Goal: Task Accomplishment & Management: Complete application form

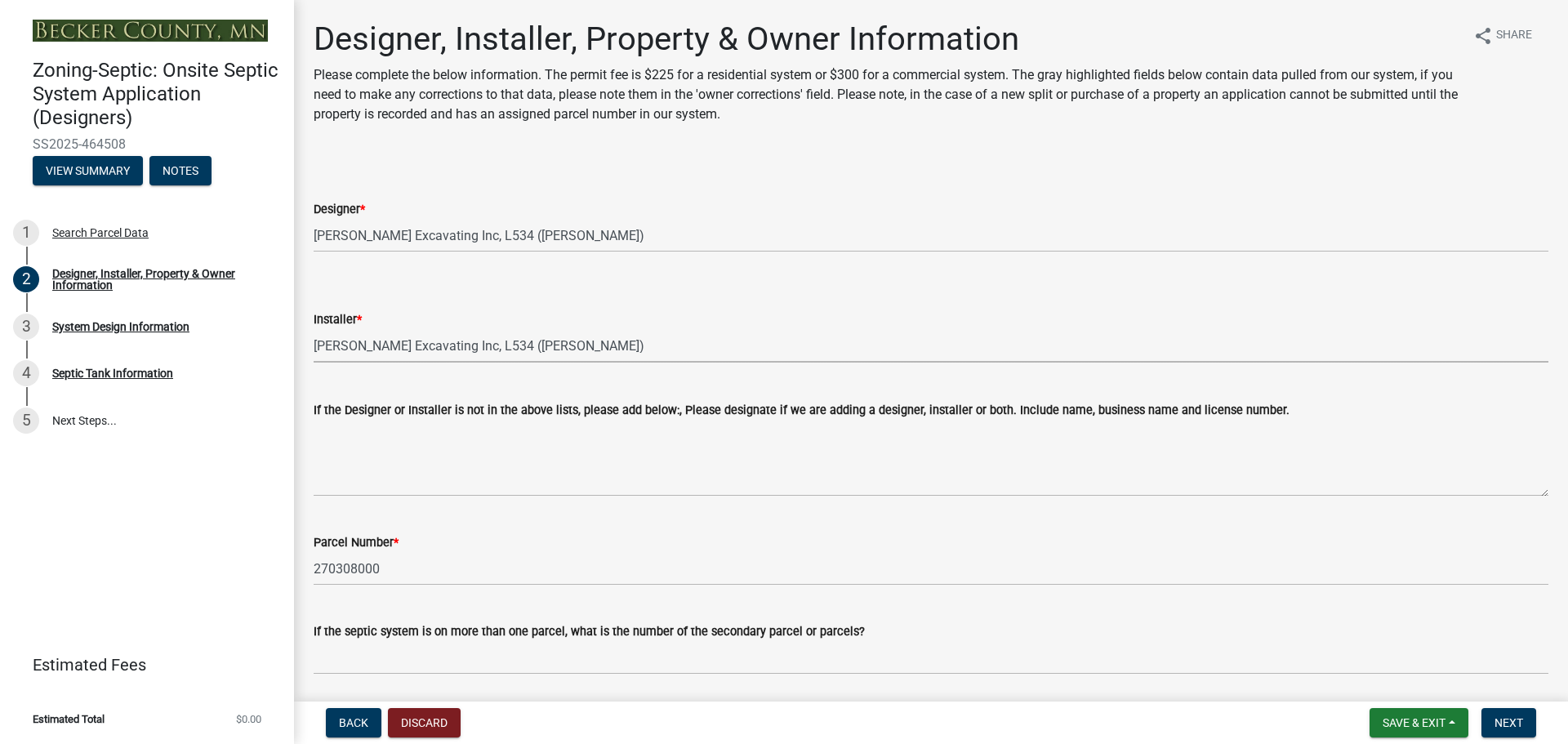
select select "052d1fee-637d-4579-bc4f-77fd165c753d"
select select "962b3b7d-58ef-41da-b157-23648dcd342f"
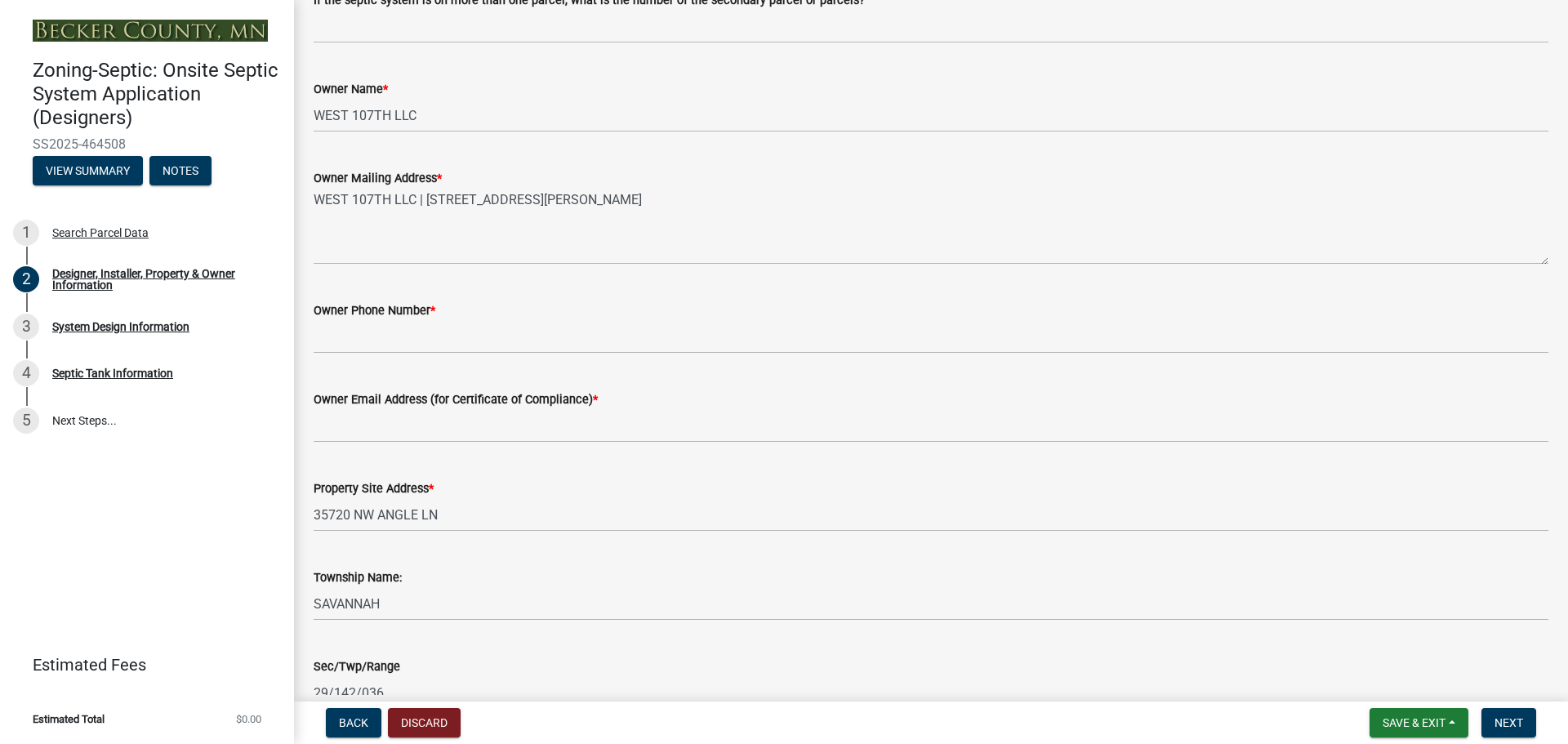
scroll to position [653, 0]
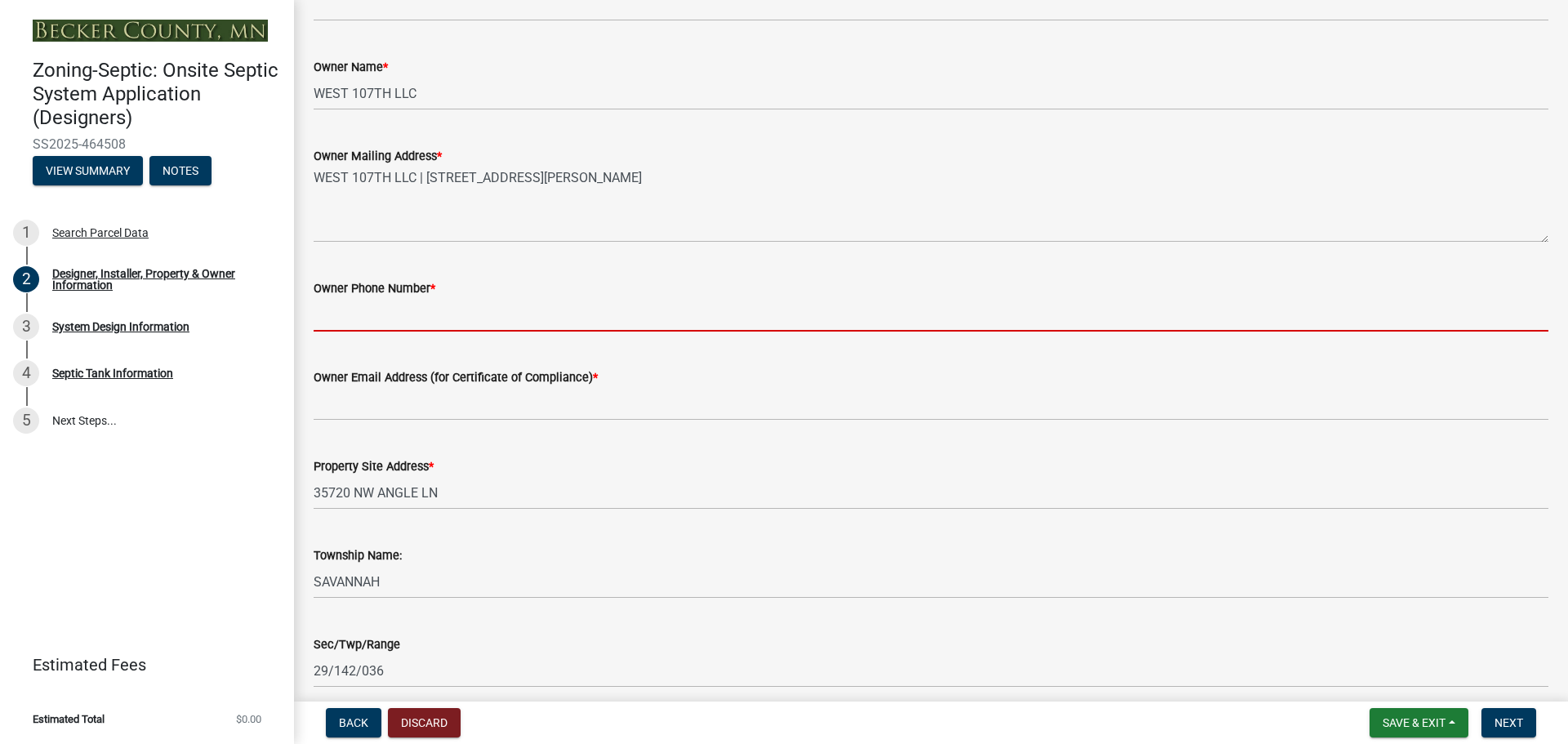
click at [487, 311] on input "Owner Phone Number *" at bounding box center [931, 315] width 1235 height 33
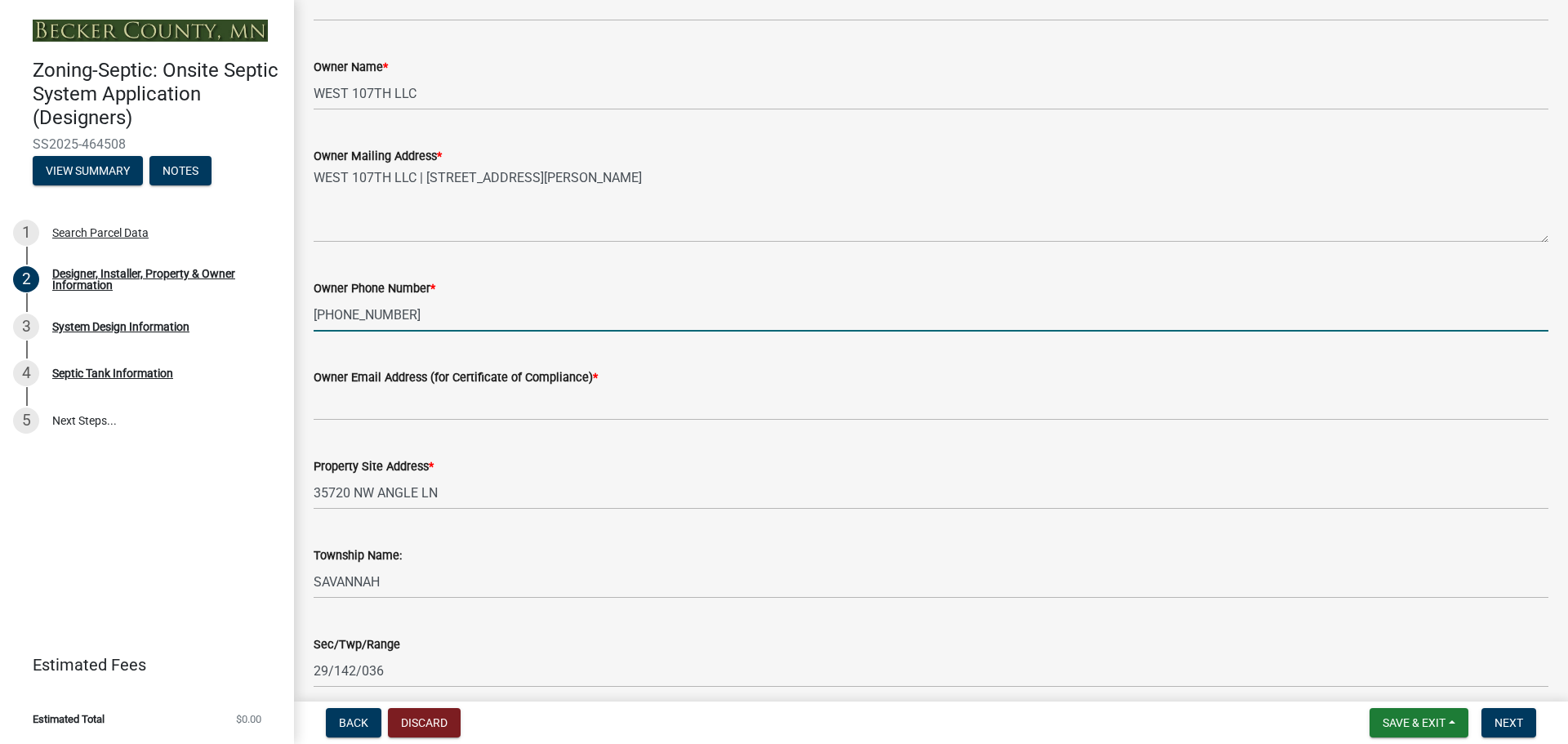
type input "[PHONE_NUMBER]"
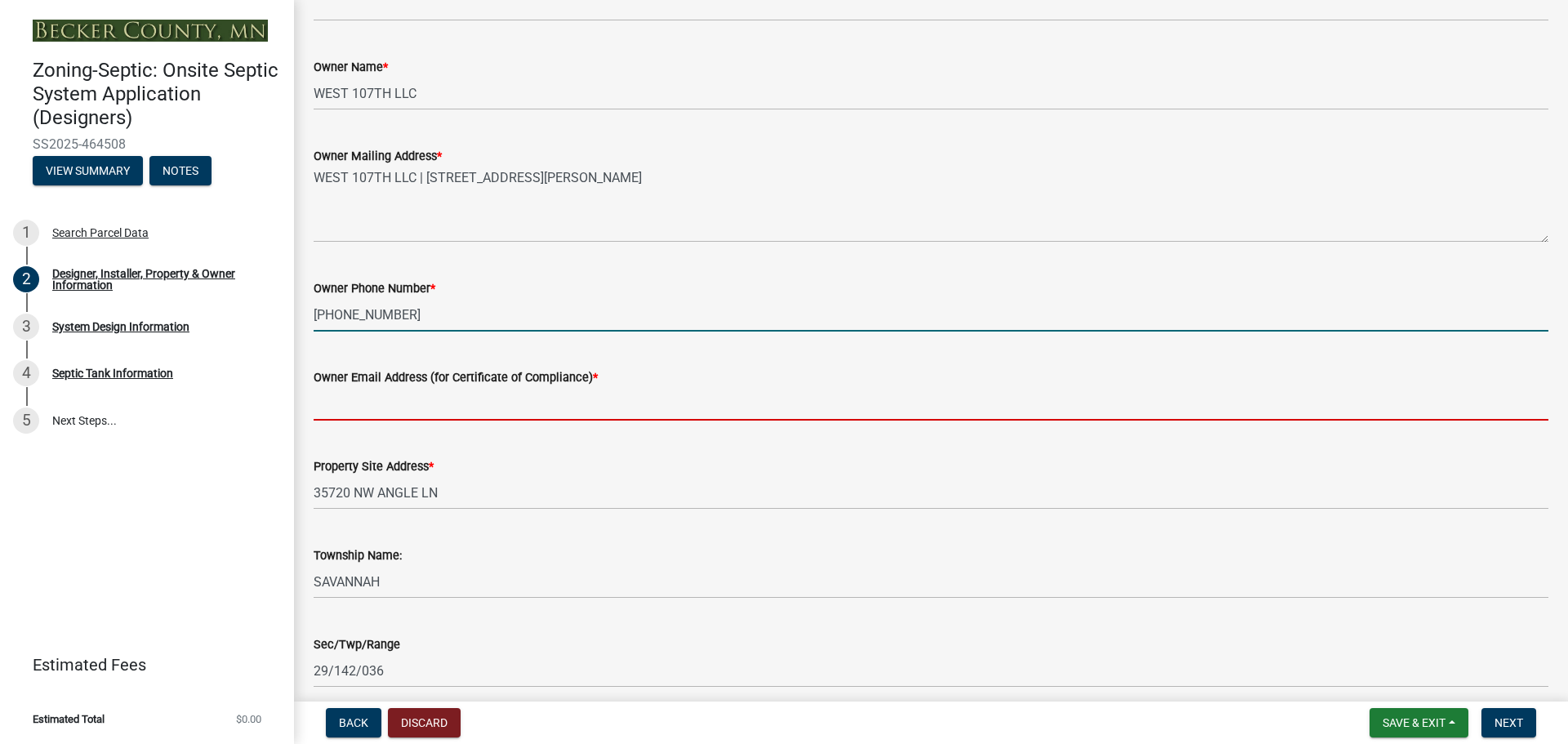
click at [569, 404] on input "Owner Email Address (for Certificate of Compliance) *" at bounding box center [931, 403] width 1235 height 33
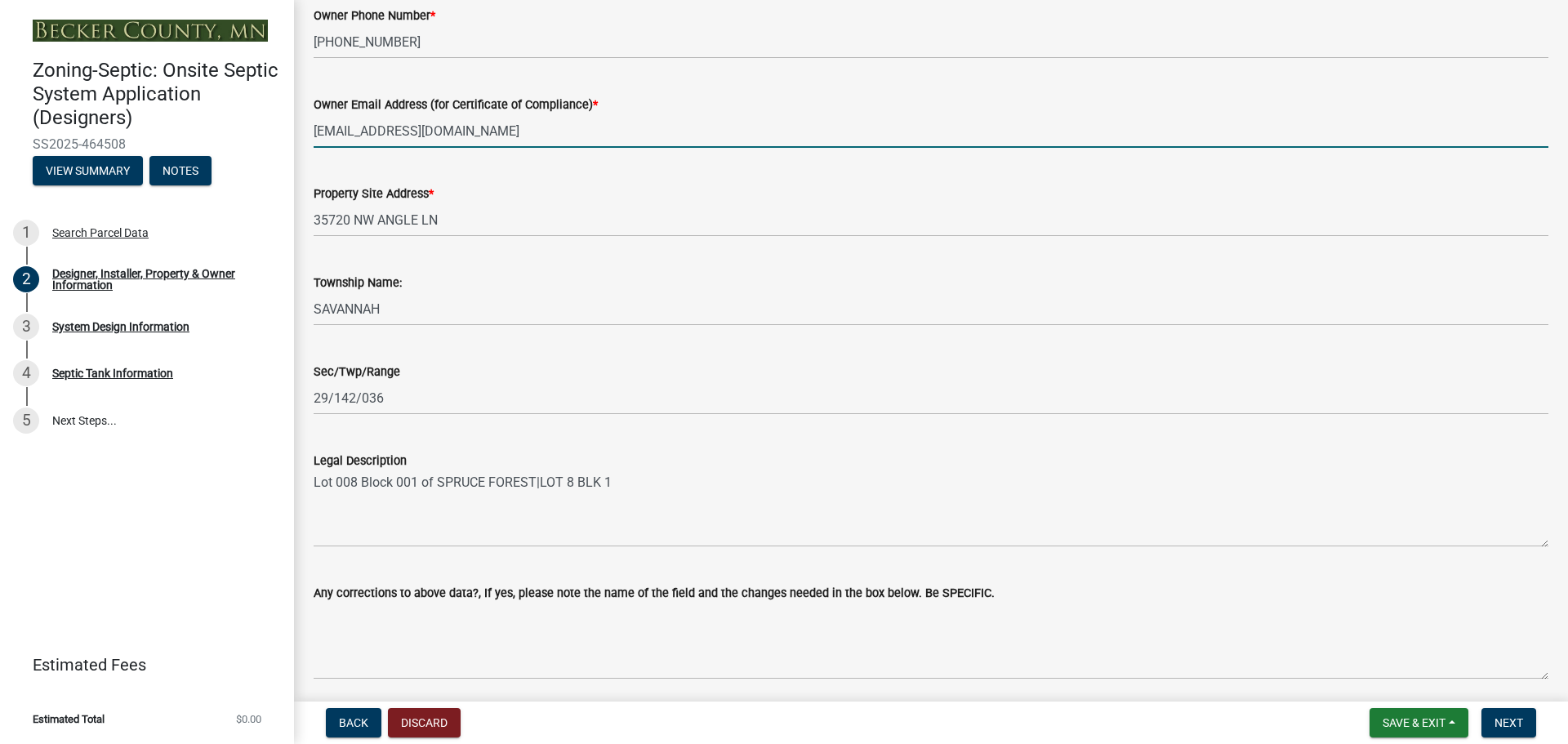
scroll to position [987, 0]
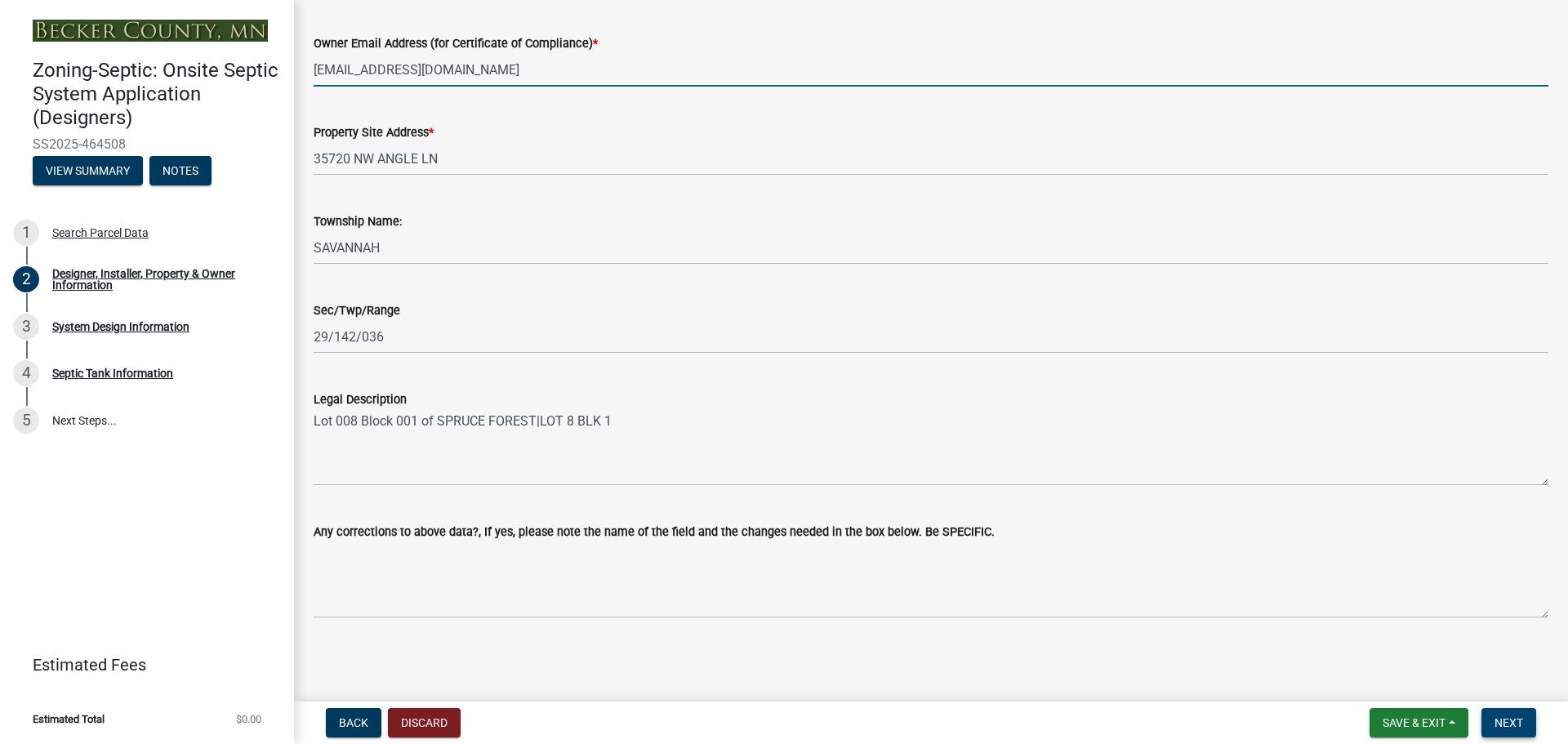
type input "[EMAIL_ADDRESS][DOMAIN_NAME]"
click at [1511, 719] on span "Next" at bounding box center [1509, 723] width 29 height 13
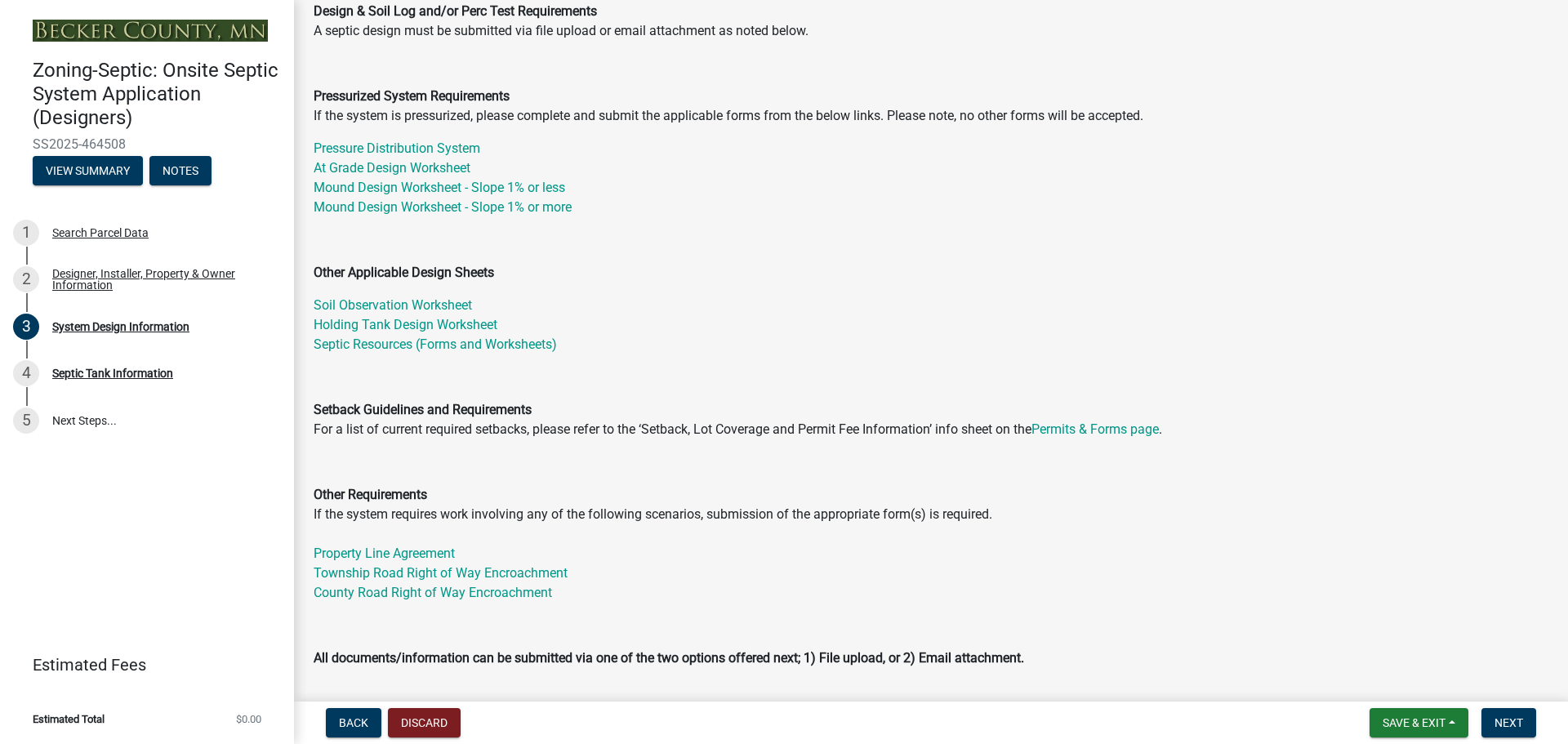
scroll to position [327, 0]
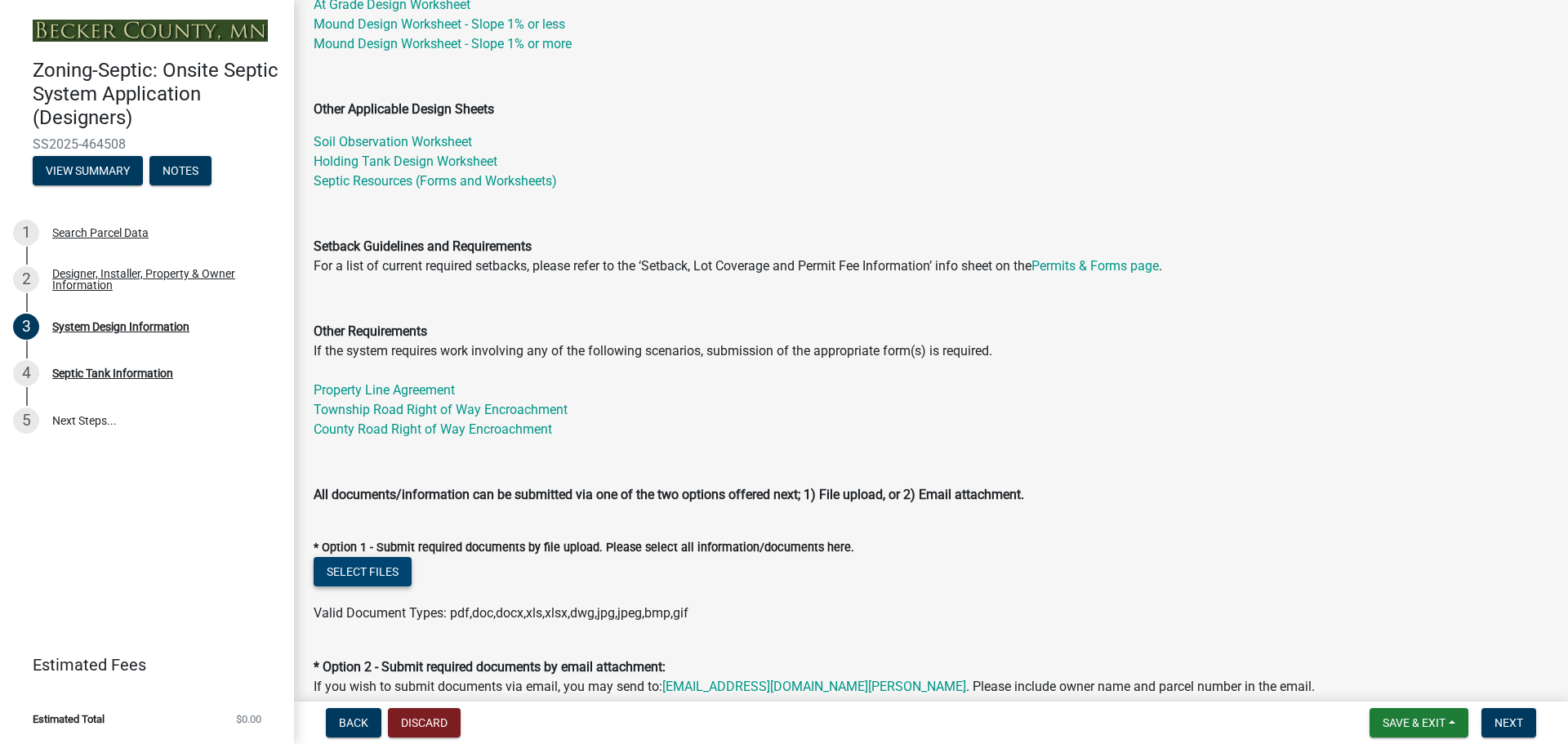
click at [353, 569] on button "Select files" at bounding box center [362, 571] width 98 height 30
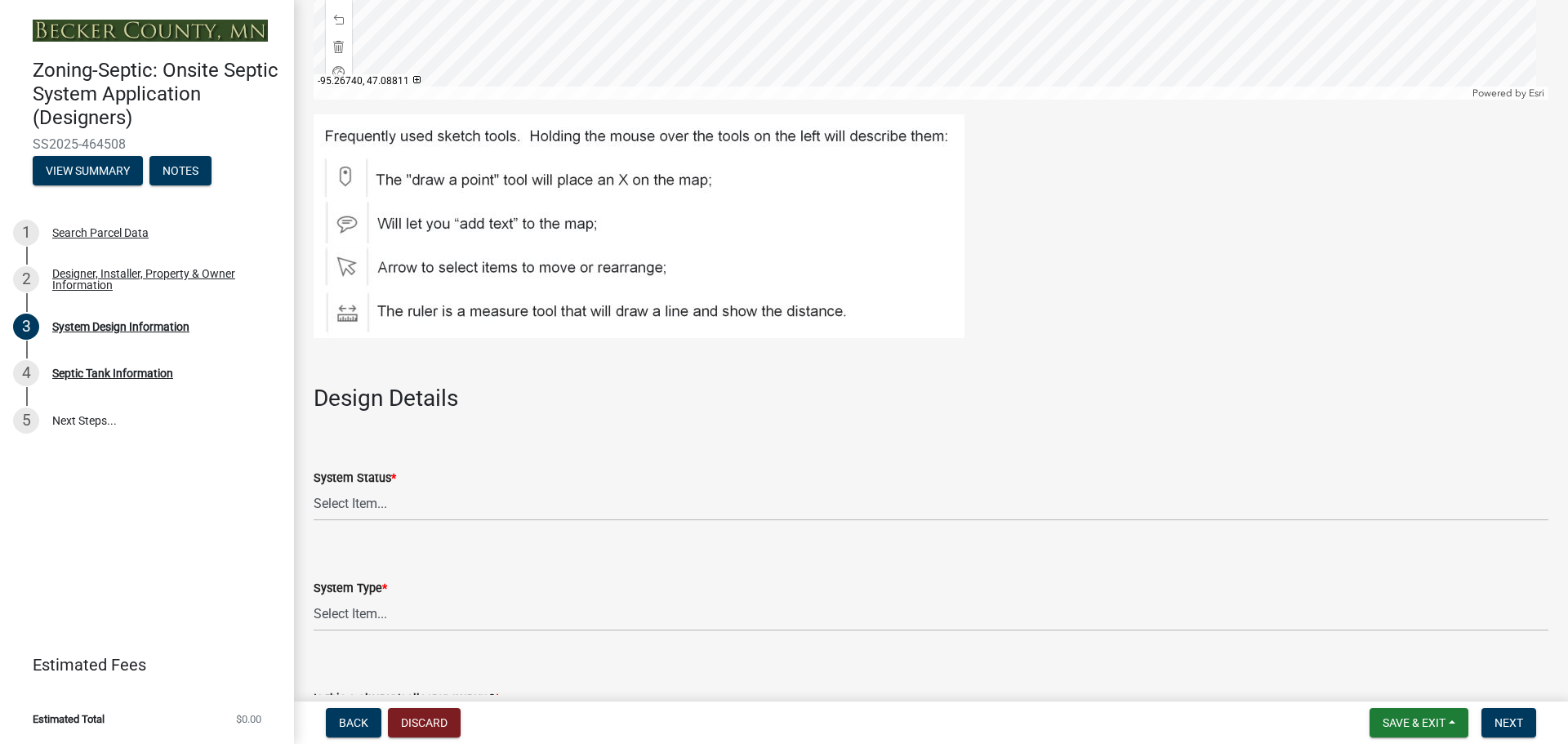
scroll to position [1715, 0]
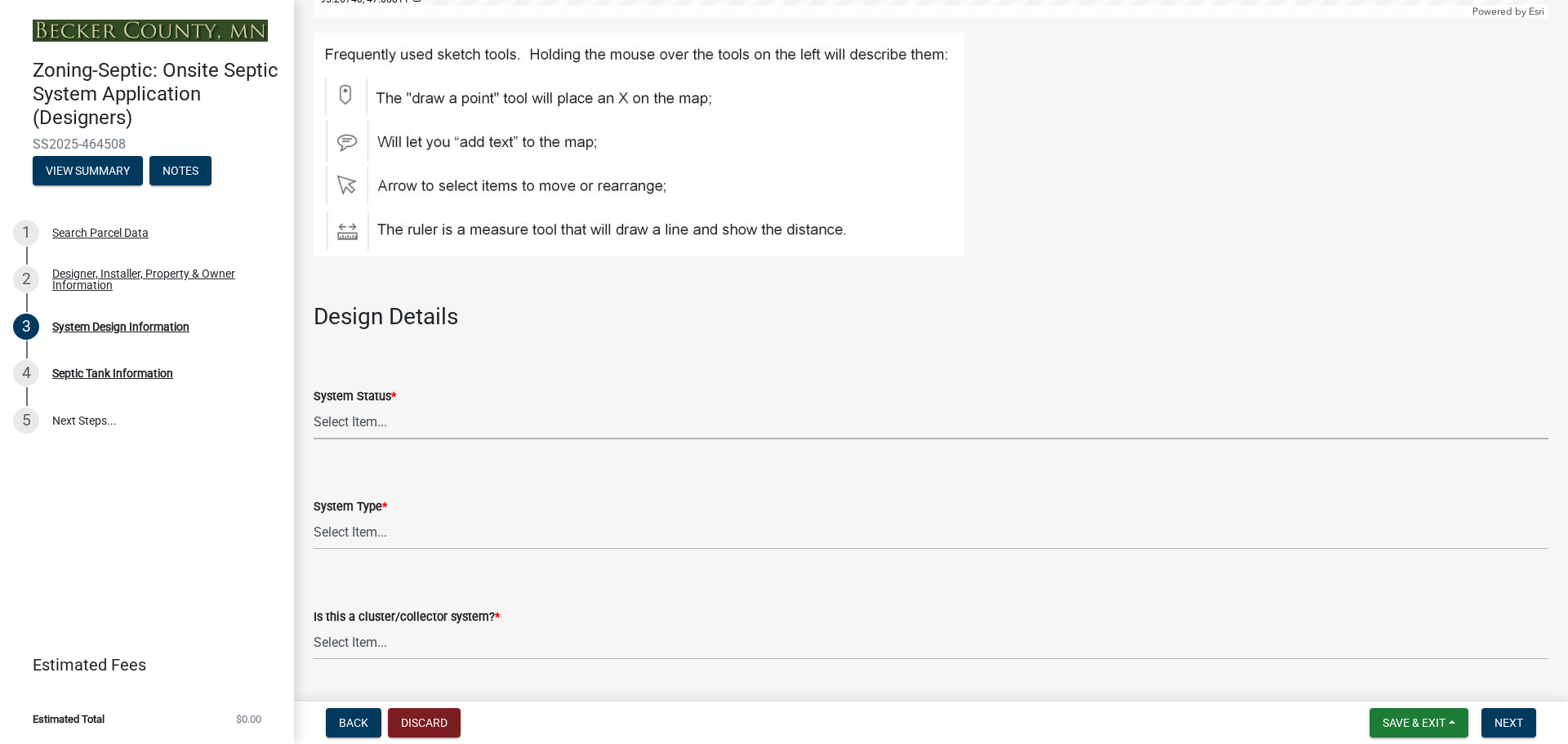
click at [388, 427] on select "Select Item... No Existing System Replacement System Failing System (Cesspool, …" at bounding box center [931, 423] width 1235 height 33
click at [314, 406] on select "Select Item... No Existing System Replacement System Failing System (Cesspool, …" at bounding box center [931, 423] width 1235 height 33
select select "55497d75-c43f-4635-a730-e0737ce05d56"
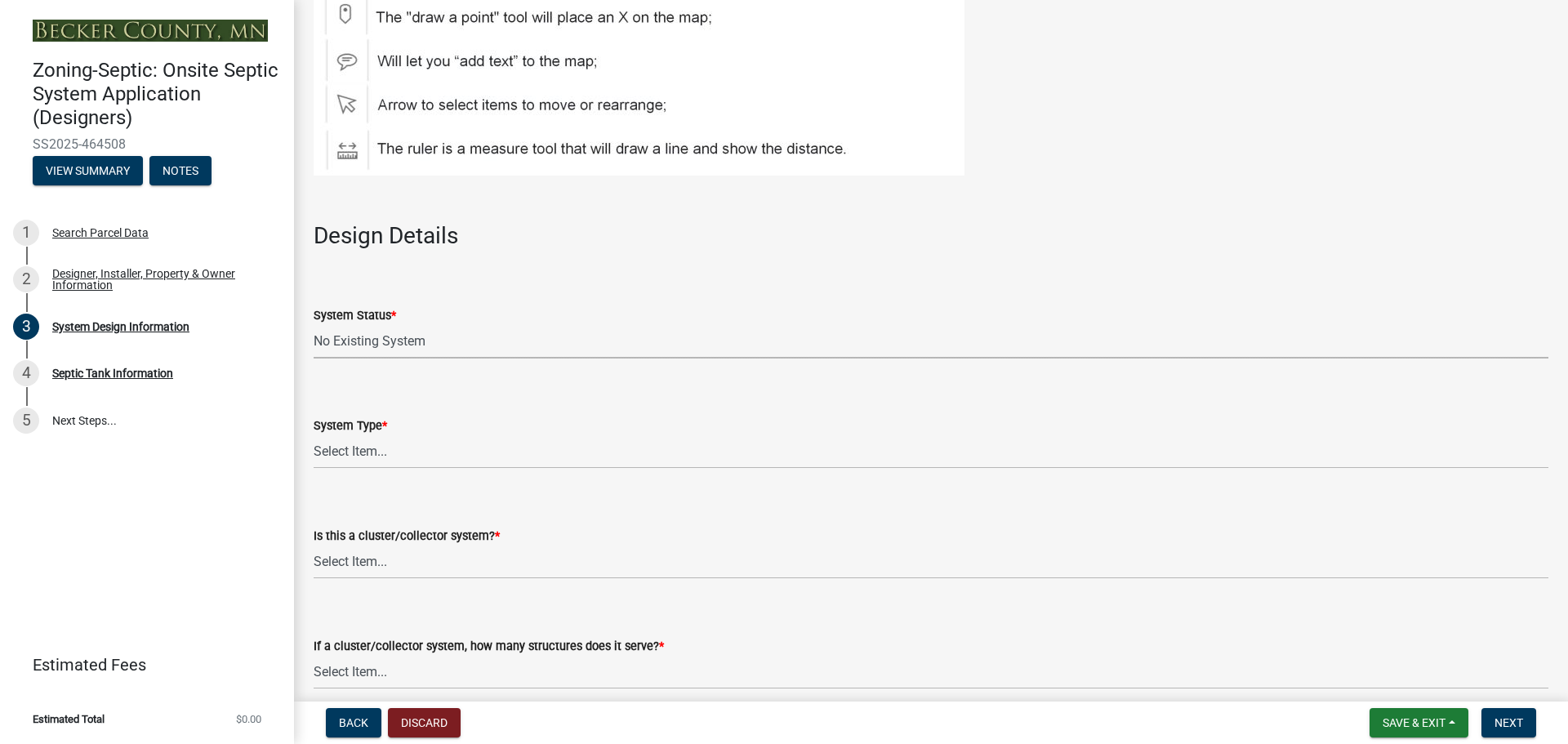
scroll to position [1797, 0]
click at [421, 444] on select "Select Item... Type I Type II Type III Type IV Type V" at bounding box center [931, 451] width 1235 height 33
click at [314, 435] on select "Select Item... Type I Type II Type III Type IV Type V" at bounding box center [931, 451] width 1235 height 33
select select "25258e87-3ef9-4f1c-a5f1-75a1d463abfb"
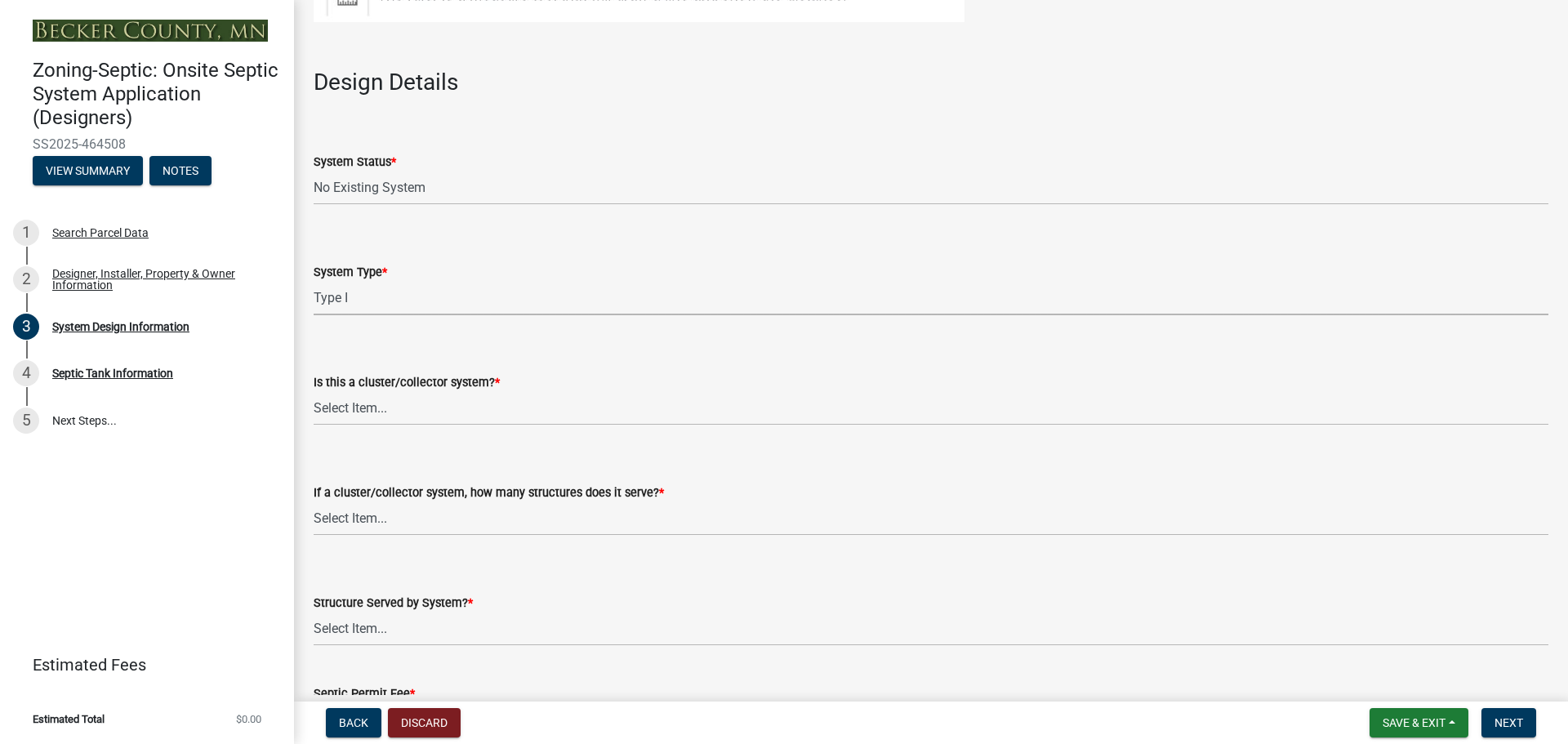
scroll to position [1960, 0]
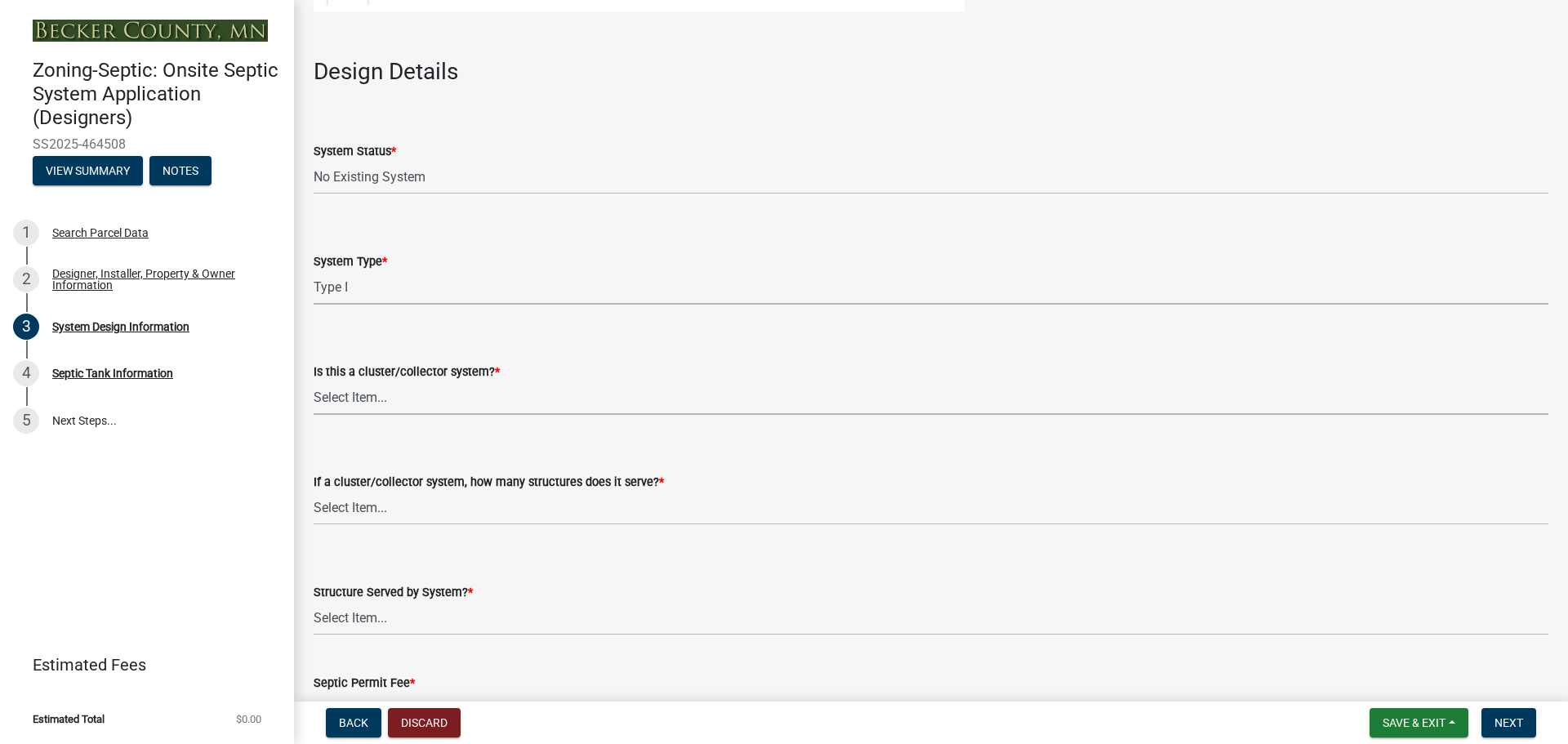
click at [389, 400] on select "Select Item... Yes No" at bounding box center [931, 398] width 1235 height 33
click at [314, 382] on select "Select Item... Yes No" at bounding box center [931, 398] width 1235 height 33
select select "011fbff4-a41d-4a75-9bd8-71c7e6c69e0d"
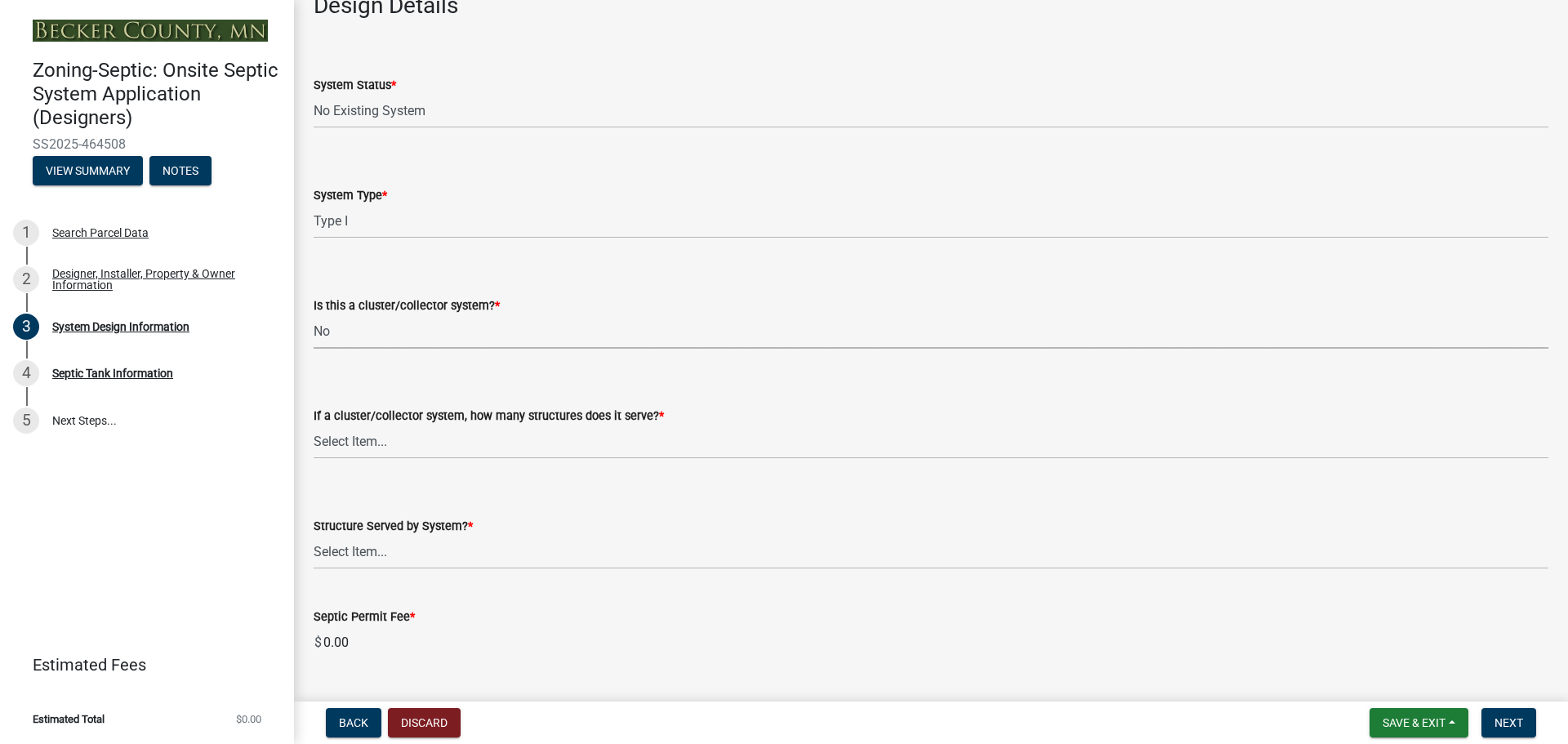
scroll to position [2042, 0]
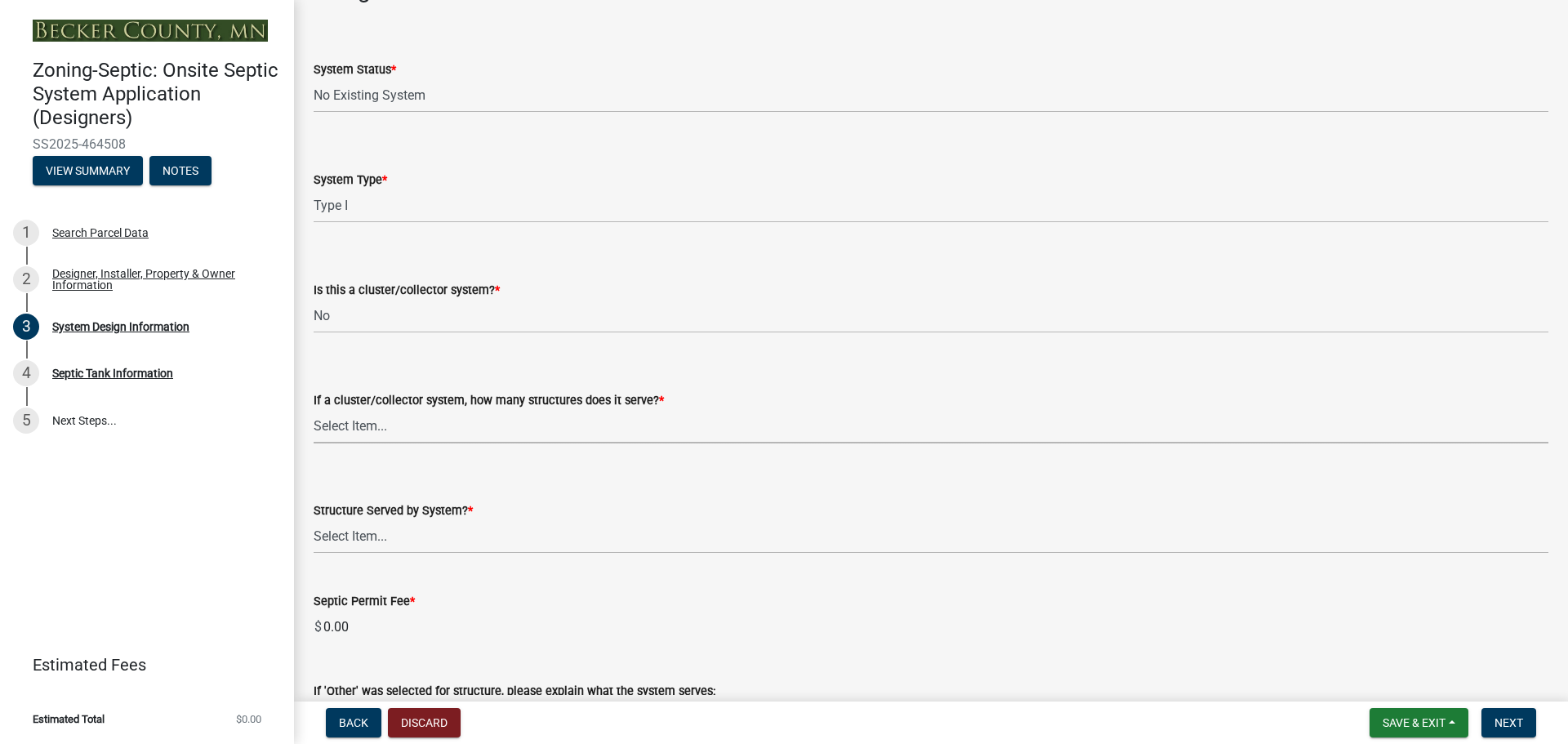
click at [379, 435] on select "Select Item... Not a cluster/collector system 1 2 3 4 5 6 7 8 9 10" at bounding box center [931, 426] width 1235 height 33
click at [314, 410] on select "Select Item... Not a cluster/collector system 1 2 3 4 5 6 7 8 9 10" at bounding box center [931, 426] width 1235 height 33
select select "85fdfef2-2683-4311-b5d5-5505f6411127"
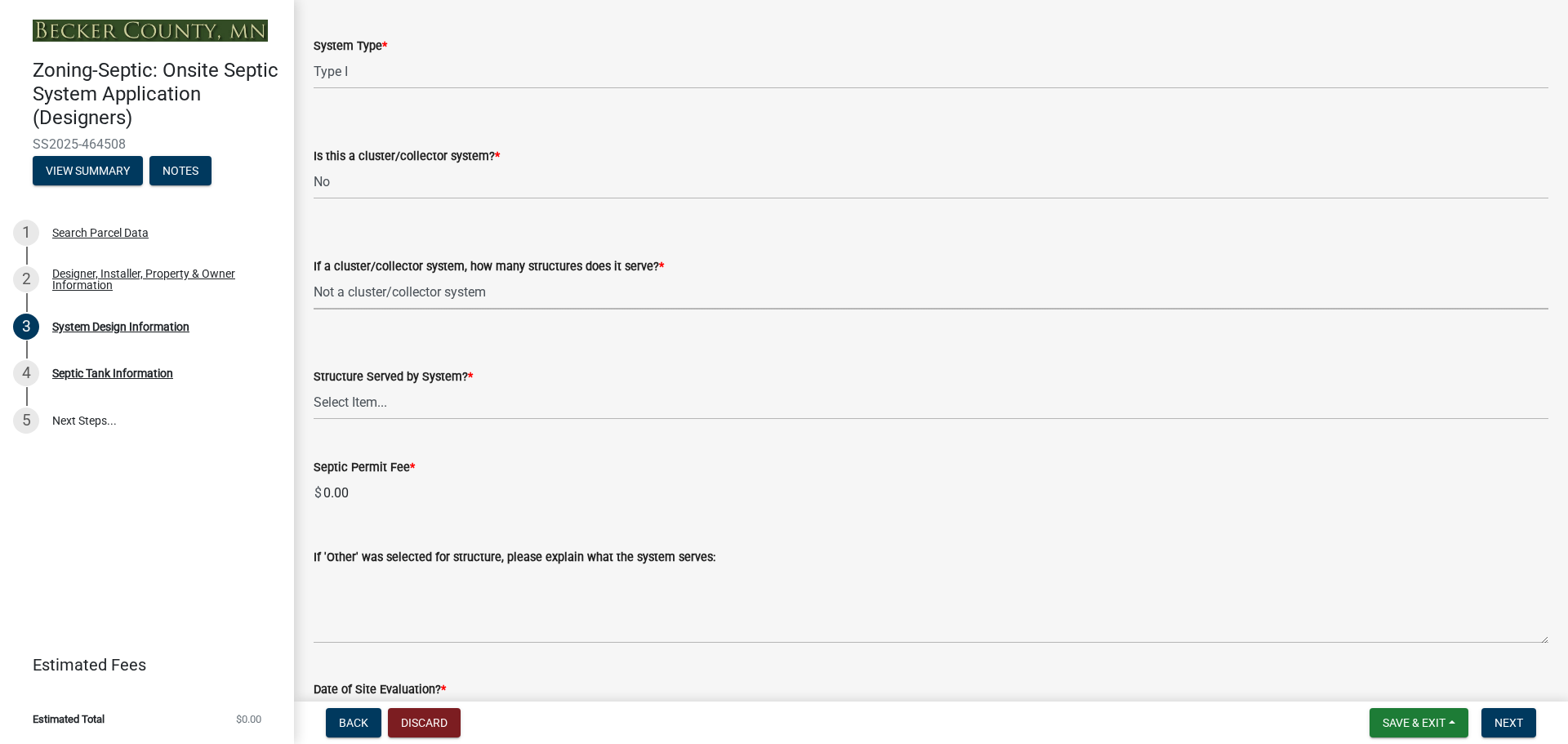
scroll to position [2205, 0]
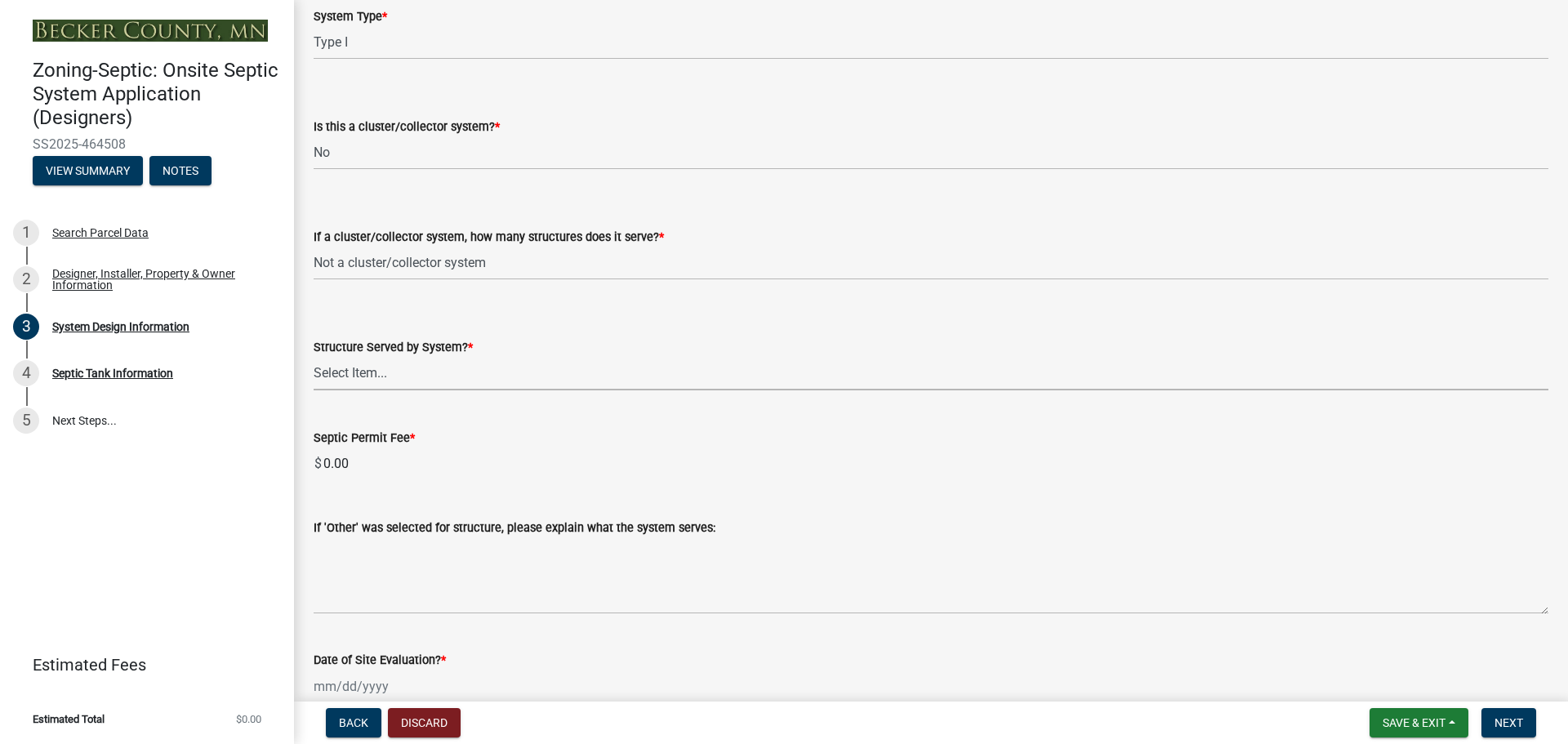
click at [369, 374] on select "Select Item... Commercial Resort Commercial - Non Resort Other Full-Time Dwelli…" at bounding box center [931, 373] width 1235 height 33
click at [314, 357] on select "Select Item... Commercial Resort Commercial - Non Resort Other Full-Time Dwelli…" at bounding box center [931, 373] width 1235 height 33
select select "bbba294c-e7e6-4483-b1a0-88fbc7e04017"
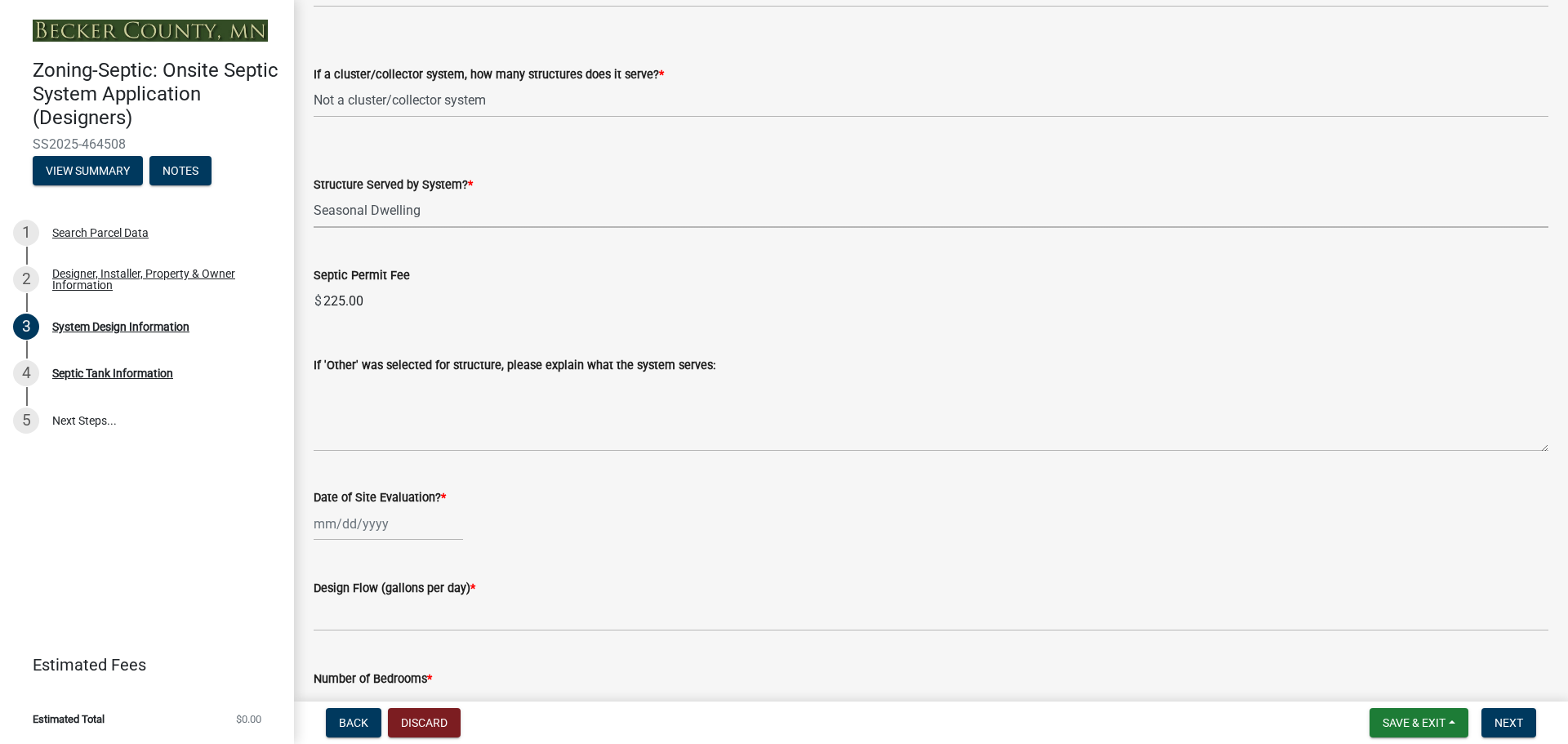
scroll to position [2368, 0]
select select "8"
select select "2025"
click at [334, 520] on div "[PERSON_NAME] Feb Mar Apr [PERSON_NAME][DATE] Oct Nov [DATE] 1526 1527 1528 152…" at bounding box center [388, 523] width 150 height 33
click at [433, 407] on div "15" at bounding box center [434, 409] width 26 height 26
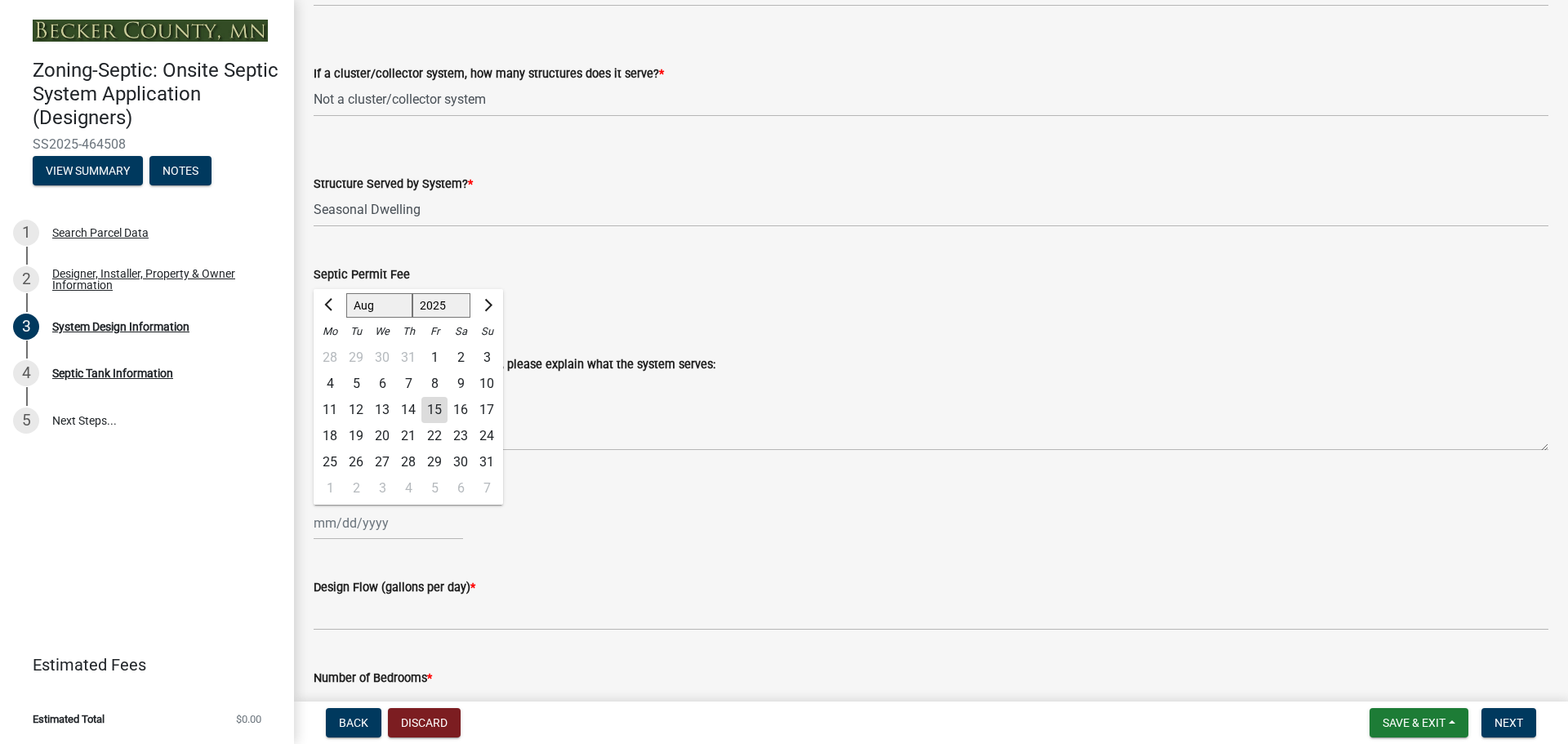
type input "[DATE]"
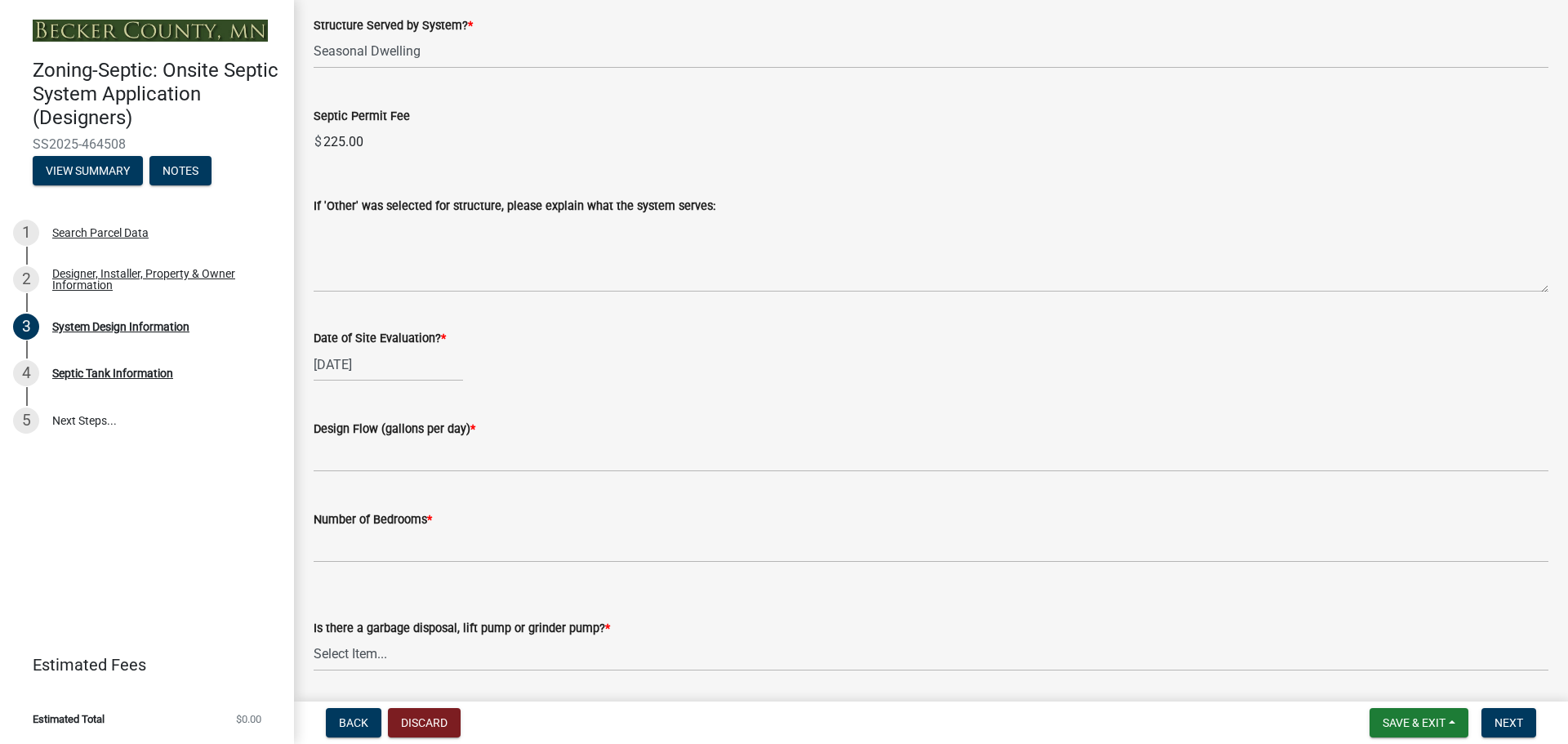
scroll to position [2532, 0]
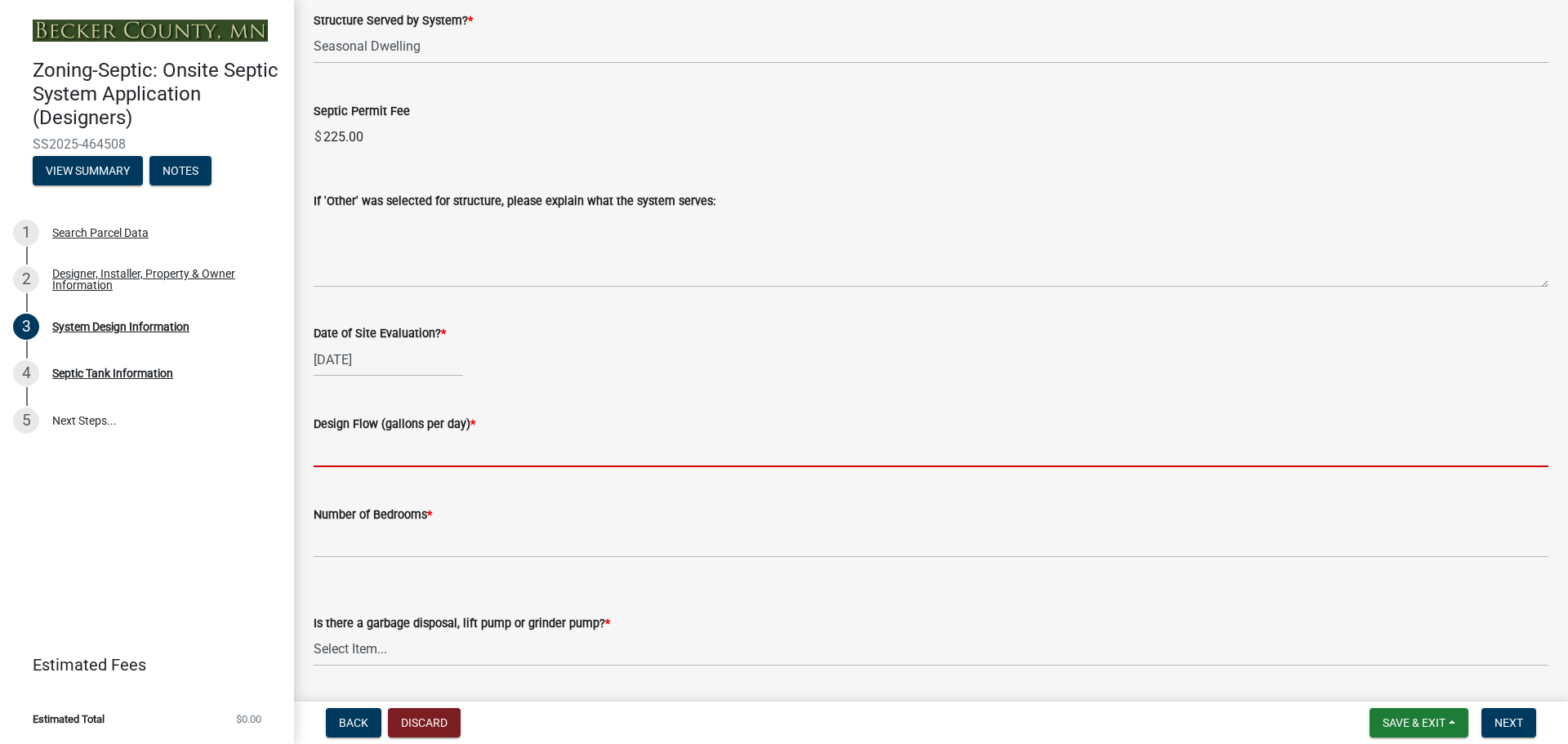
click at [339, 449] on input "text" at bounding box center [931, 450] width 1235 height 33
type input "450"
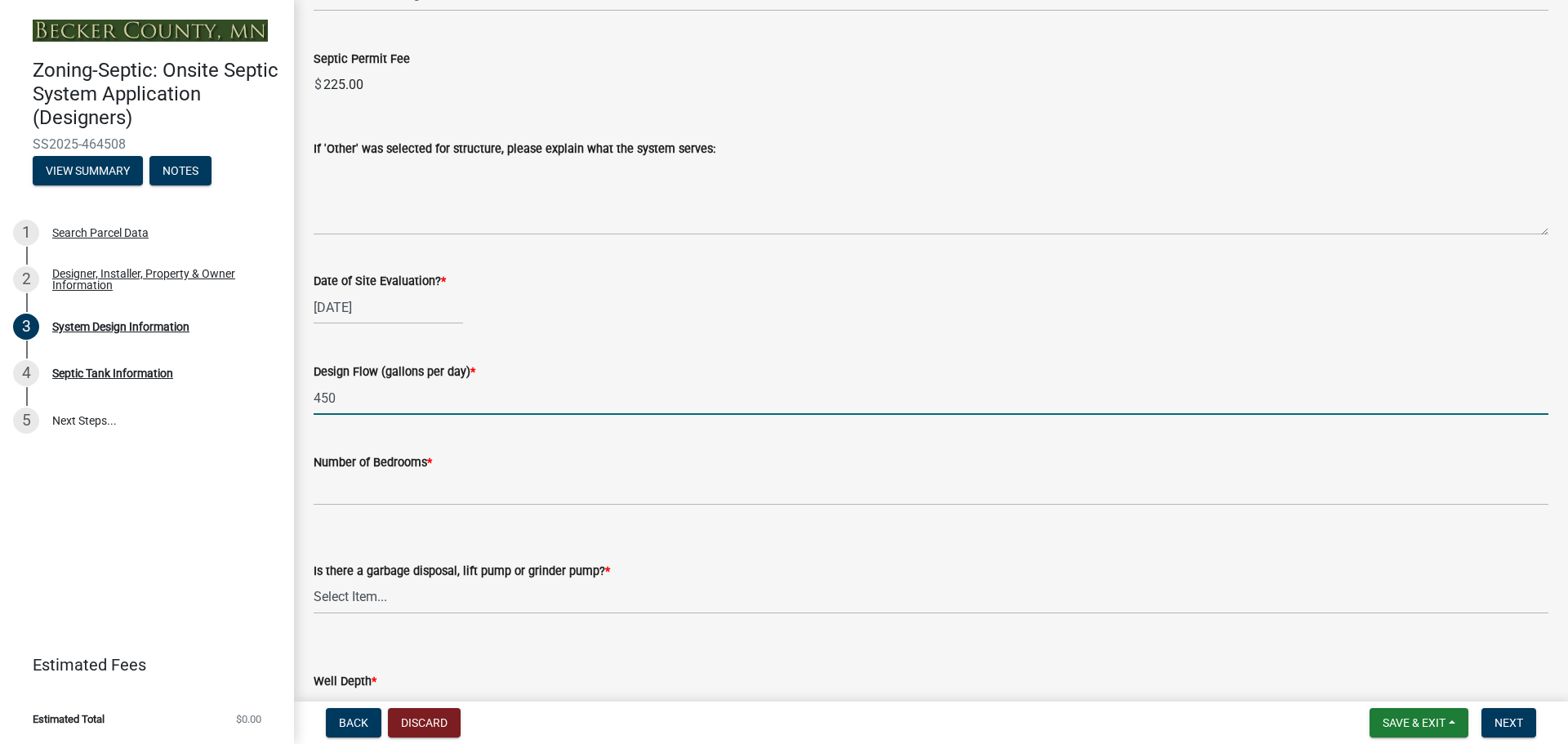
scroll to position [2614, 0]
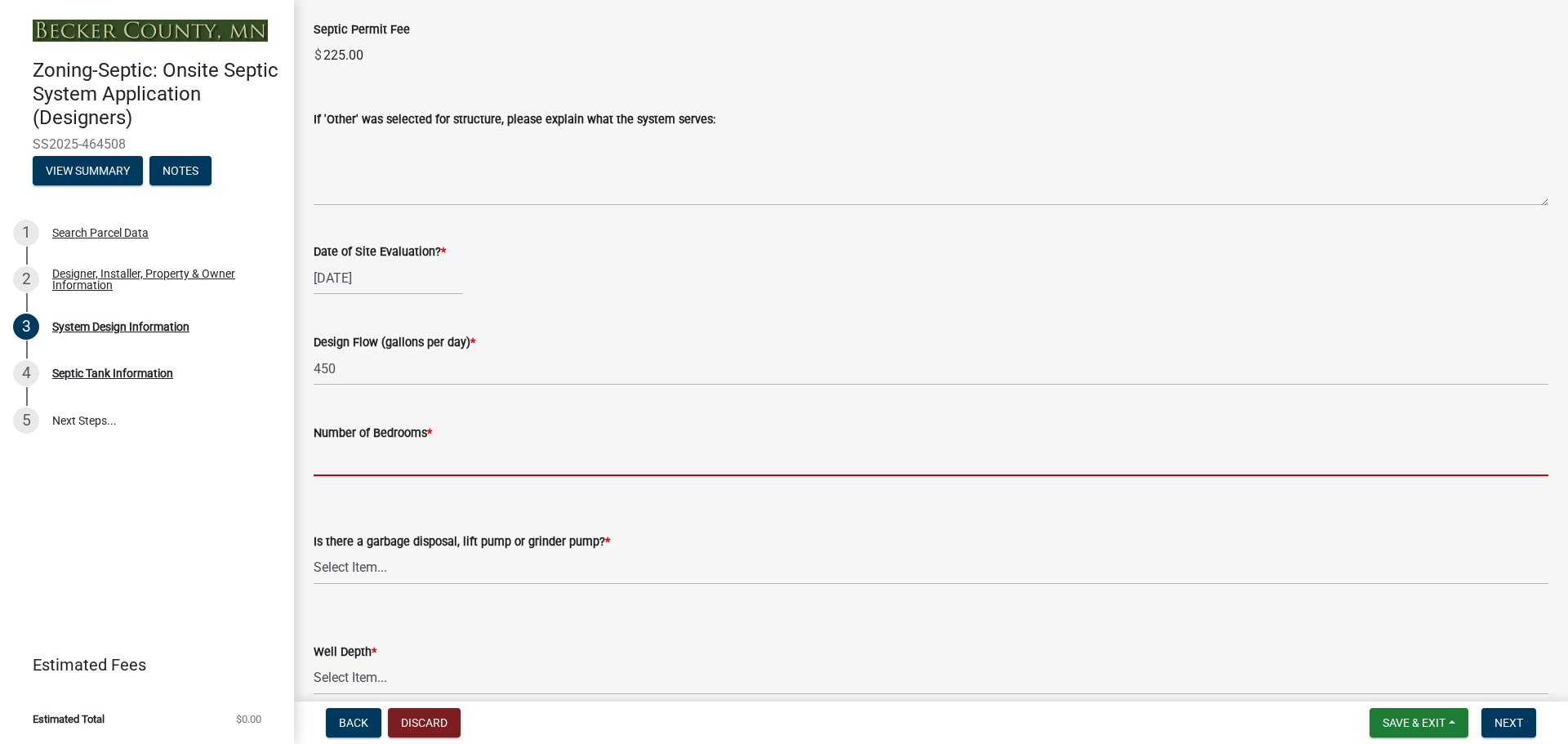
click at [356, 454] on input "Number of Bedrooms *" at bounding box center [931, 459] width 1235 height 33
type input "3"
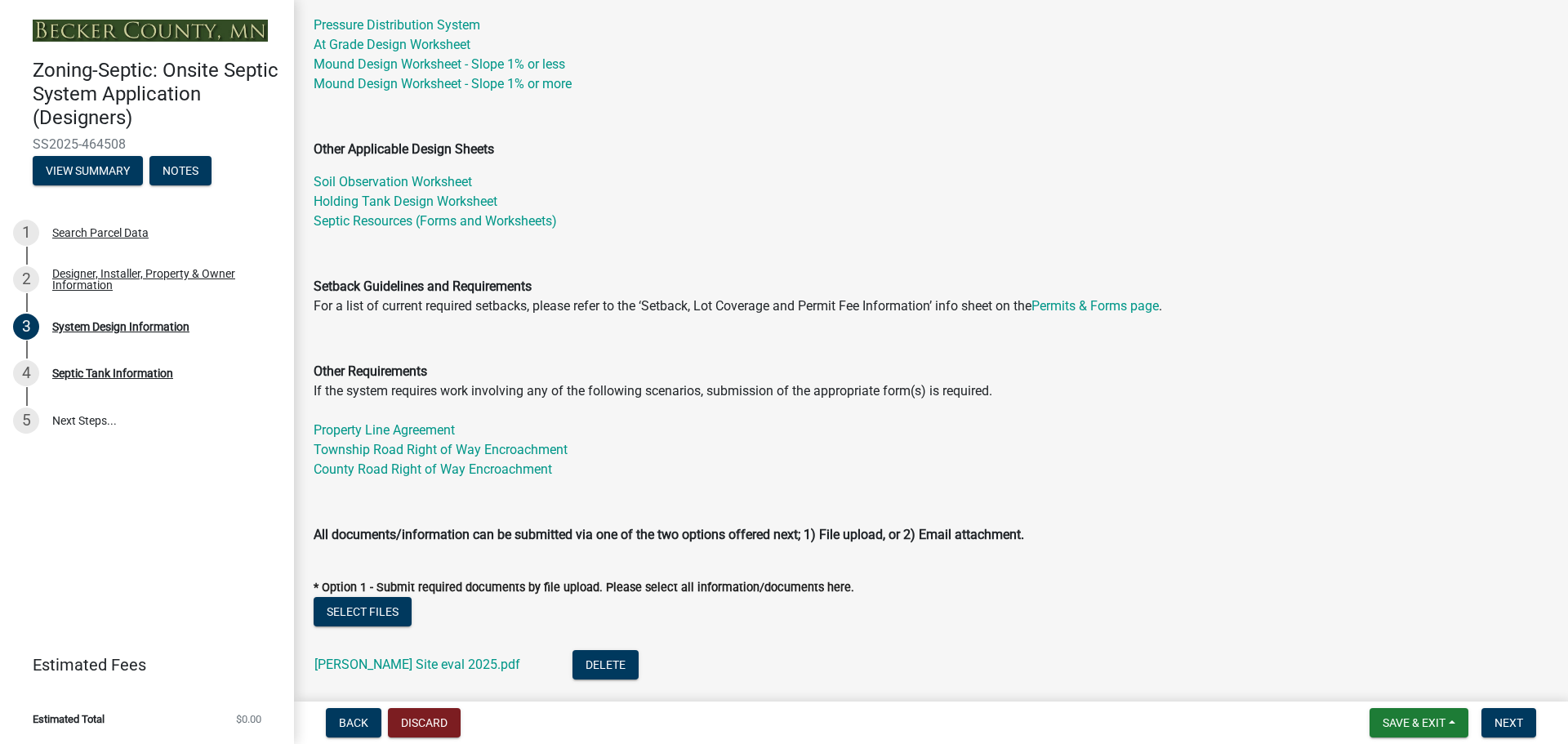
scroll to position [327, 0]
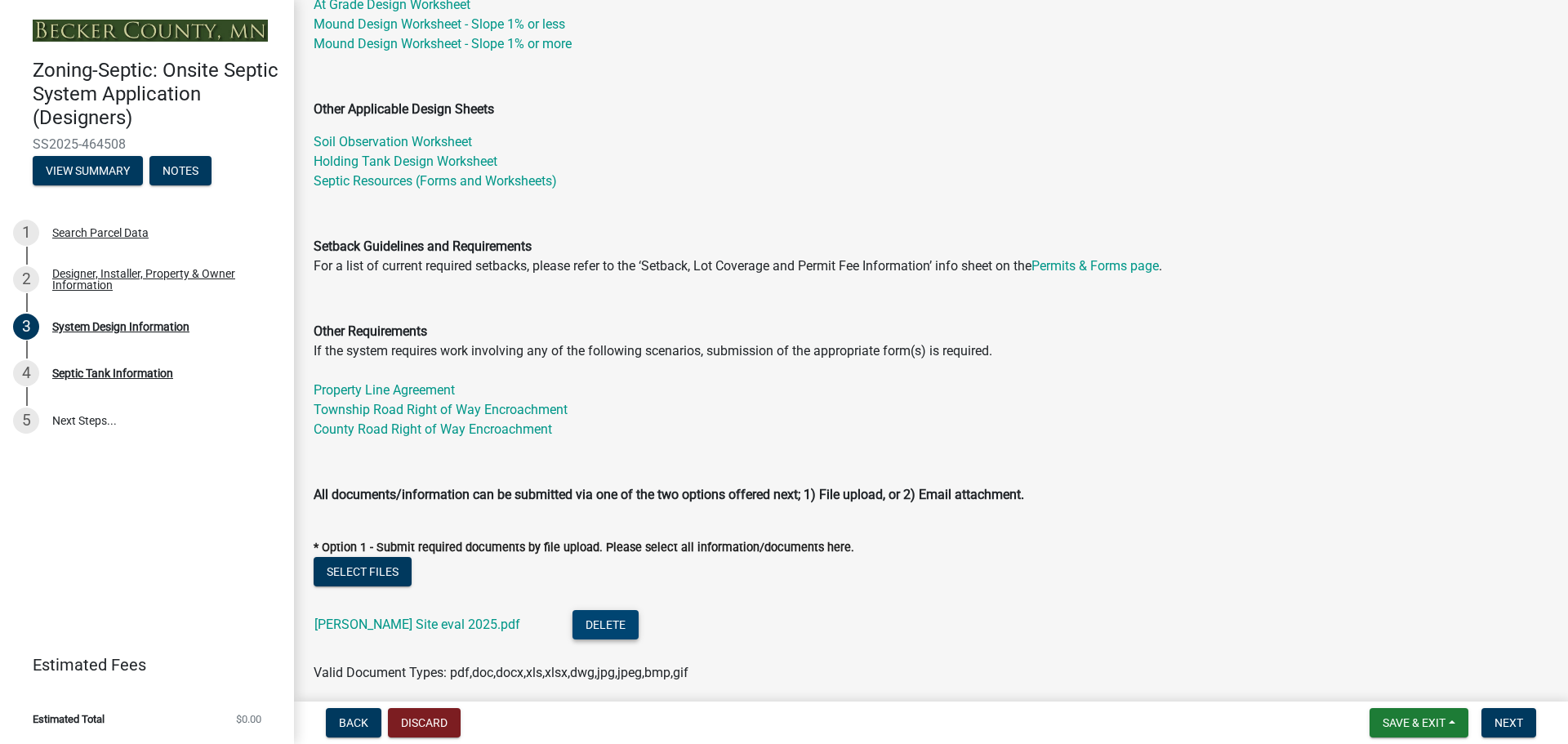
click at [575, 625] on button "Delete" at bounding box center [605, 625] width 66 height 30
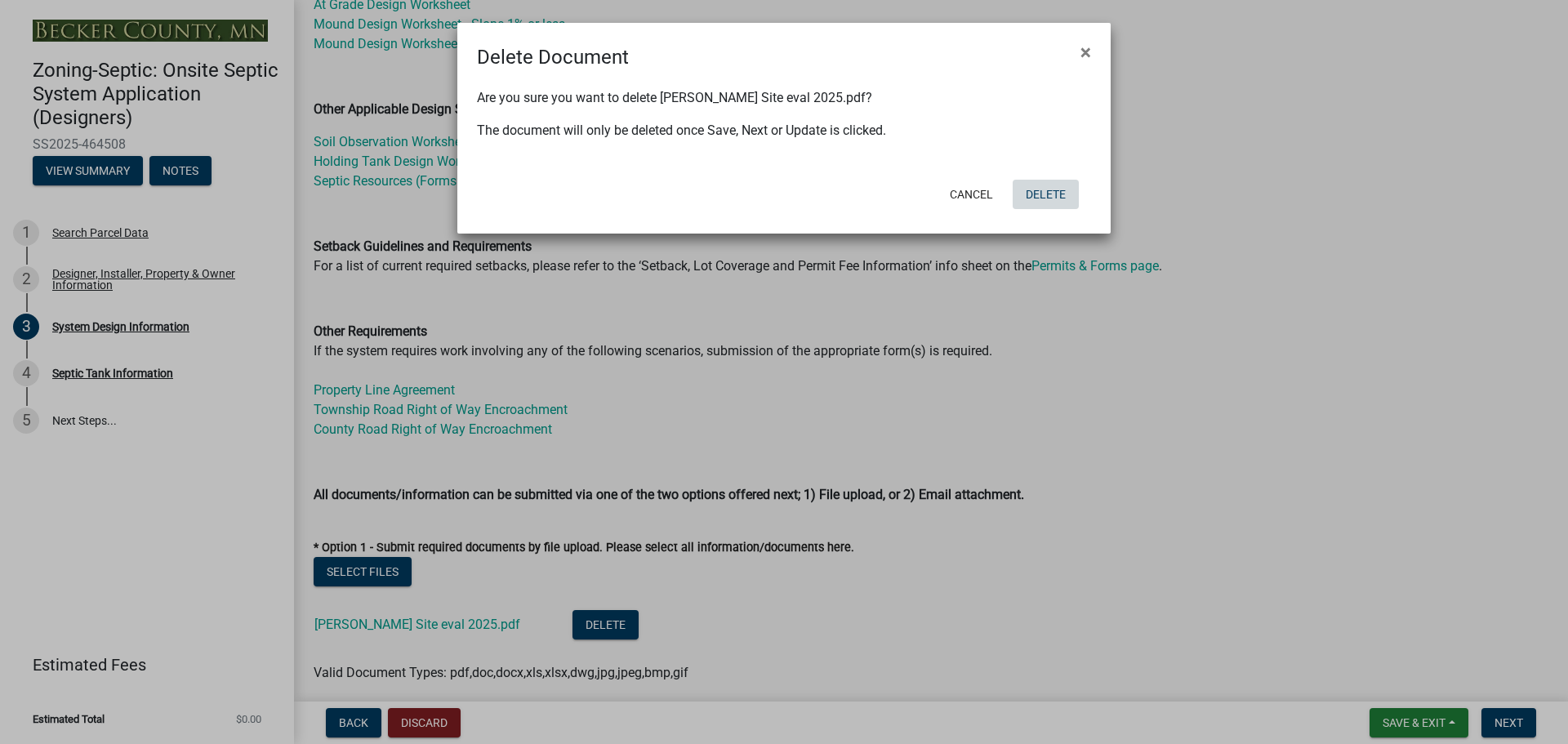
click at [1041, 191] on button "Delete" at bounding box center [1045, 194] width 66 height 30
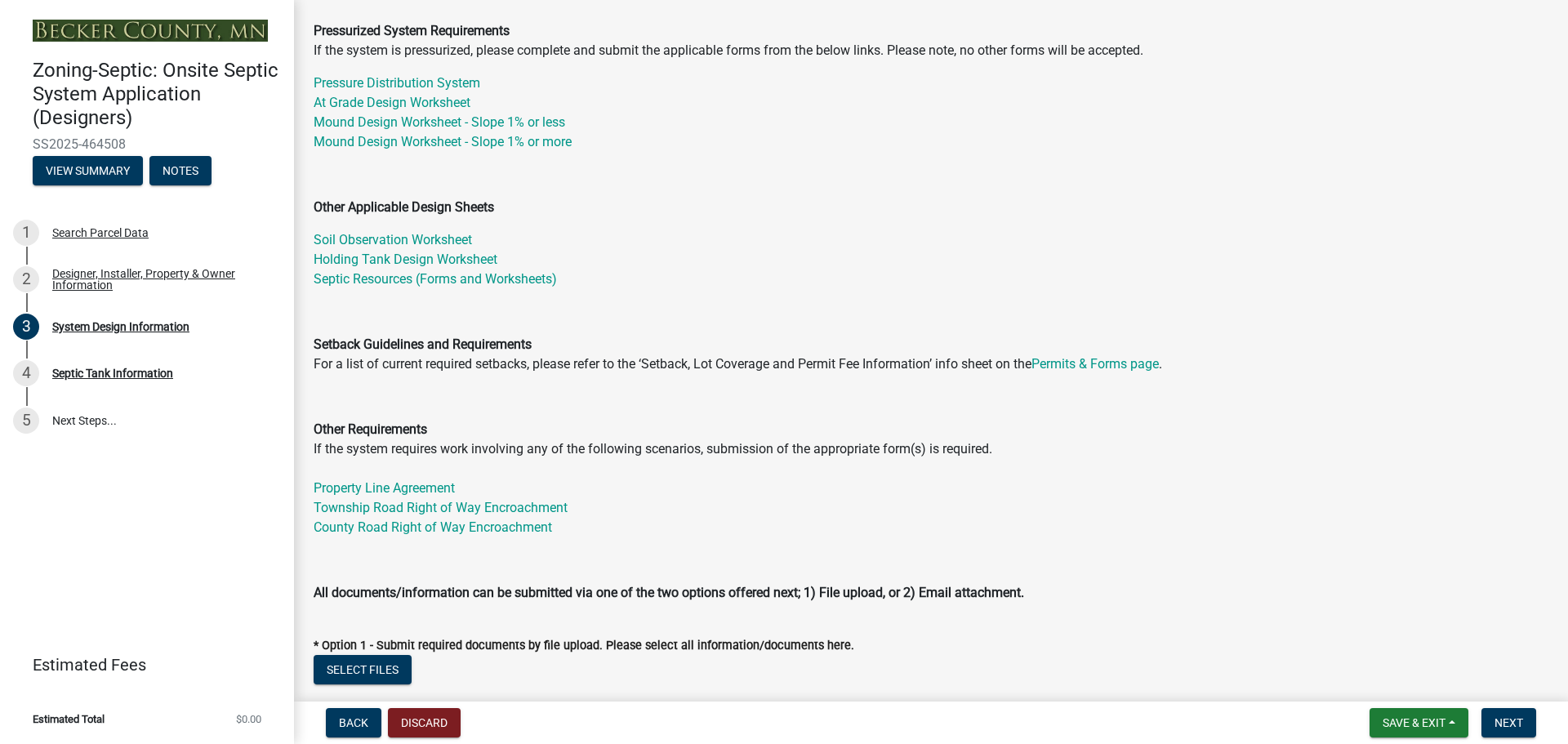
scroll to position [245, 0]
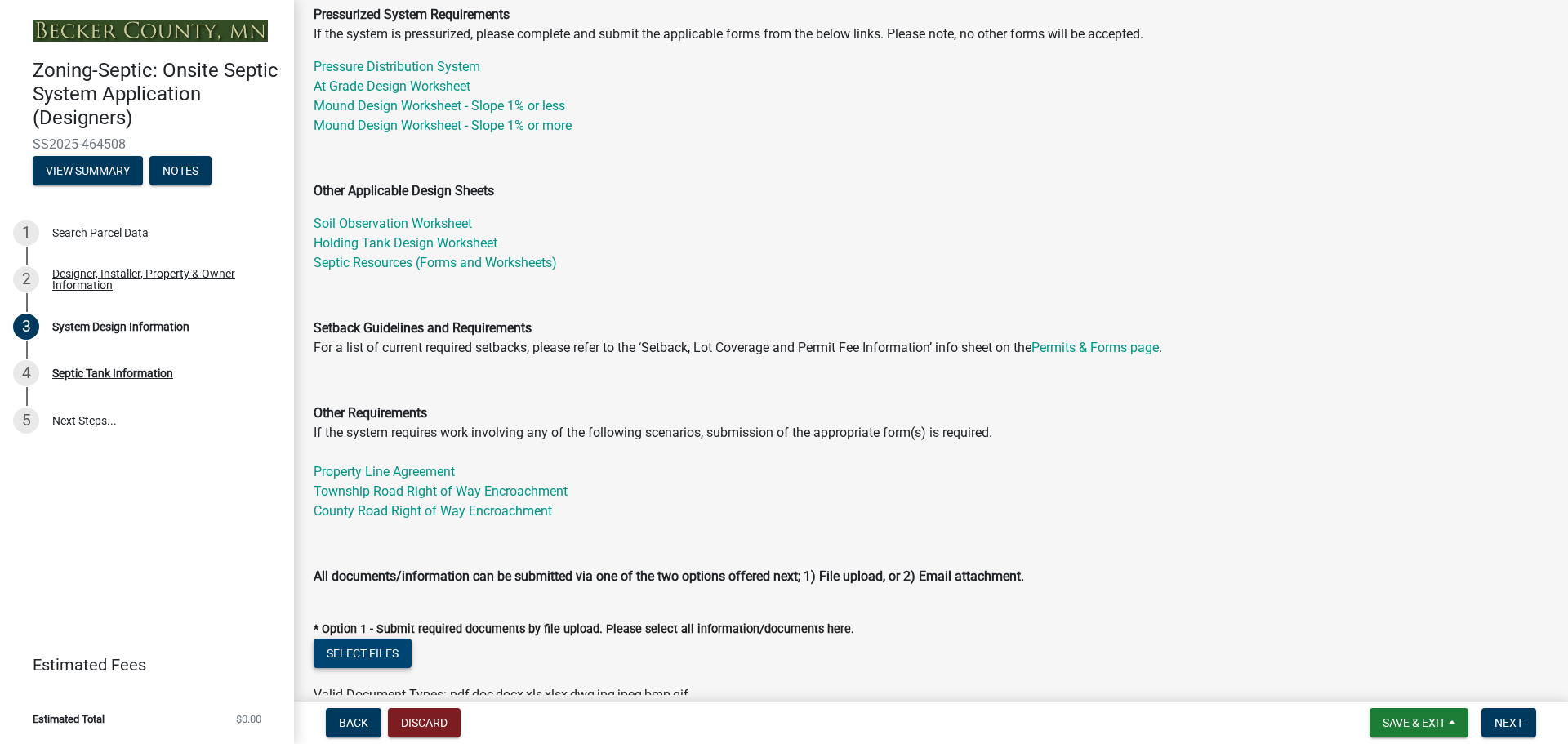
click at [352, 652] on button "Select files" at bounding box center [362, 653] width 98 height 30
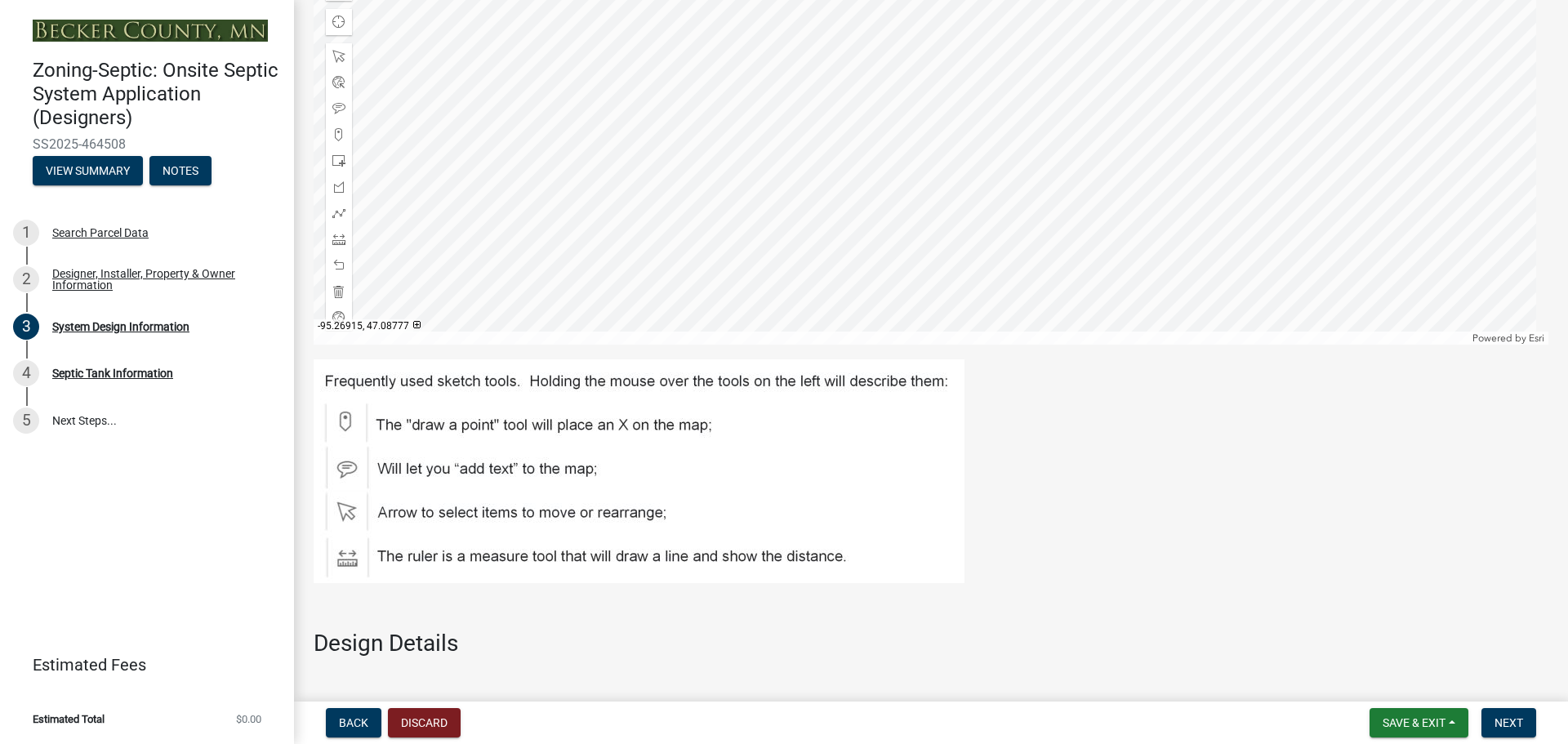
scroll to position [1715, 0]
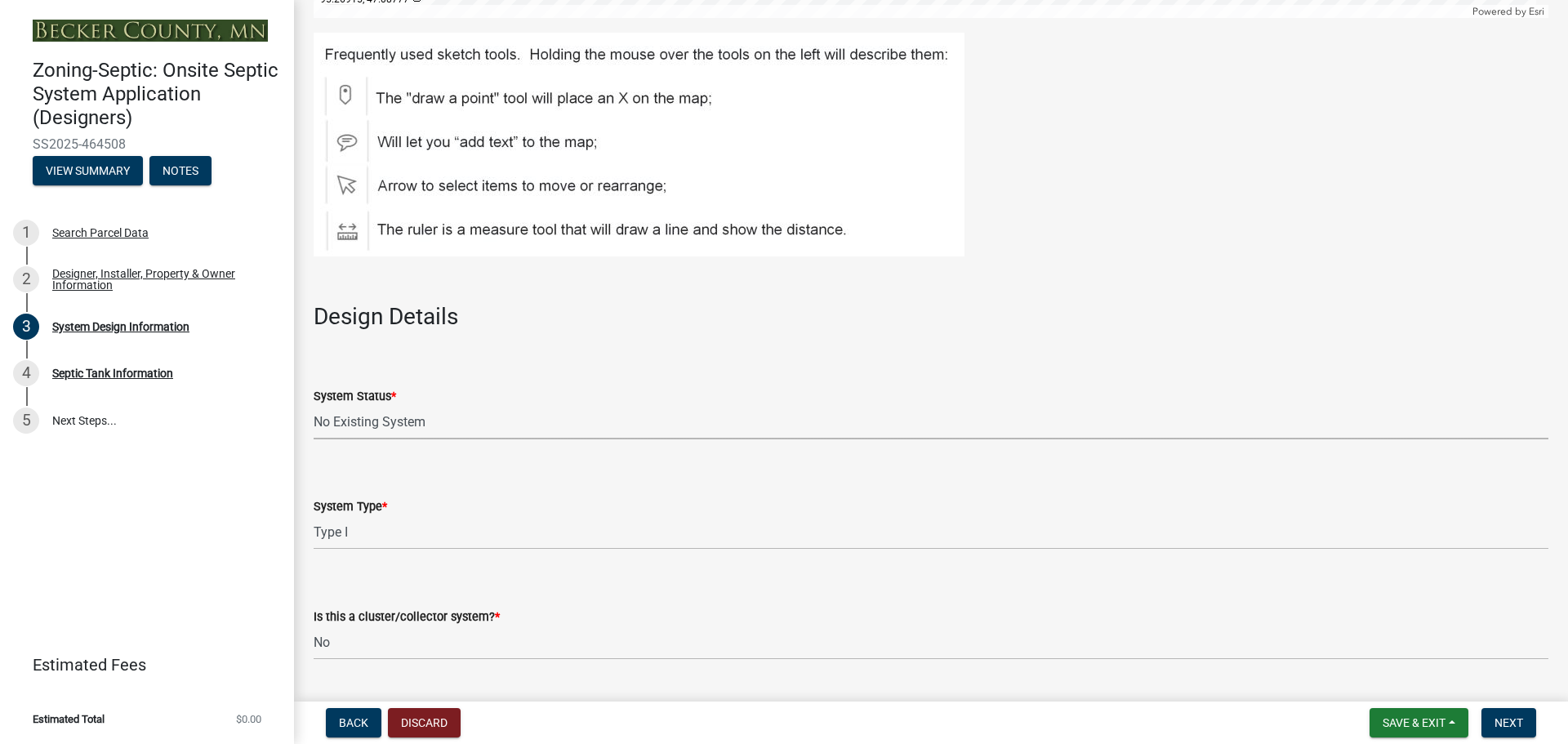
click at [372, 422] on select "Select Item... No Existing System Replacement System Failing System (Cesspool, …" at bounding box center [931, 423] width 1235 height 33
click at [314, 406] on select "Select Item... No Existing System Replacement System Failing System (Cesspool, …" at bounding box center [931, 423] width 1235 height 33
click at [402, 532] on select "Select Item... Type I Type II Type III Type IV Type V" at bounding box center [931, 532] width 1235 height 33
click at [314, 516] on select "Select Item... Type I Type II Type III Type IV Type V" at bounding box center [931, 532] width 1235 height 33
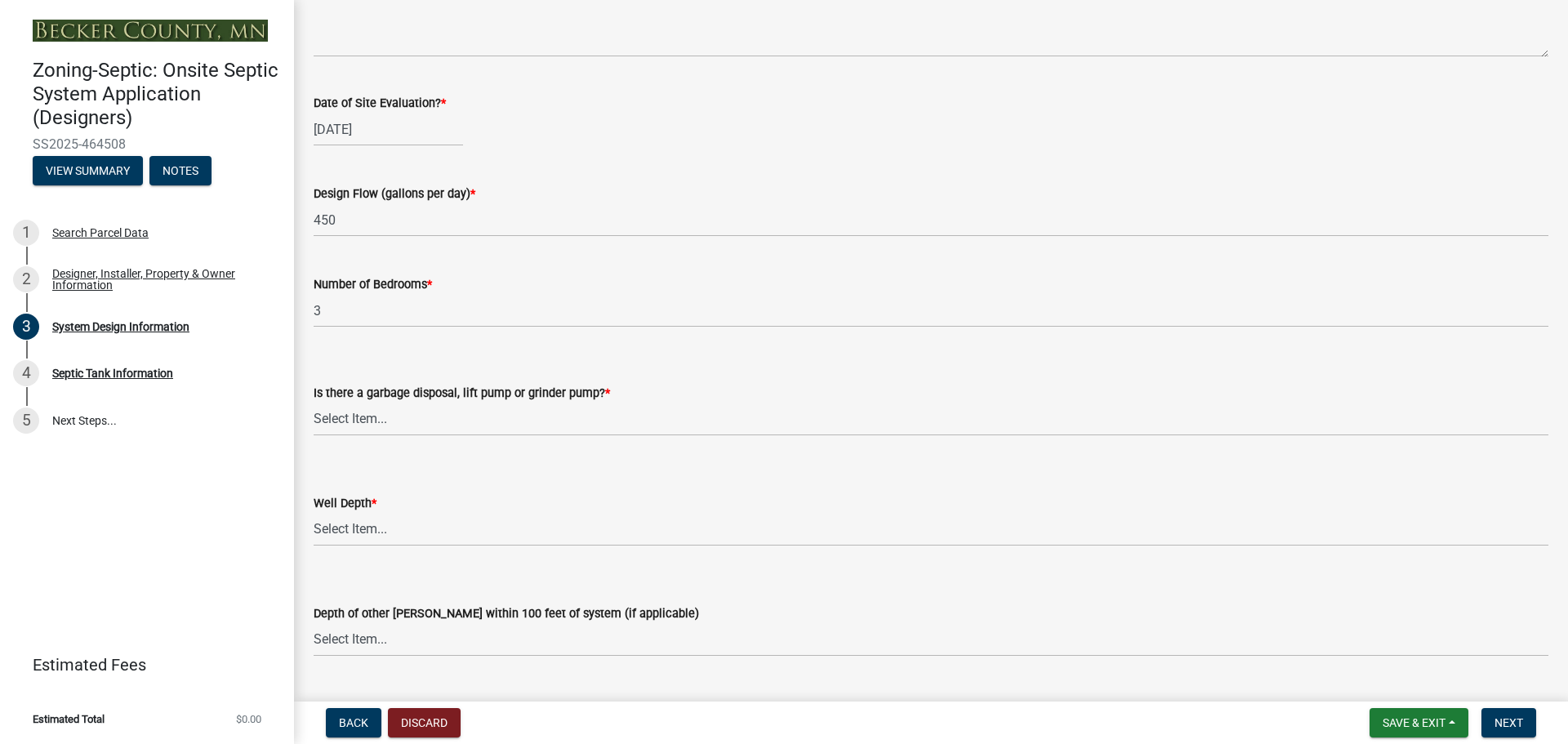
scroll to position [2778, 0]
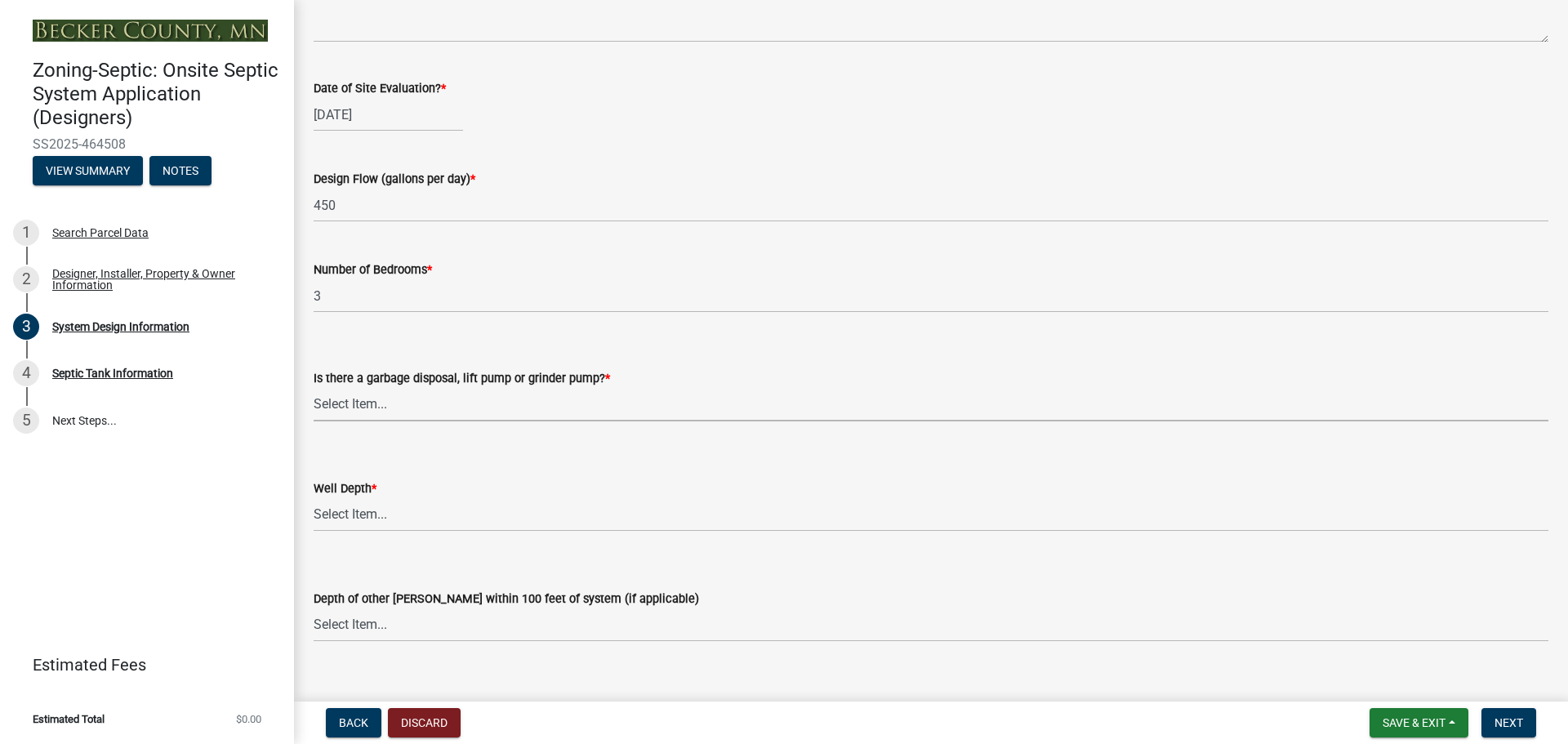
click at [364, 401] on select "Select Item... Yes No" at bounding box center [931, 404] width 1235 height 33
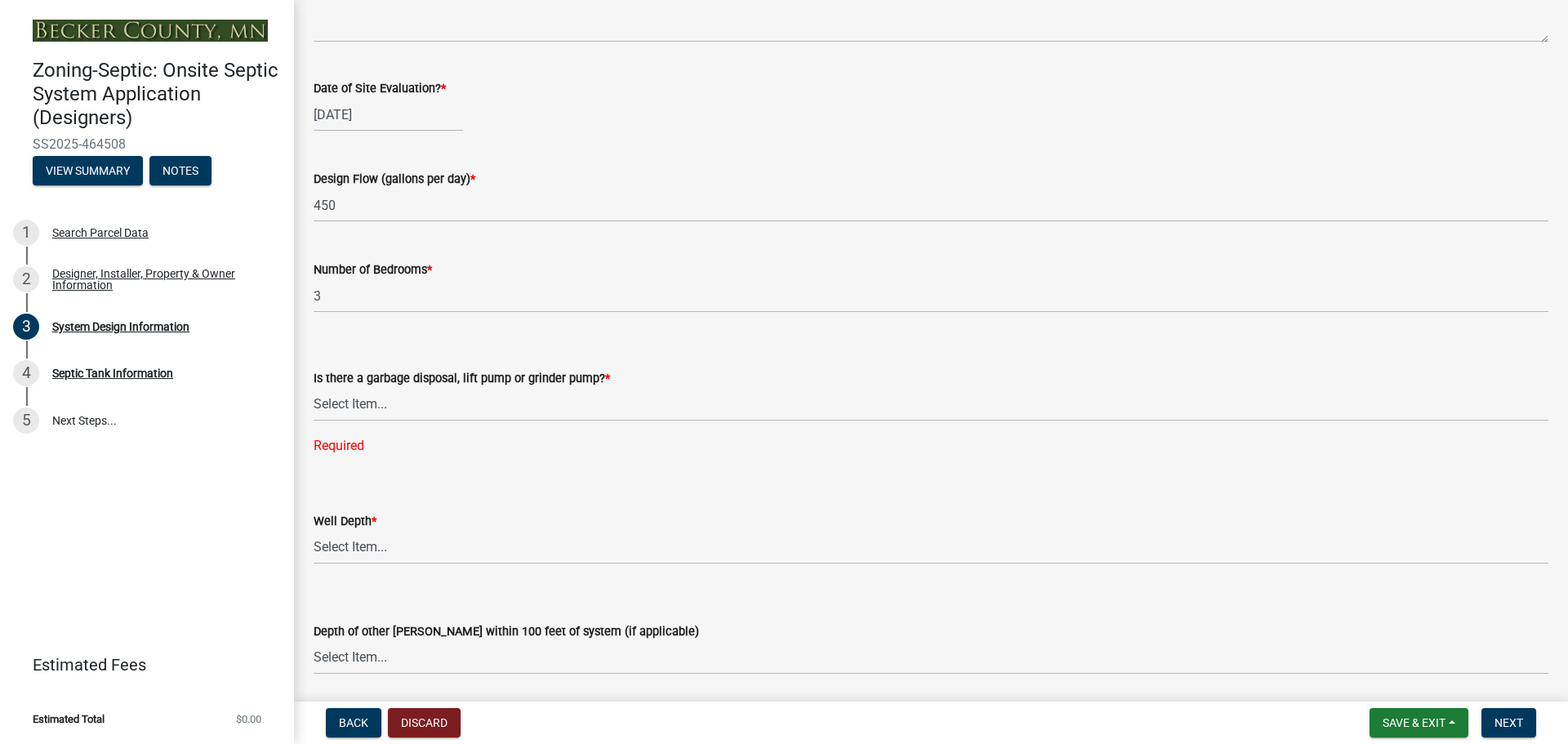
click at [763, 331] on div "Is there a garbage disposal, lift pump or grinder pump? * Select Item... Yes No…" at bounding box center [931, 391] width 1235 height 130
click at [392, 412] on select "Select Item... Yes No" at bounding box center [931, 404] width 1235 height 33
click at [314, 388] on select "Select Item... Yes No" at bounding box center [931, 404] width 1235 height 33
select select "ba735beb-519e-40f0-ae20-62d65fc4c46b"
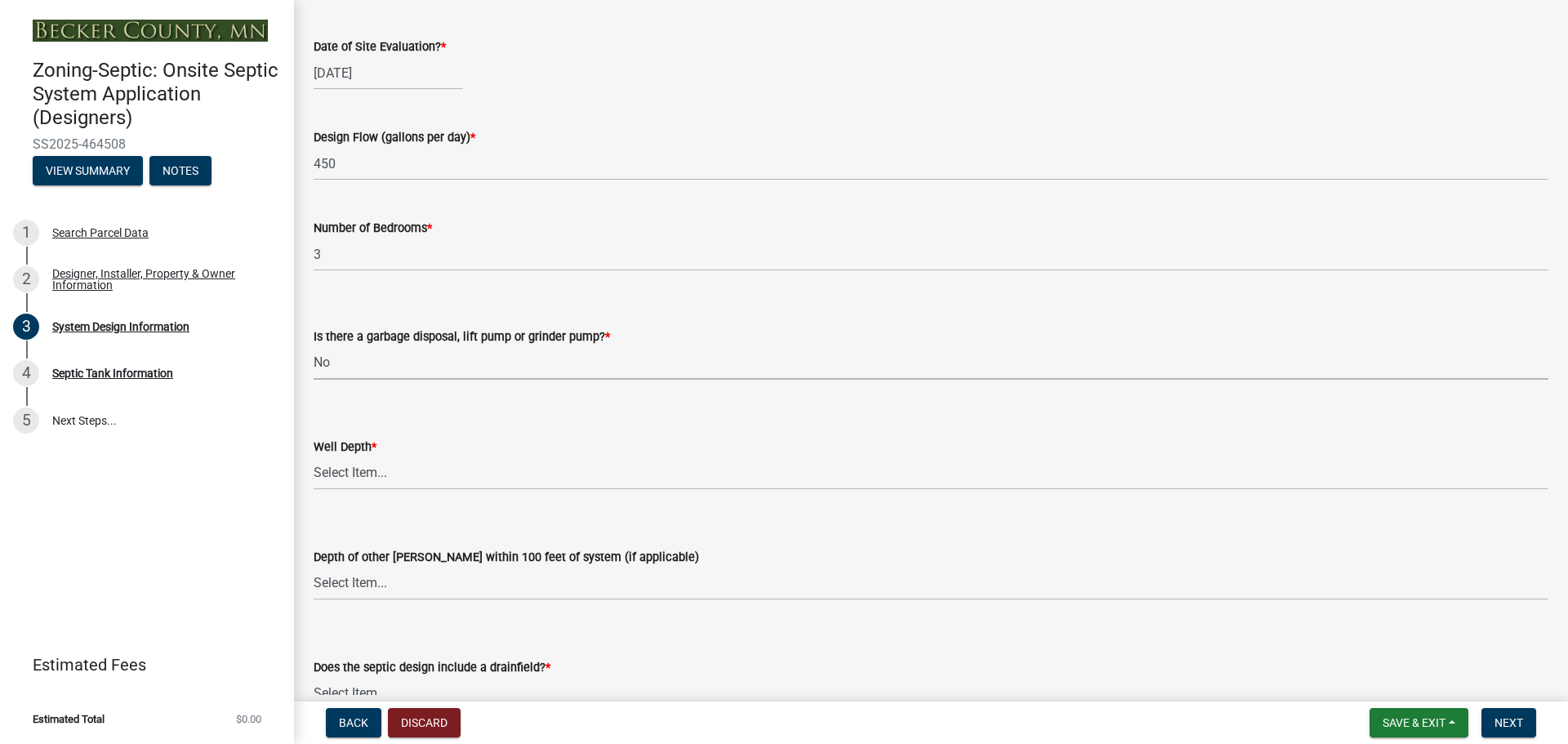
scroll to position [2859, 0]
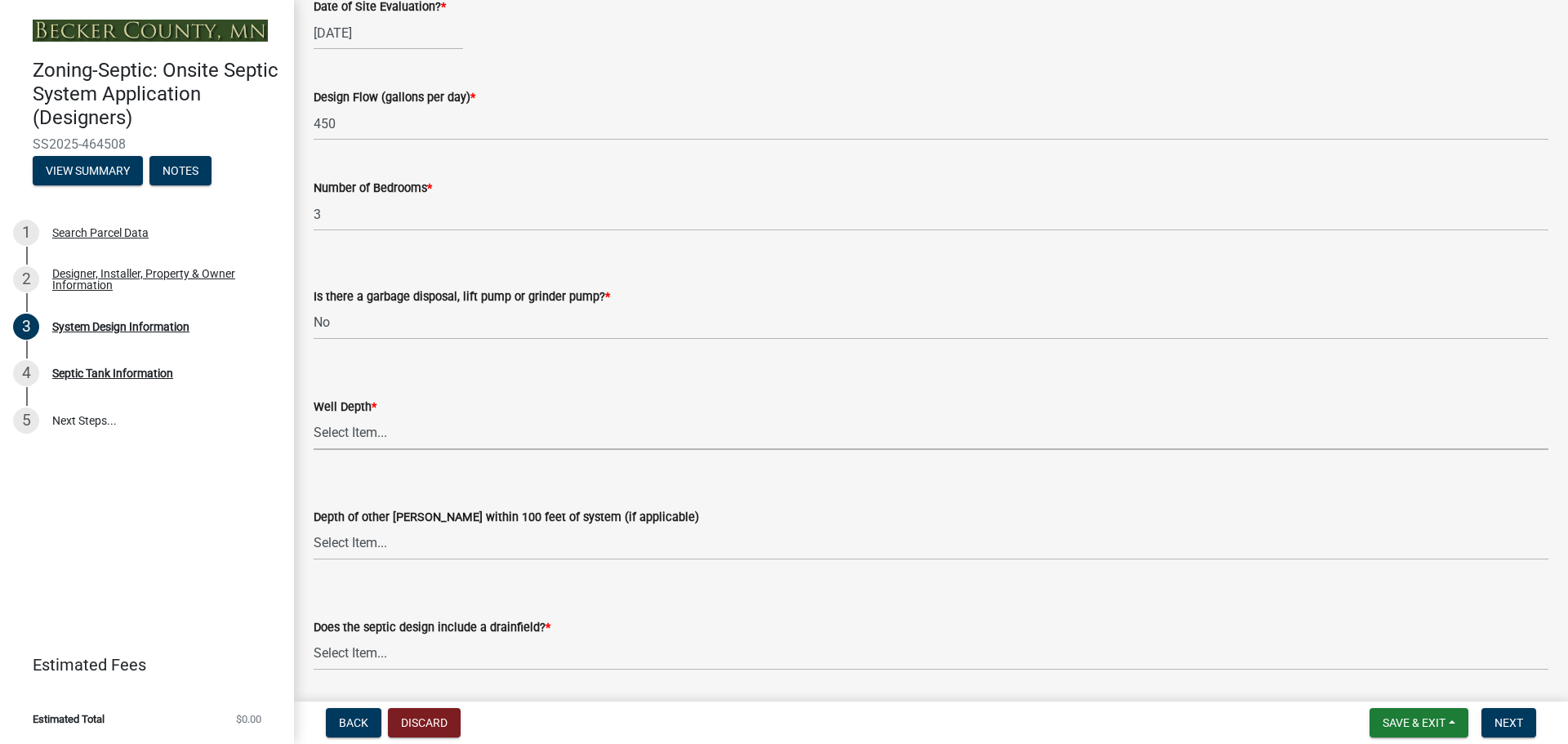
click at [344, 436] on select "Select Item... Deep Well Shallow Well Well not yet installed - To be drilled No…" at bounding box center [931, 433] width 1235 height 33
click at [314, 417] on select "Select Item... Deep Well Shallow Well Well not yet installed - To be drilled No…" at bounding box center [931, 433] width 1235 height 33
select select "7b30f360-6895-496a-9f34-da1efdcbc234"
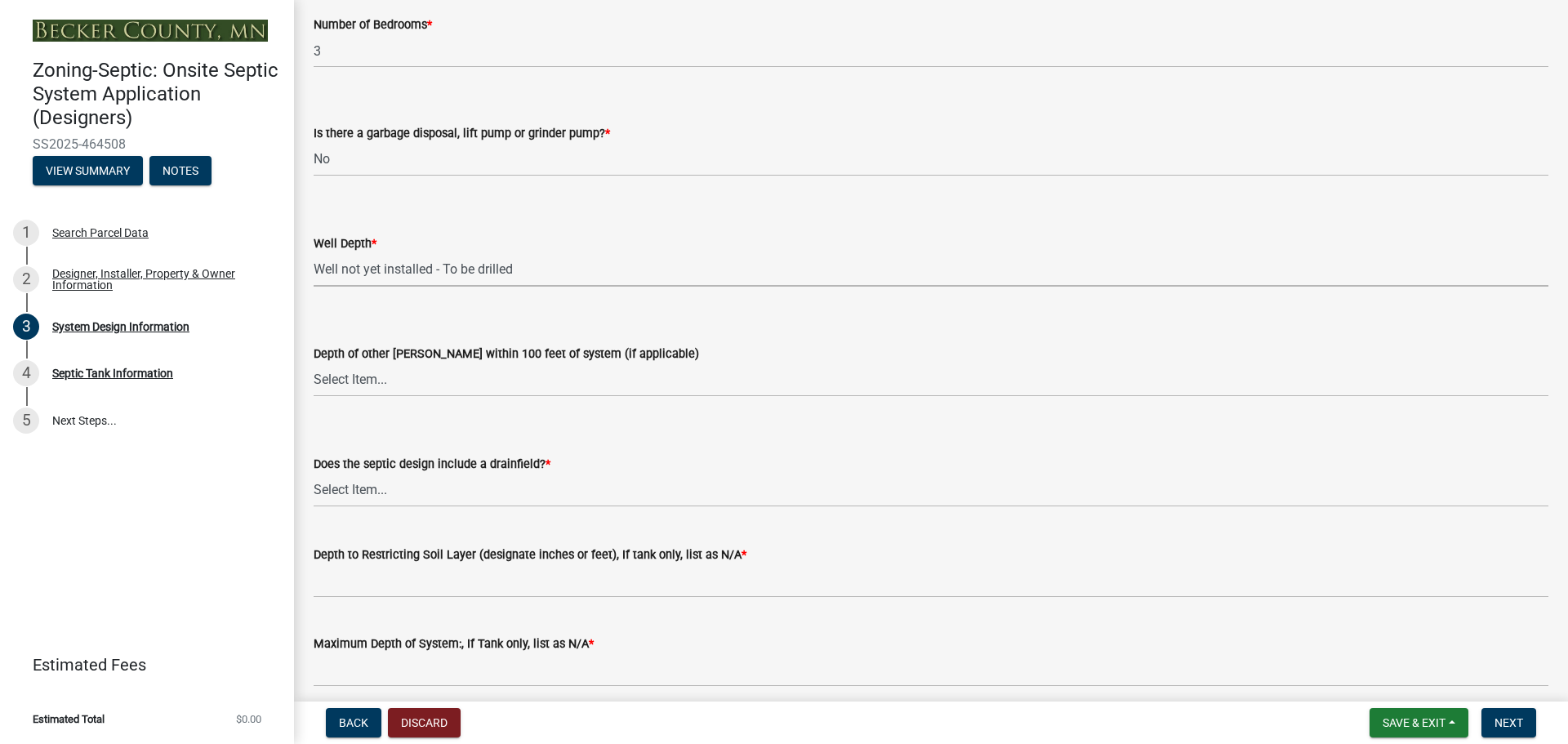
scroll to position [3090, 0]
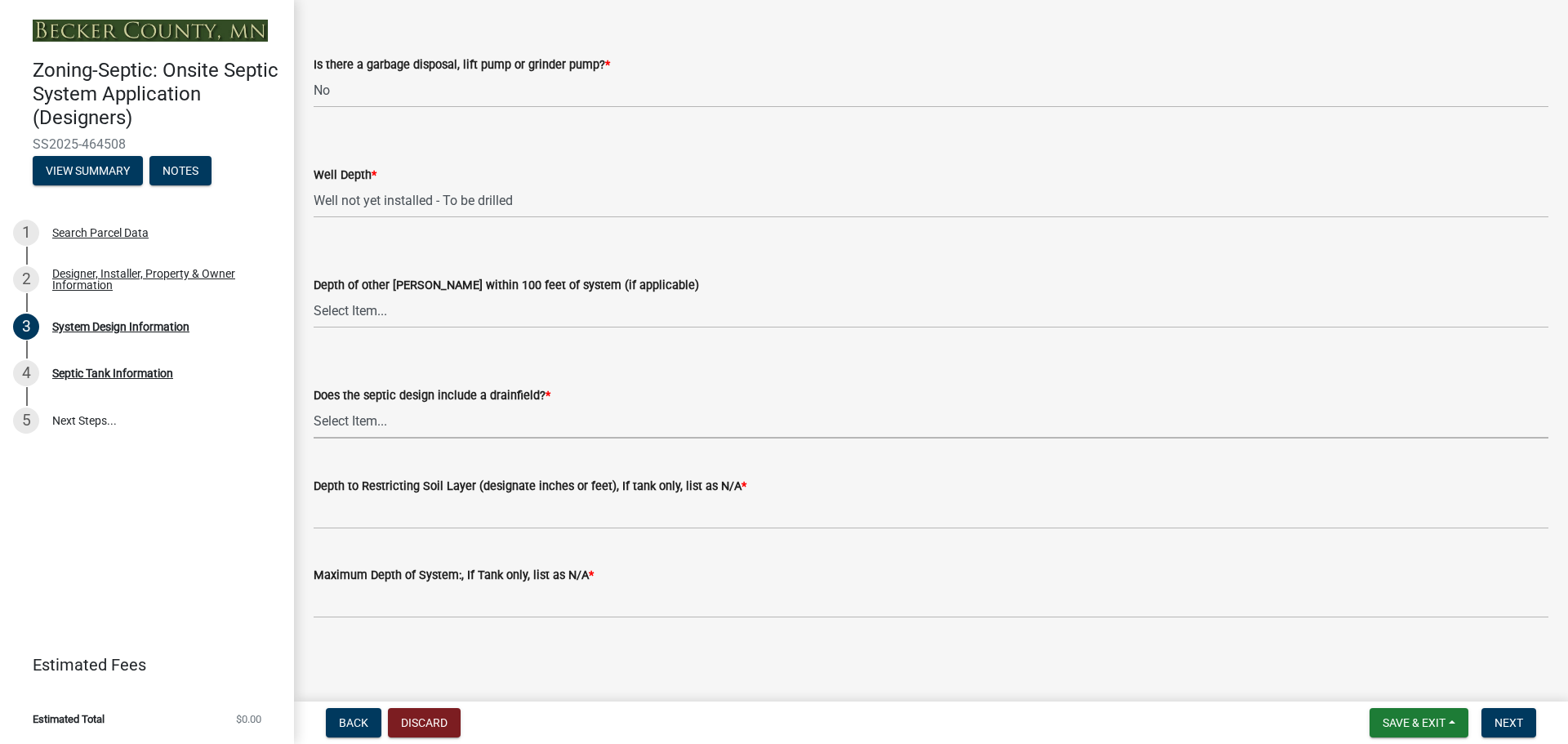
click at [363, 420] on select "Select Item... Yes No Existing - COC must by submitted" at bounding box center [931, 422] width 1235 height 33
click at [314, 405] on select "Select Item... Yes No Existing - COC must by submitted" at bounding box center [931, 422] width 1235 height 33
select select "a0c59fcd-b61c-4c3a-90a8-e70849750c47"
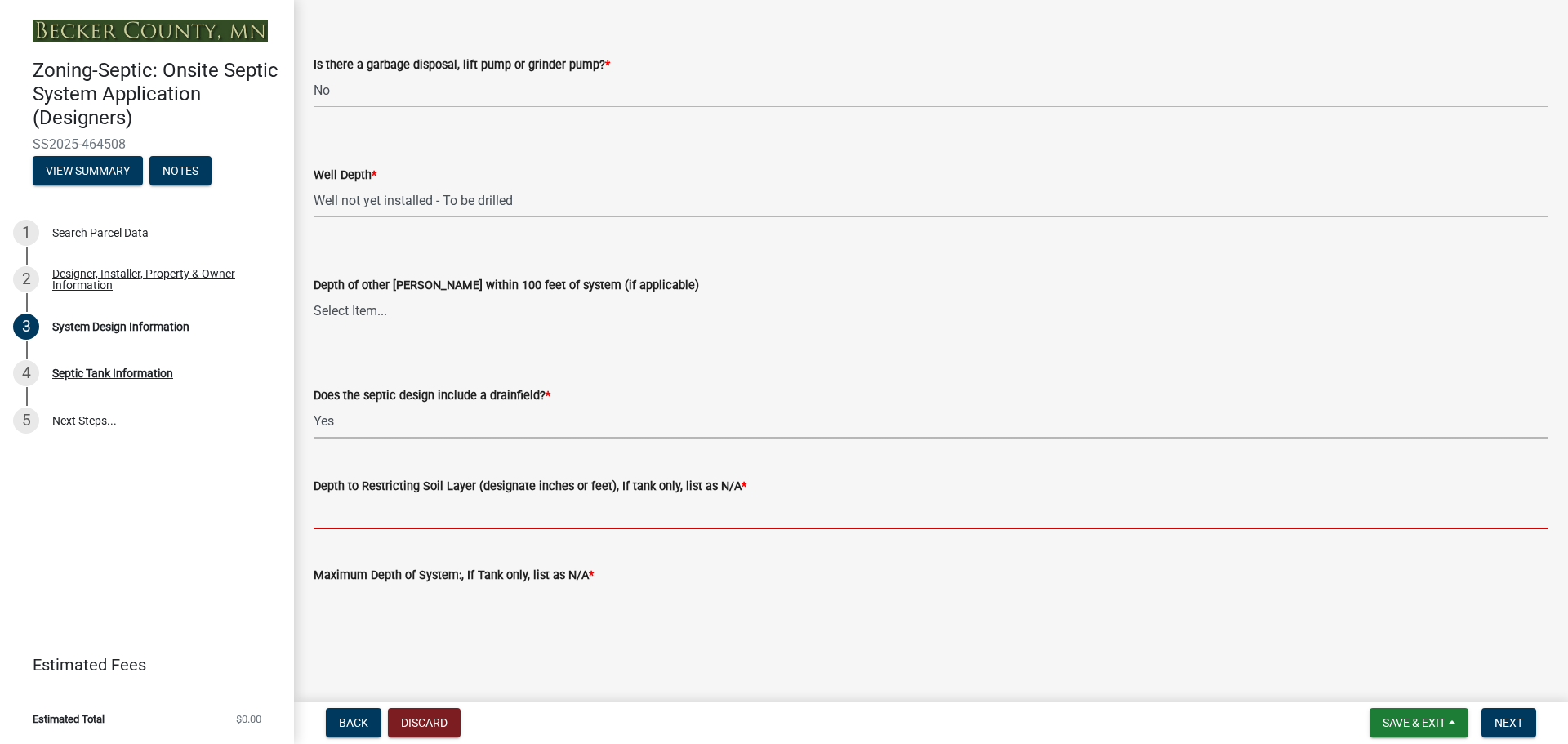
click at [393, 515] on input "Depth to Restricting Soil Layer (designate inches or feet), If tank only, list …" at bounding box center [931, 512] width 1235 height 33
type input "84""
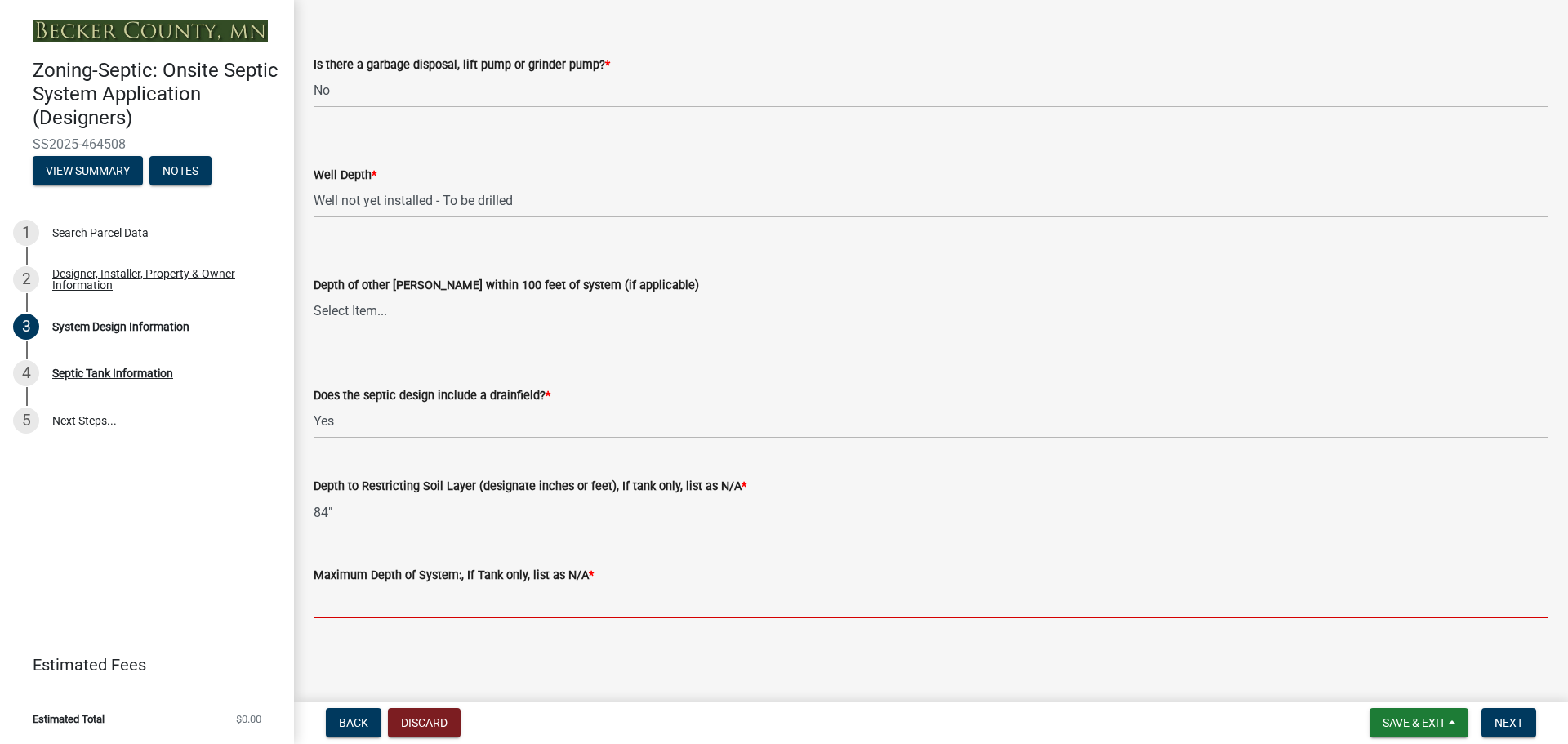
click at [362, 605] on input "Maximum Depth of System:, If Tank only, list as N/A *" at bounding box center [931, 601] width 1235 height 33
type input "48""
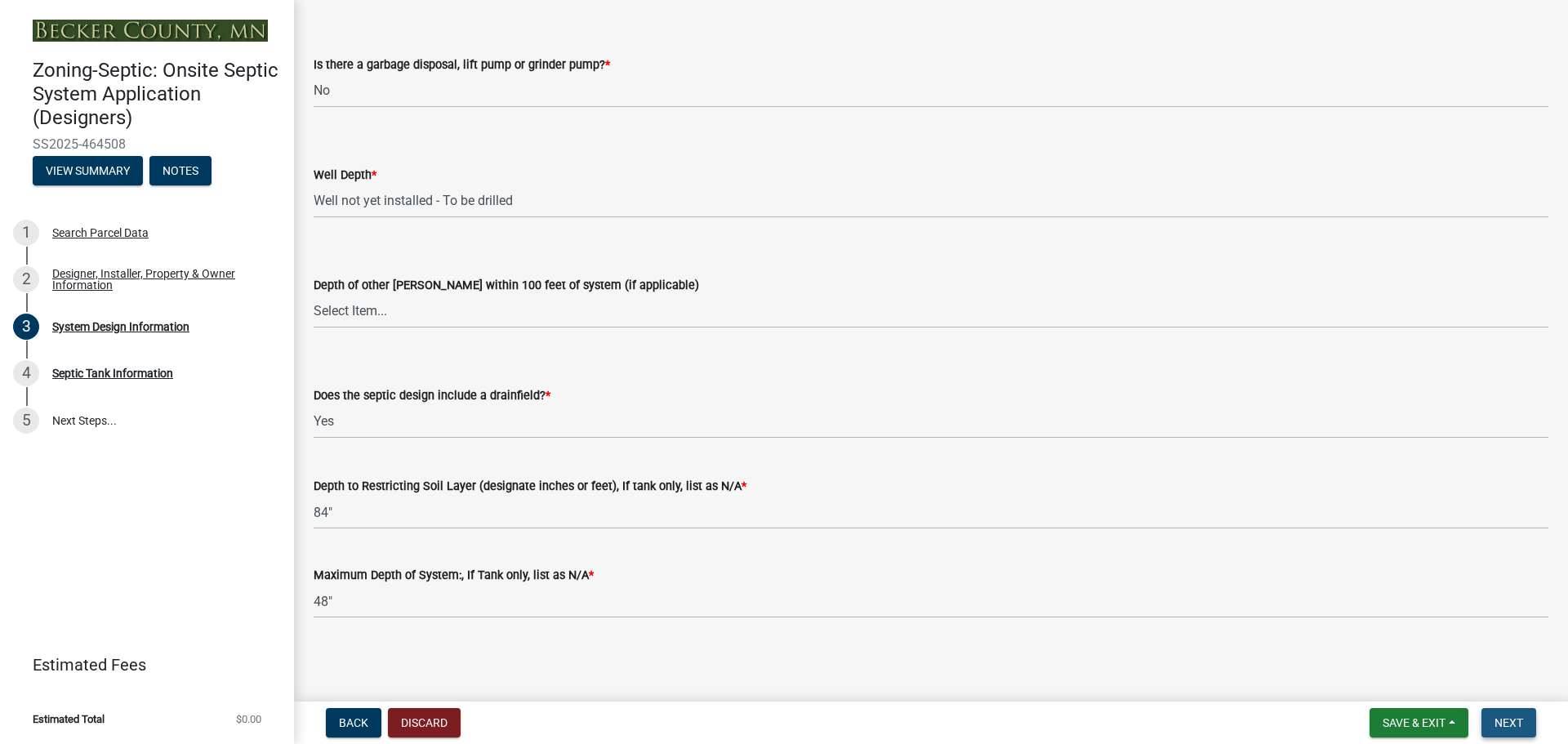
click at [1508, 727] on span "Next" at bounding box center [1509, 723] width 29 height 13
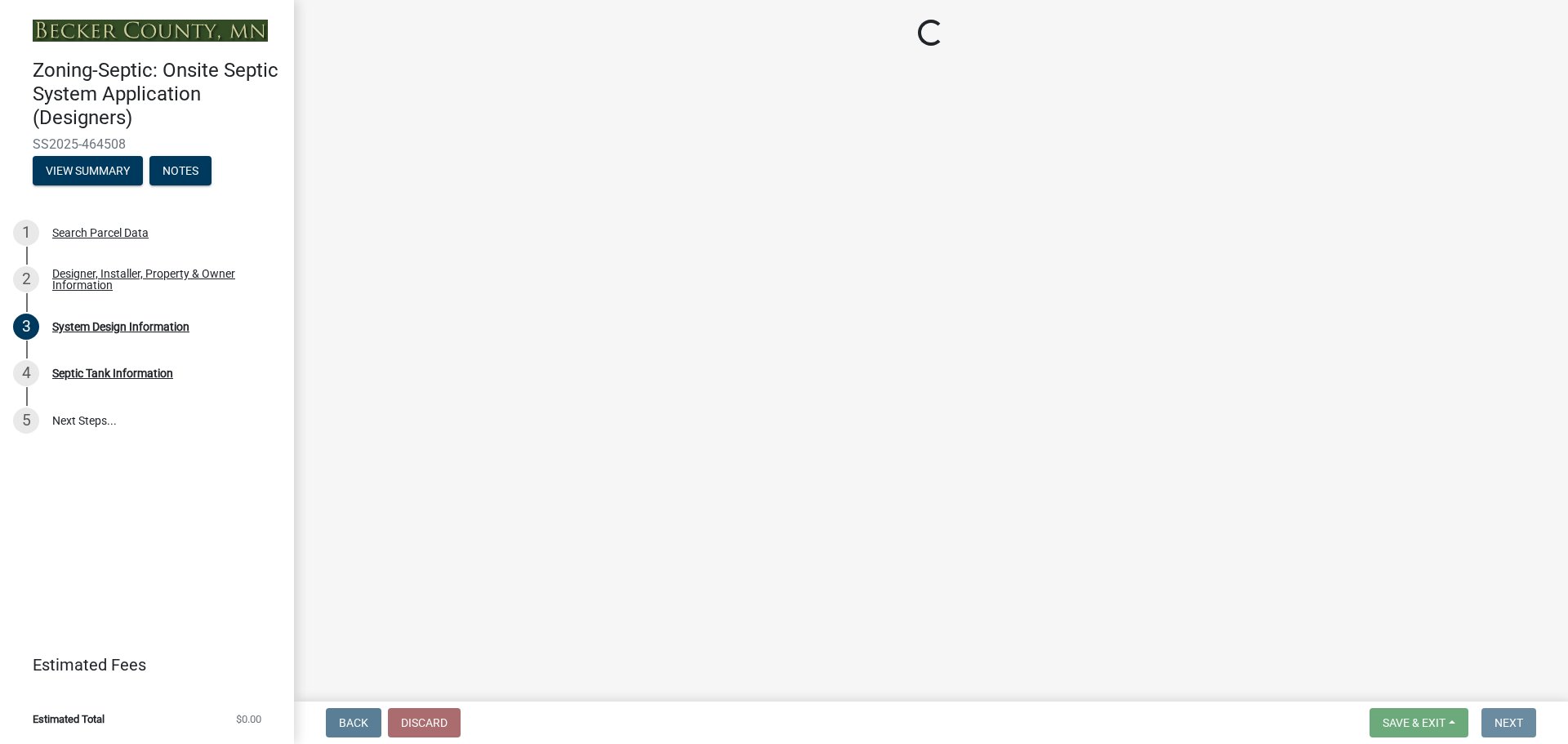
scroll to position [0, 0]
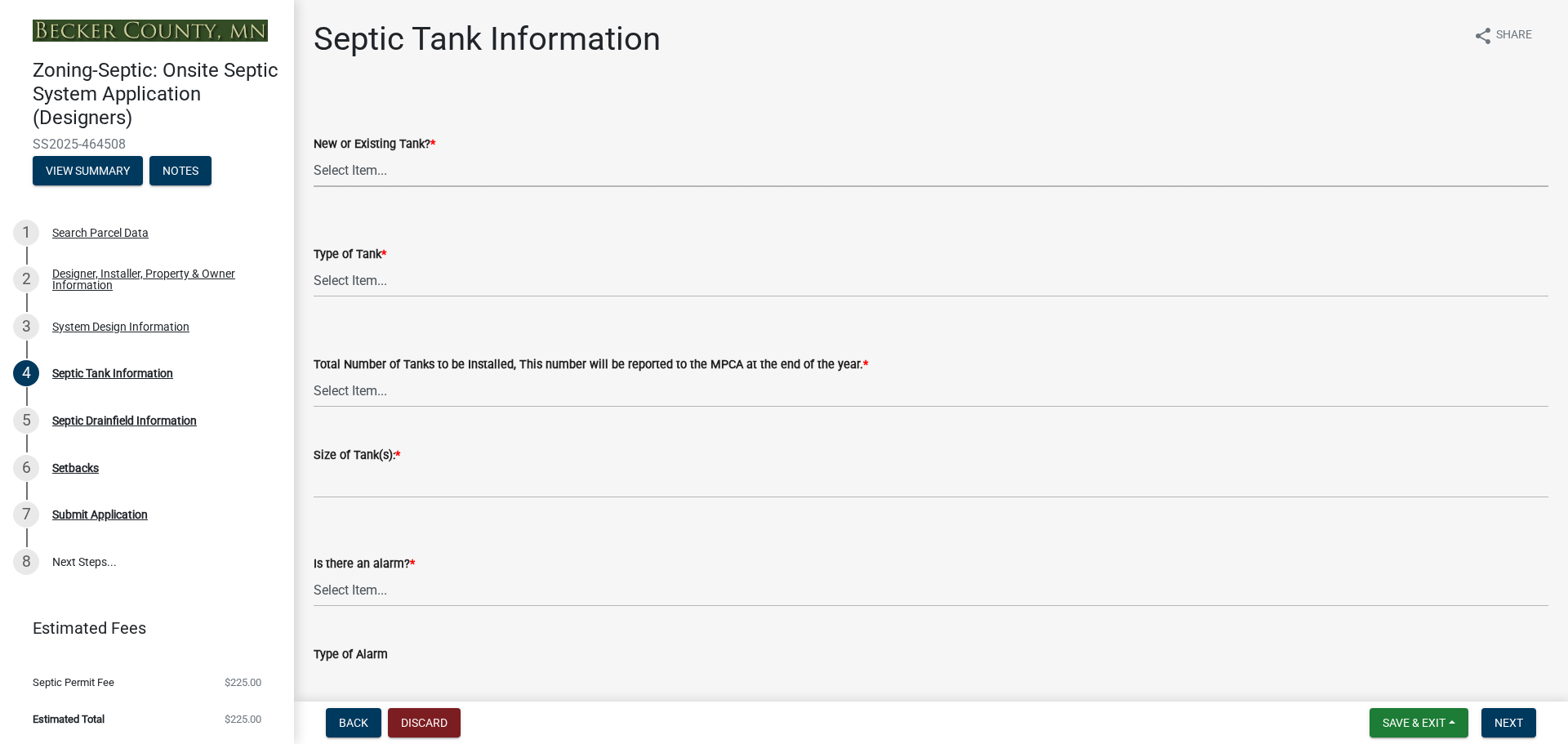
click at [369, 177] on select "Select Item... New Existing Both -New and Existing Tank" at bounding box center [931, 170] width 1235 height 33
click at [314, 154] on select "Select Item... New Existing Both -New and Existing Tank" at bounding box center [931, 170] width 1235 height 33
select select "f9fbe67c-c1cf-4a63-8ad4-799ce56b7f21"
click at [386, 281] on select "Select Item... Single Septic Tank Compartmented Tank Single Tank plus Compartme…" at bounding box center [931, 280] width 1235 height 33
click at [314, 264] on select "Select Item... Single Septic Tank Compartmented Tank Single Tank plus Compartme…" at bounding box center [931, 280] width 1235 height 33
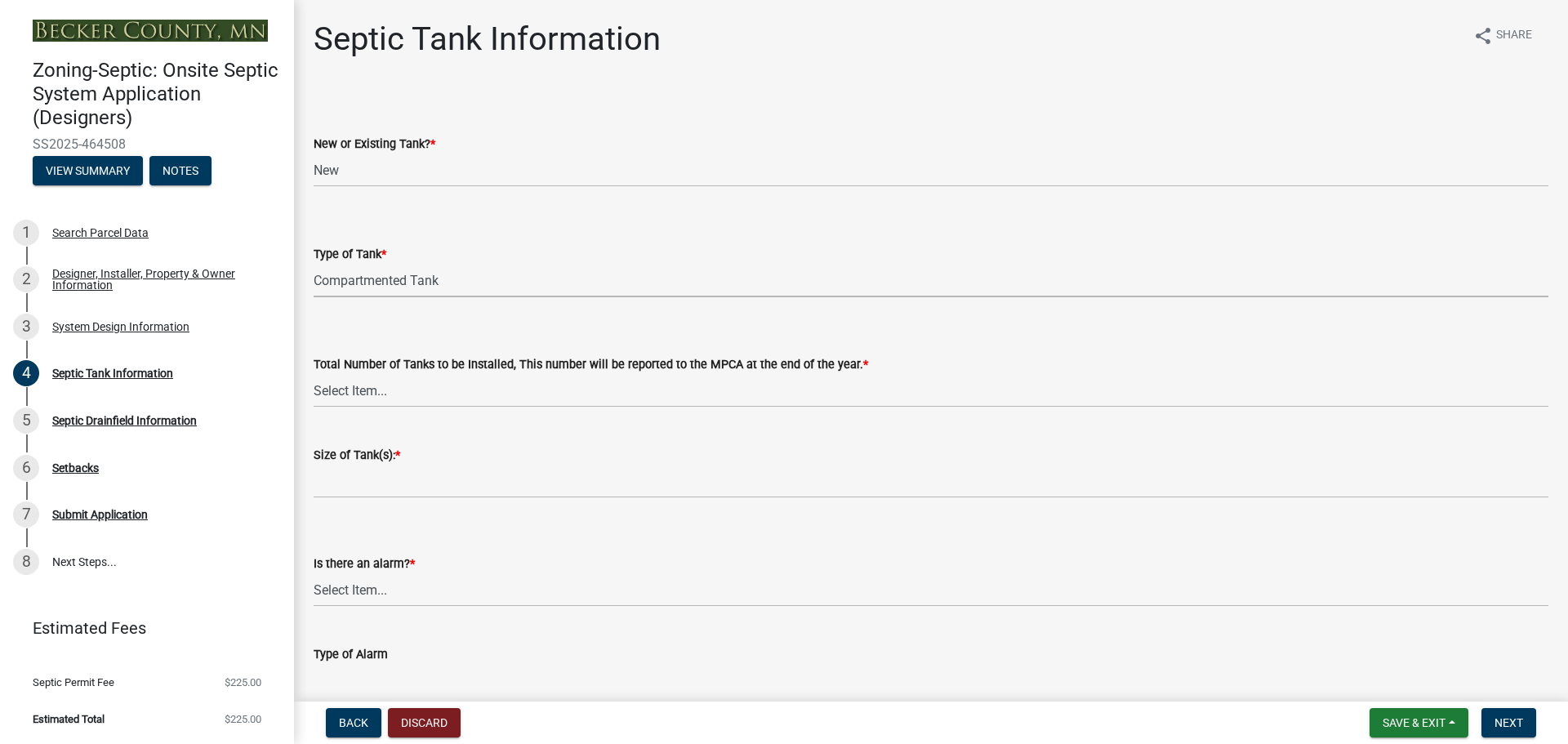
select select "8af00ff6-ccdf-43a1-aa9f-9d195177e029"
click at [415, 390] on select "Select Item... 0 1 2 3 4" at bounding box center [931, 390] width 1235 height 33
click at [314, 374] on select "Select Item... 0 1 2 3 4" at bounding box center [931, 390] width 1235 height 33
select select "52556460-45fa-4026-a6c2-c70bb0823cb5"
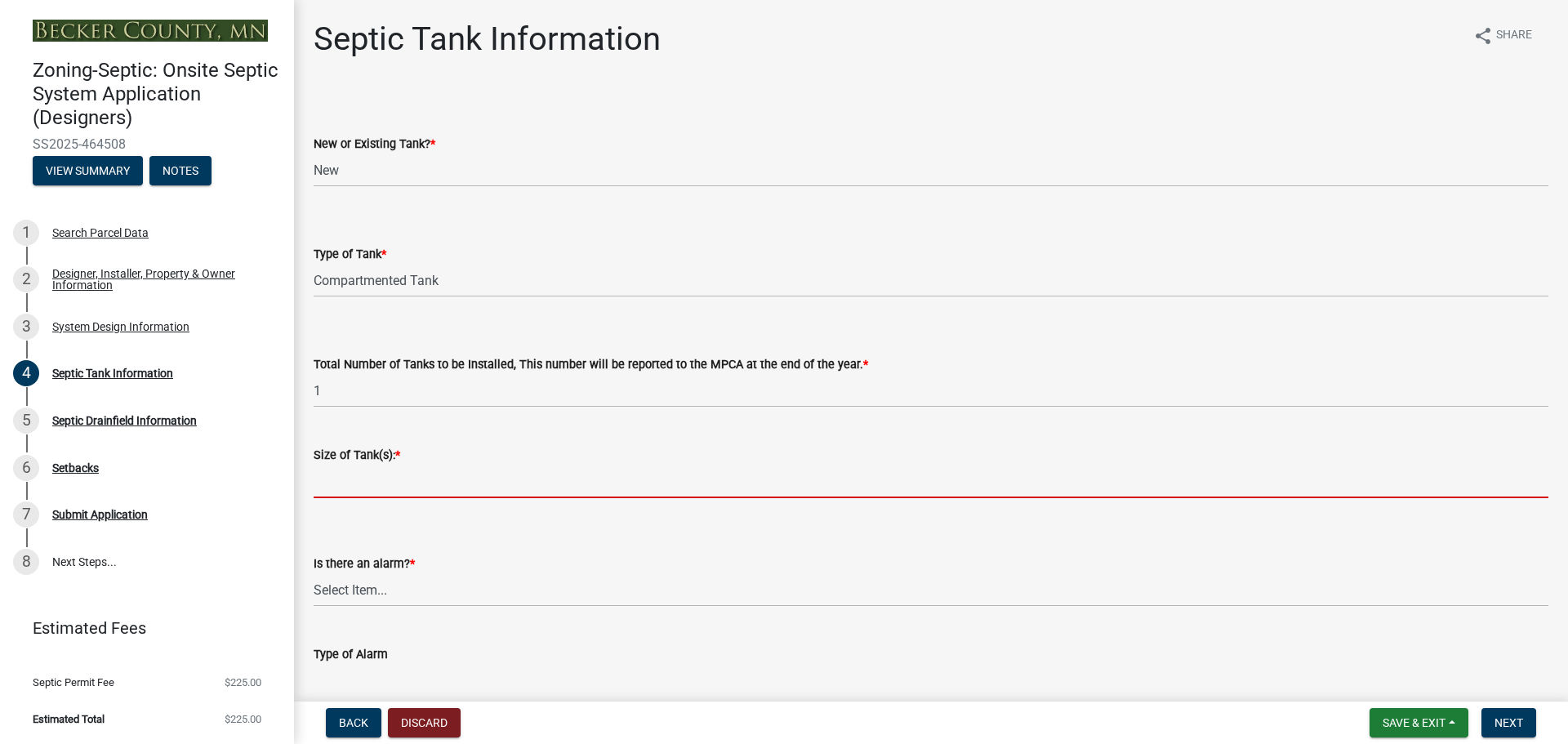
click at [368, 483] on input "Size of Tank(s): *" at bounding box center [931, 481] width 1235 height 33
type input "1500 combo"
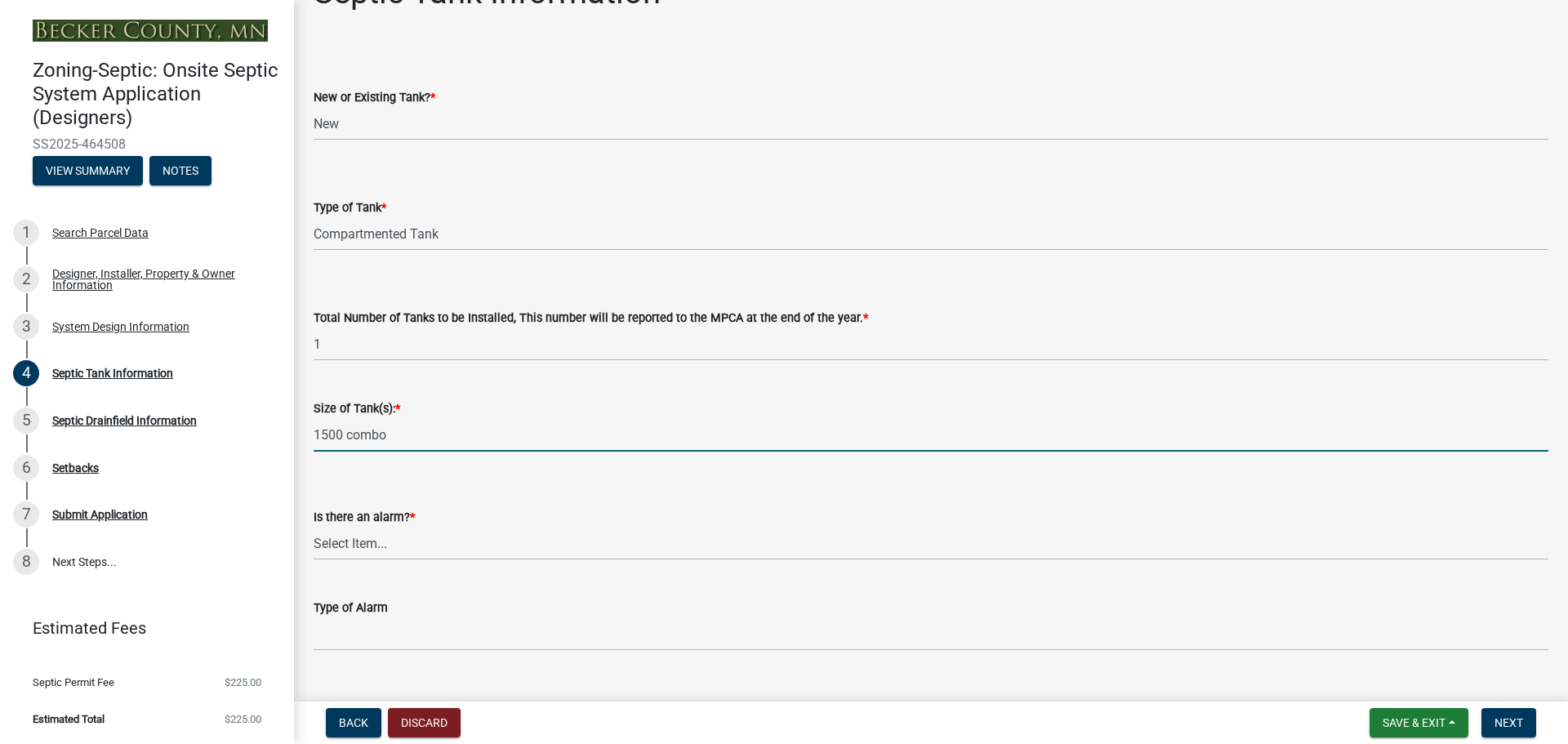
scroll to position [163, 0]
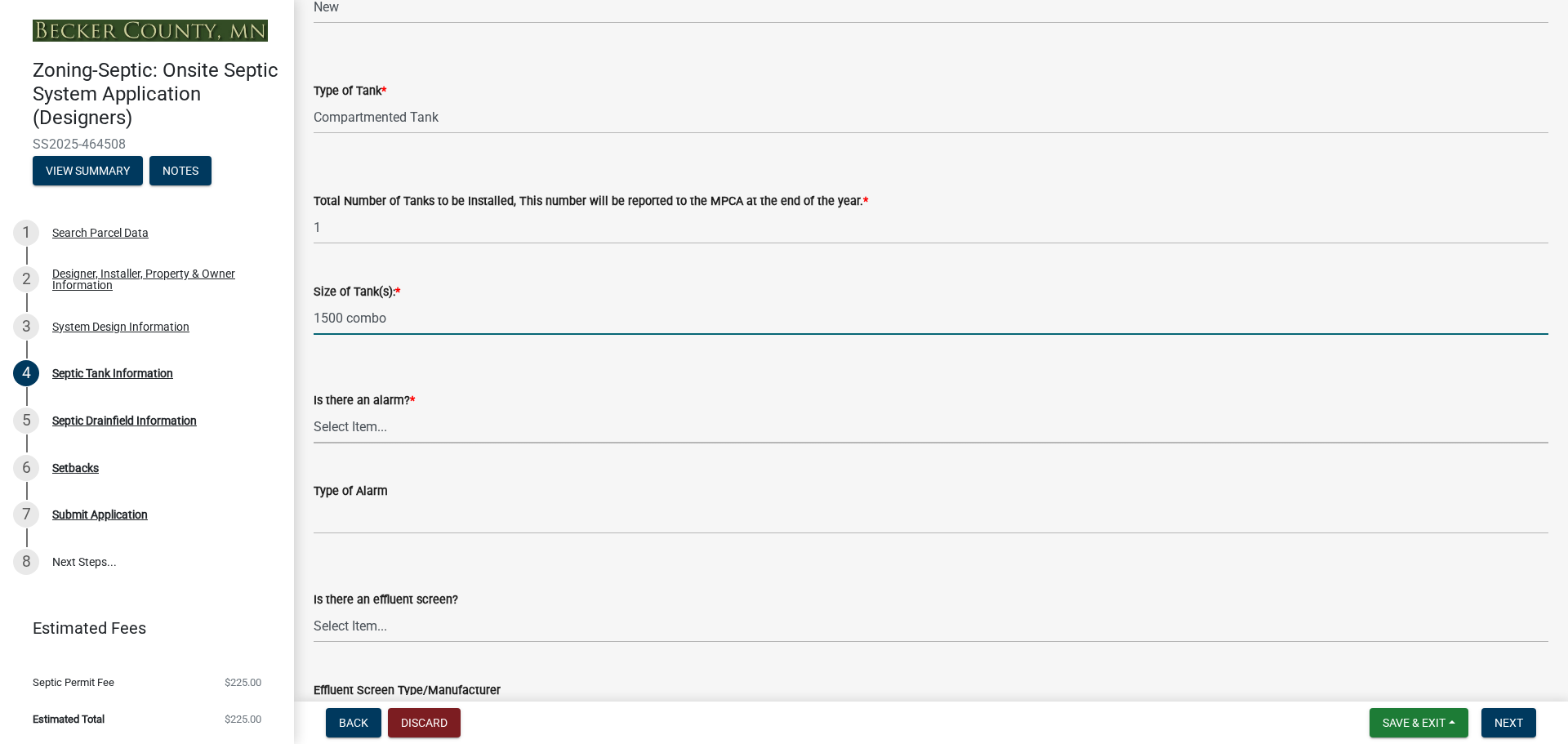
click at [386, 426] on select "Select Item... Yes No" at bounding box center [931, 426] width 1235 height 33
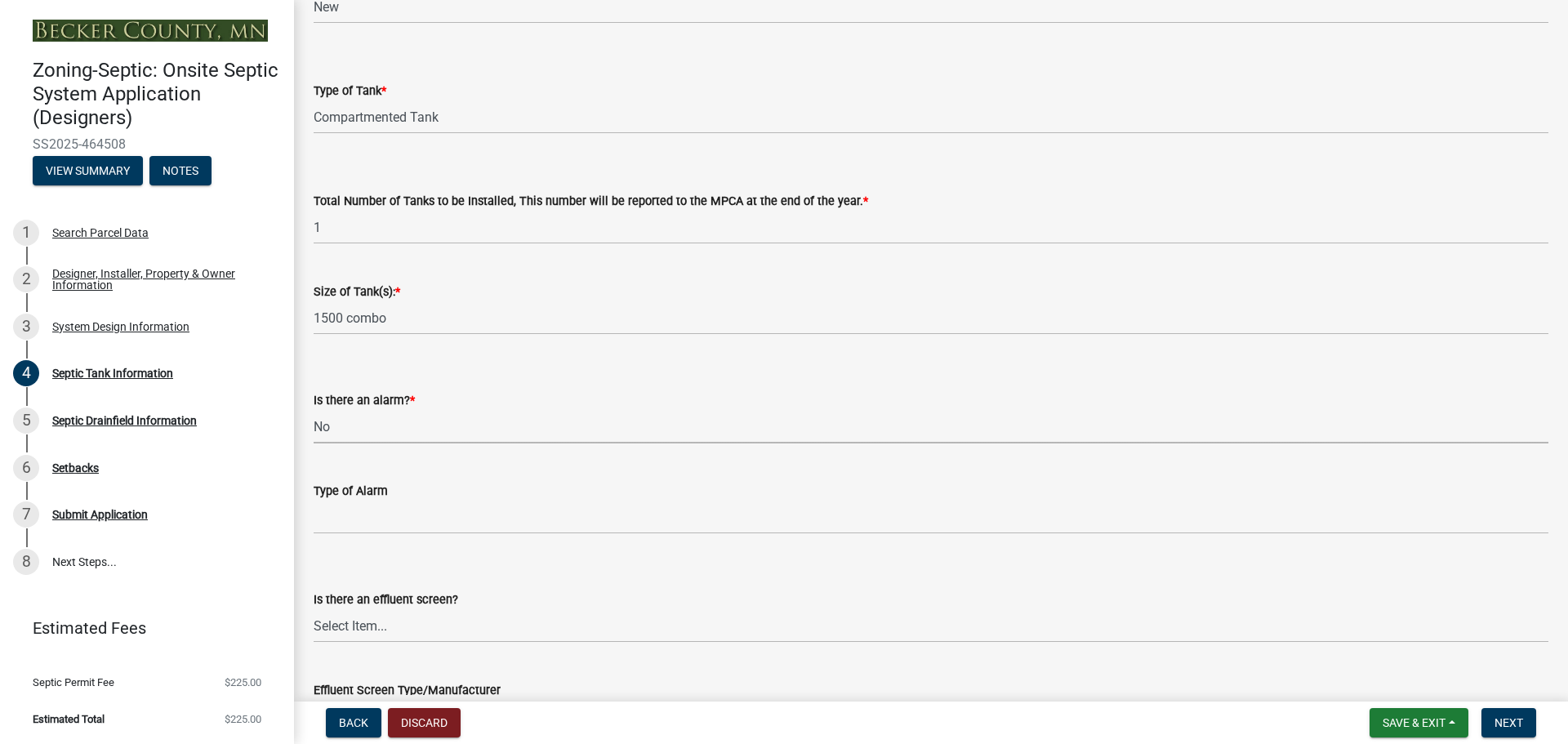
click at [314, 410] on select "Select Item... Yes No" at bounding box center [931, 426] width 1235 height 33
select select "16f08e72-e833-4cd6-9035-d5a26ecbf3c9"
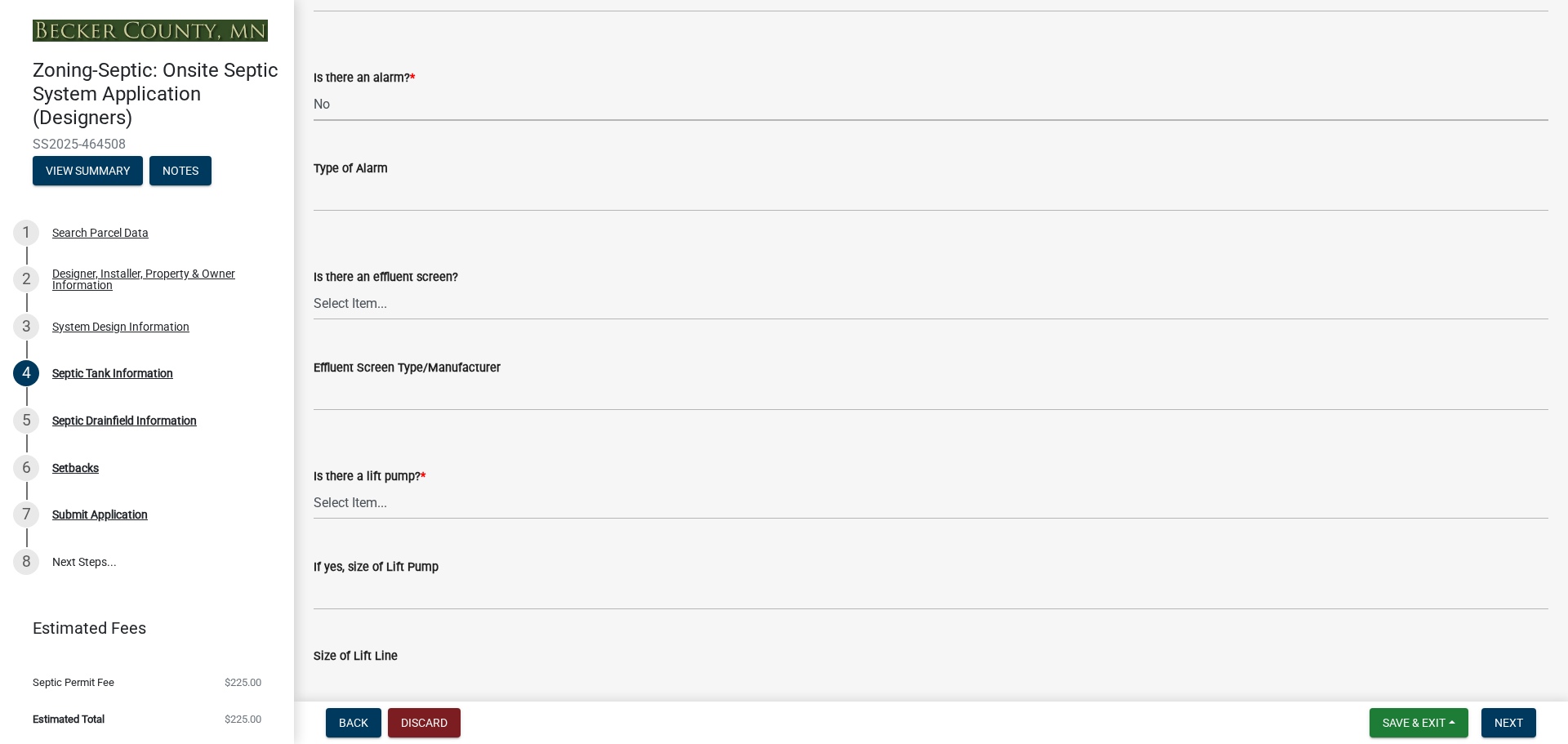
scroll to position [490, 0]
click at [355, 503] on select "Select Item... Yes No" at bounding box center [931, 498] width 1235 height 33
click at [314, 482] on select "Select Item... Yes No" at bounding box center [931, 498] width 1235 height 33
select select "ba43cfd8-3223-4e93-a41d-8bc71aa45820"
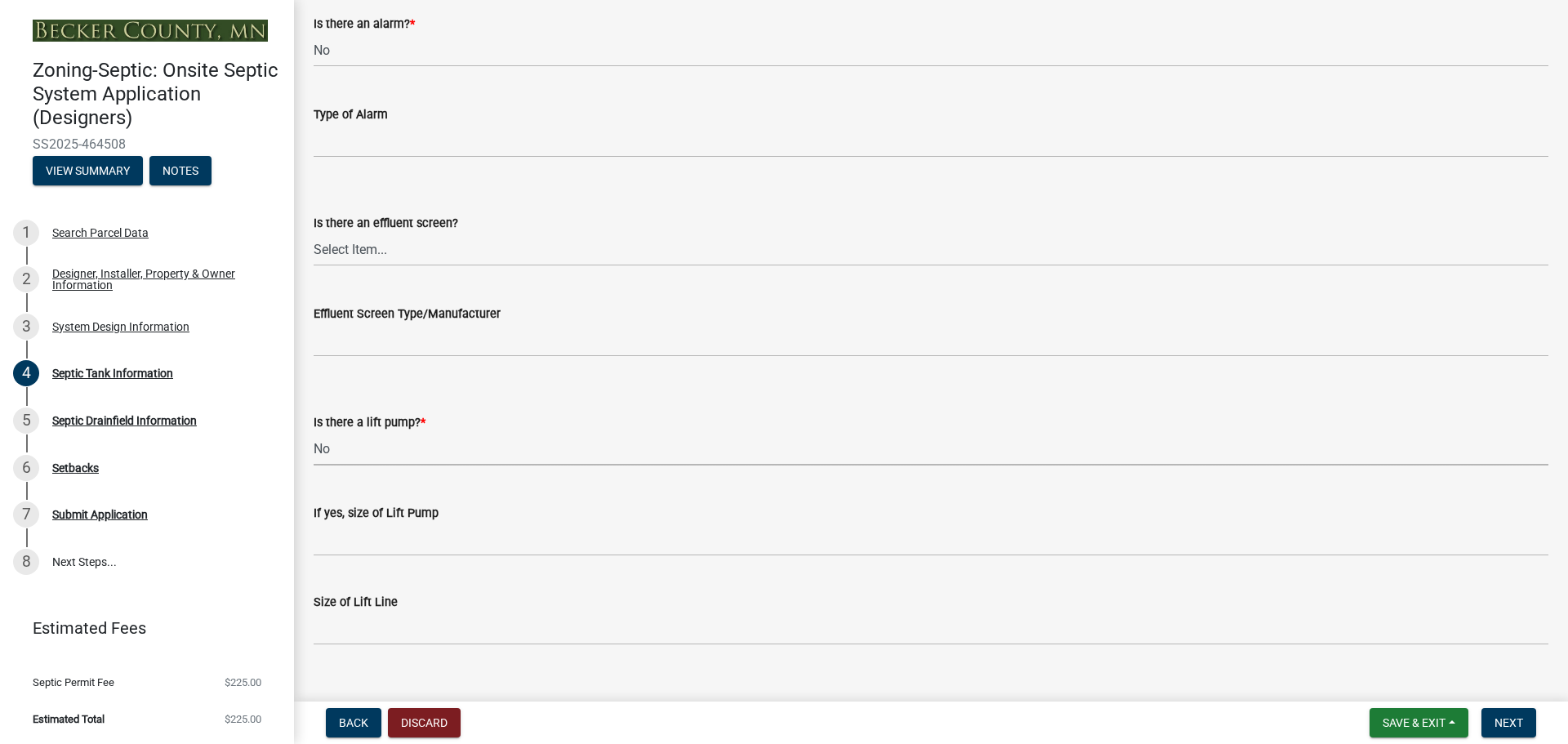
scroll to position [567, 0]
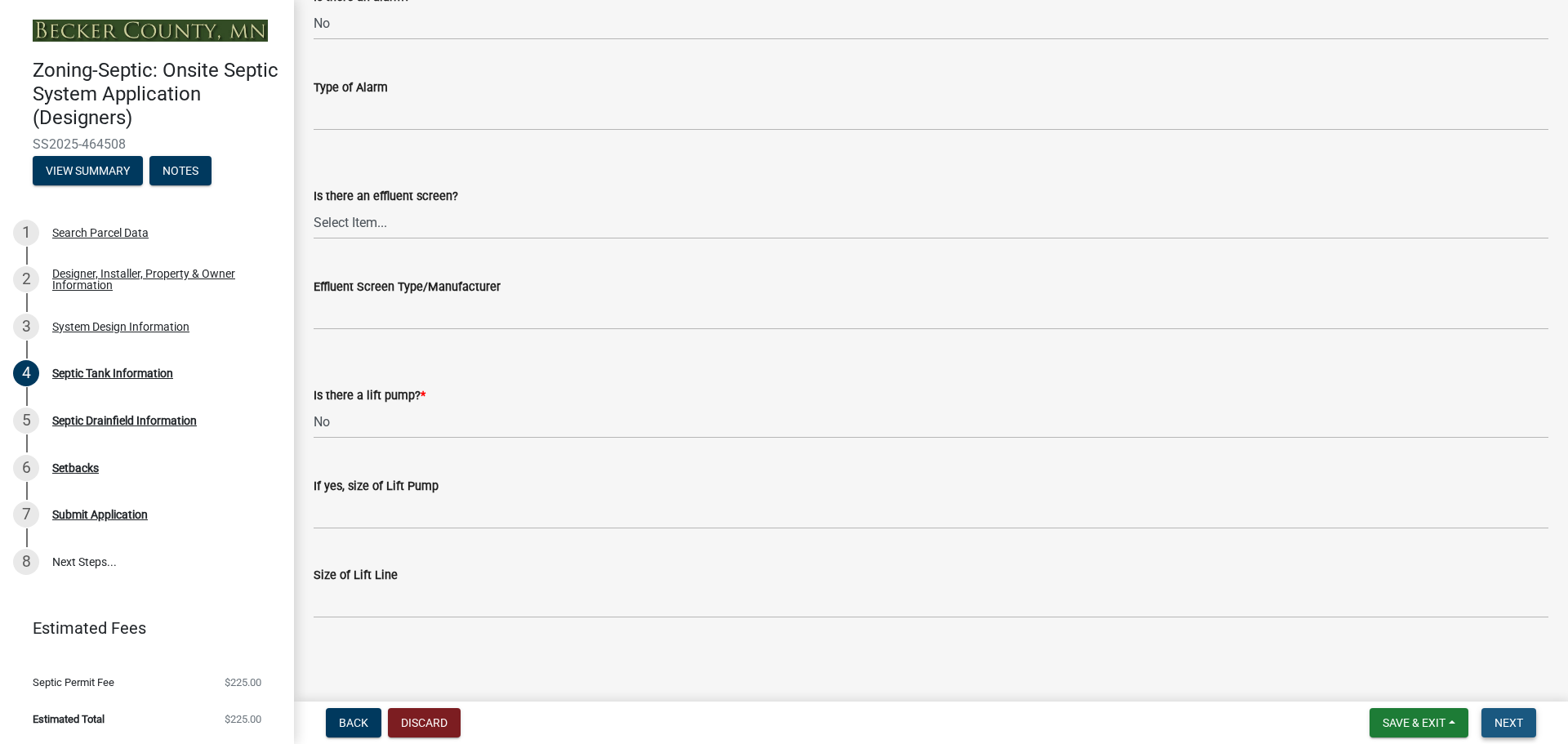
click at [1496, 721] on span "Next" at bounding box center [1509, 723] width 29 height 13
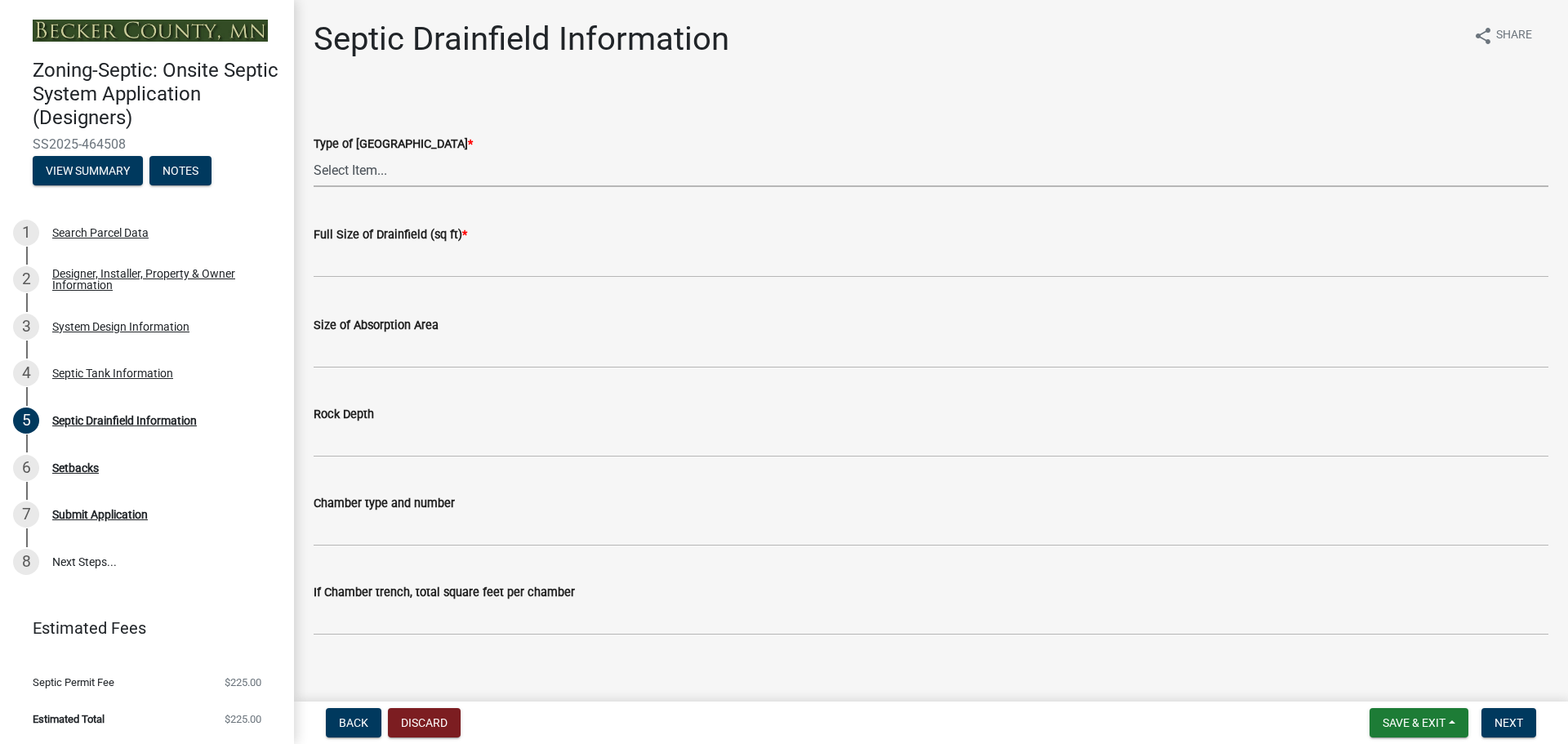
click at [364, 176] on select "Select Item... Chamber Trench Rock Trench Gravelless Mound Pressure Bed Seepage…" at bounding box center [931, 170] width 1235 height 33
click at [314, 154] on select "Select Item... Chamber Trench Rock Trench Gravelless Mound Pressure Bed Seepage…" at bounding box center [931, 170] width 1235 height 33
select select "aff5a67c-96fc-4cda-a582-7f2b3a4cd22a"
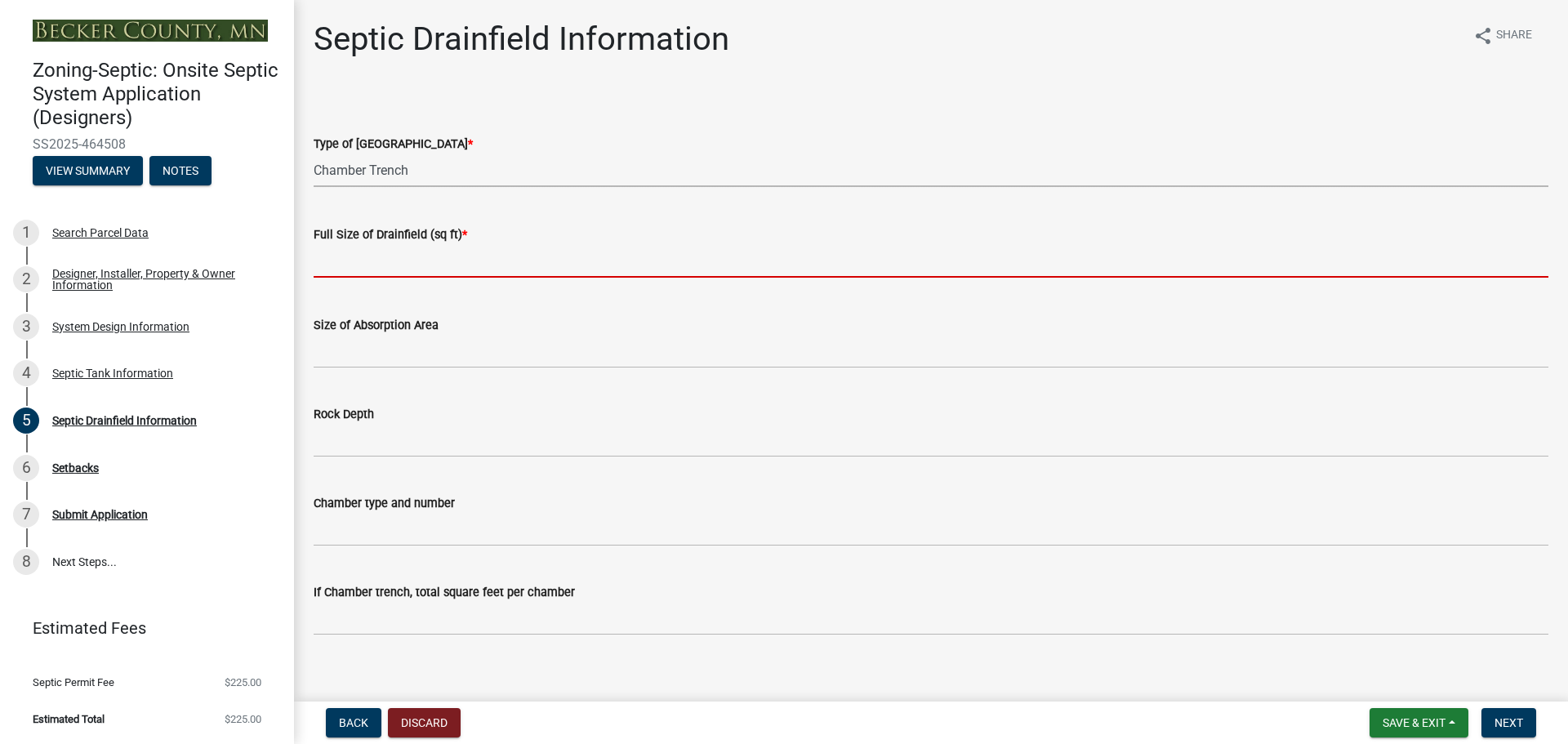
click at [359, 254] on input "text" at bounding box center [931, 260] width 1235 height 33
type input "570"
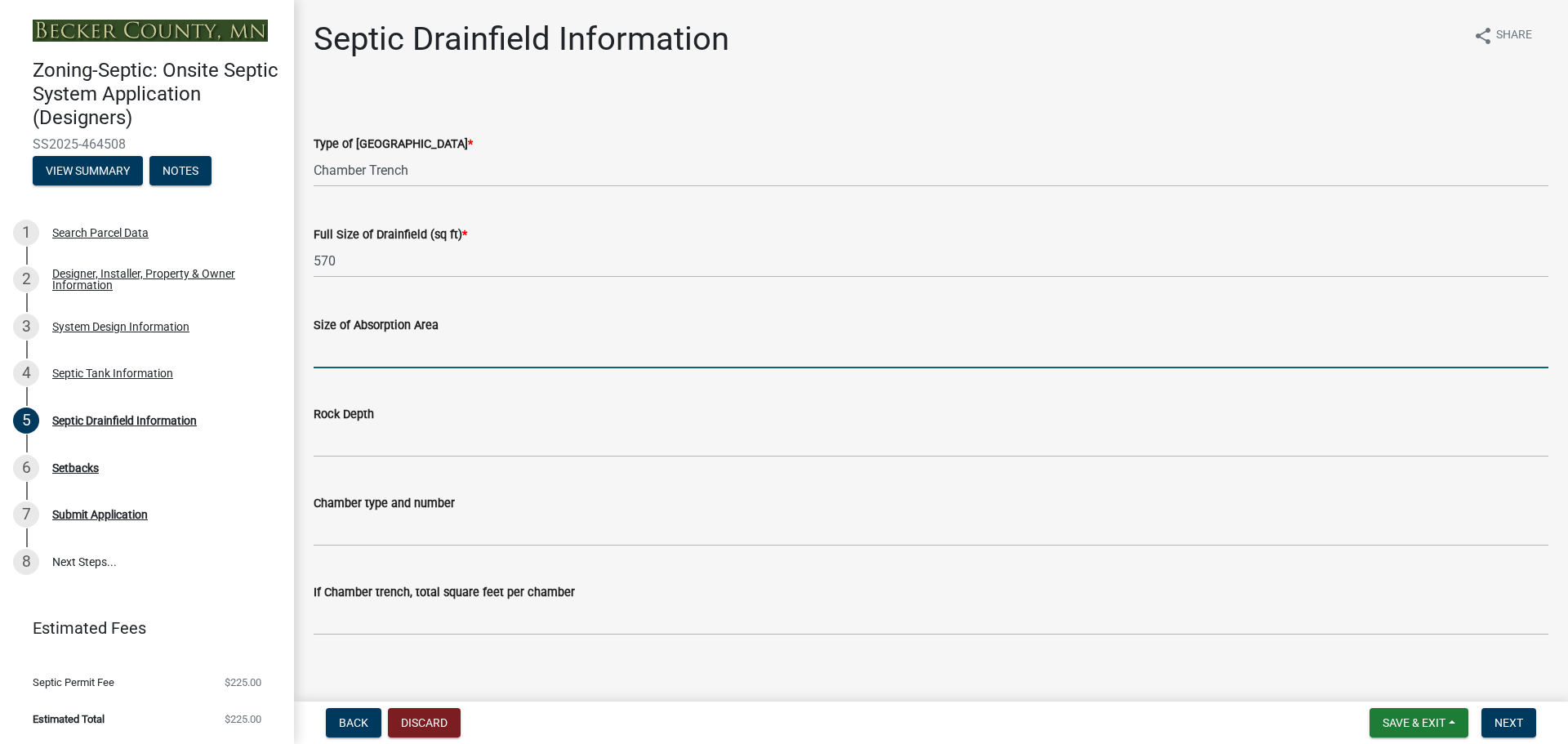
click at [393, 347] on input "Size of Absorption Area" at bounding box center [931, 351] width 1235 height 33
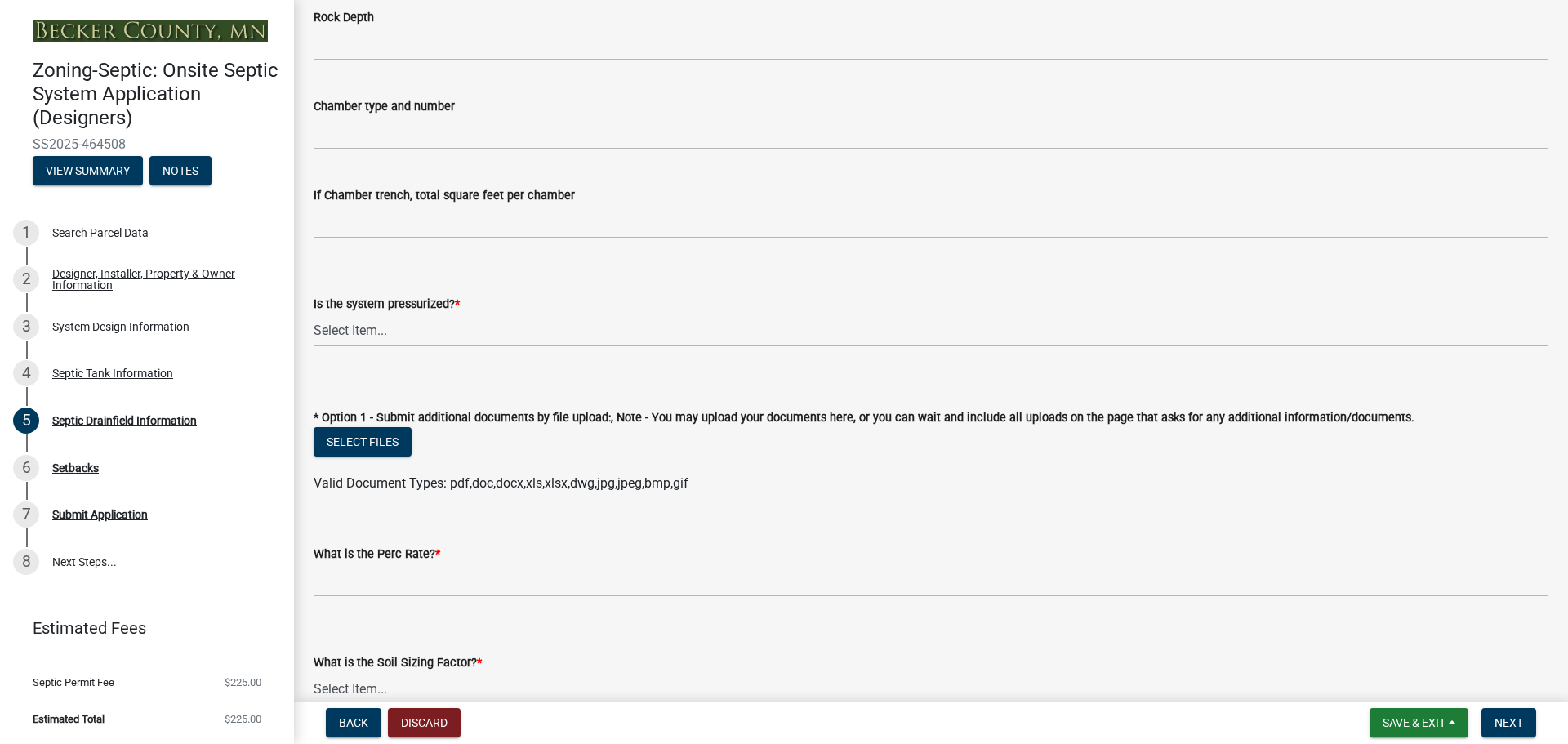
scroll to position [408, 0]
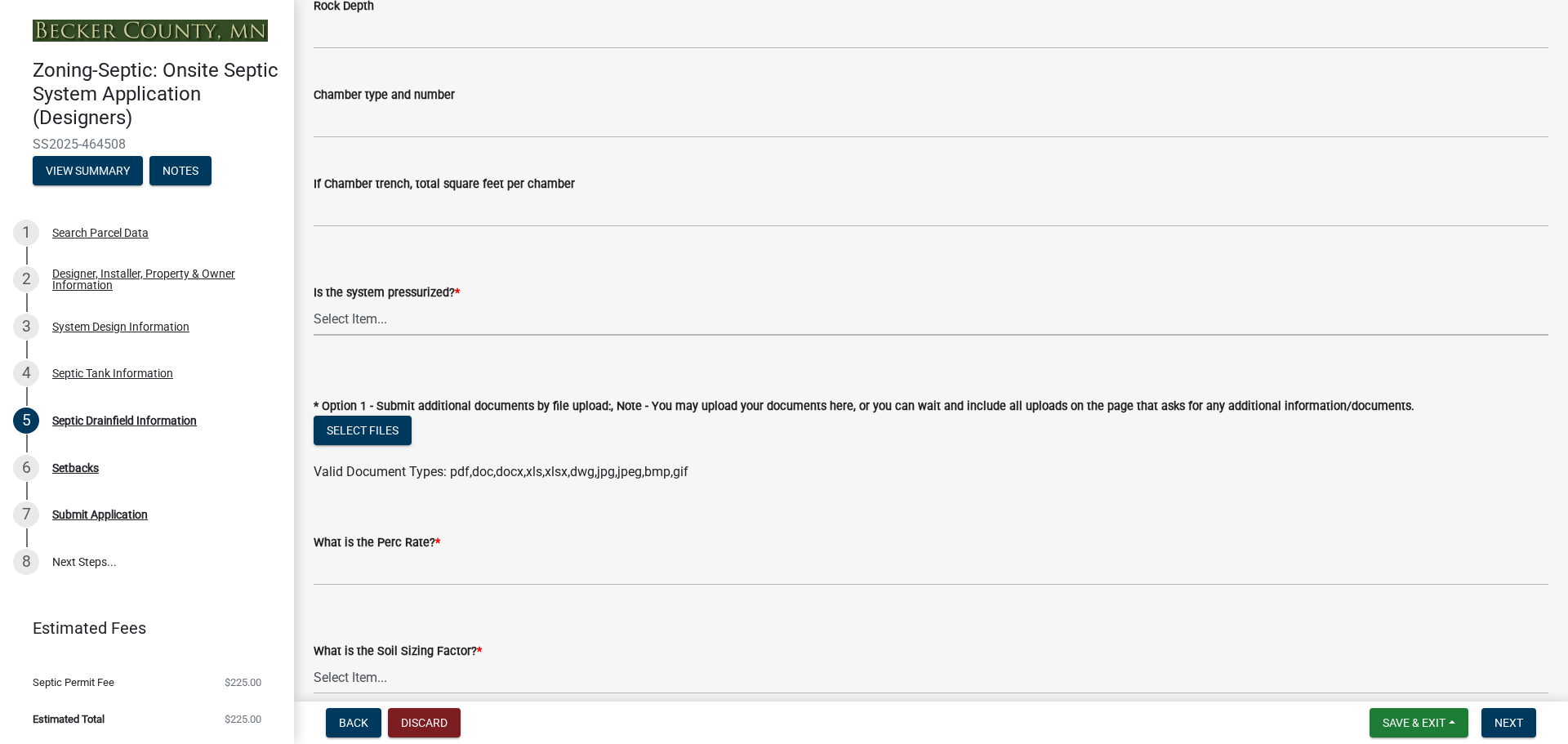
click at [464, 320] on select "Select Item... Yes No" at bounding box center [931, 319] width 1235 height 33
click at [314, 302] on select "Select Item... Yes No" at bounding box center [931, 319] width 1235 height 33
select select "8e987edc-9e69-430b-9b11-ad589d3299ec"
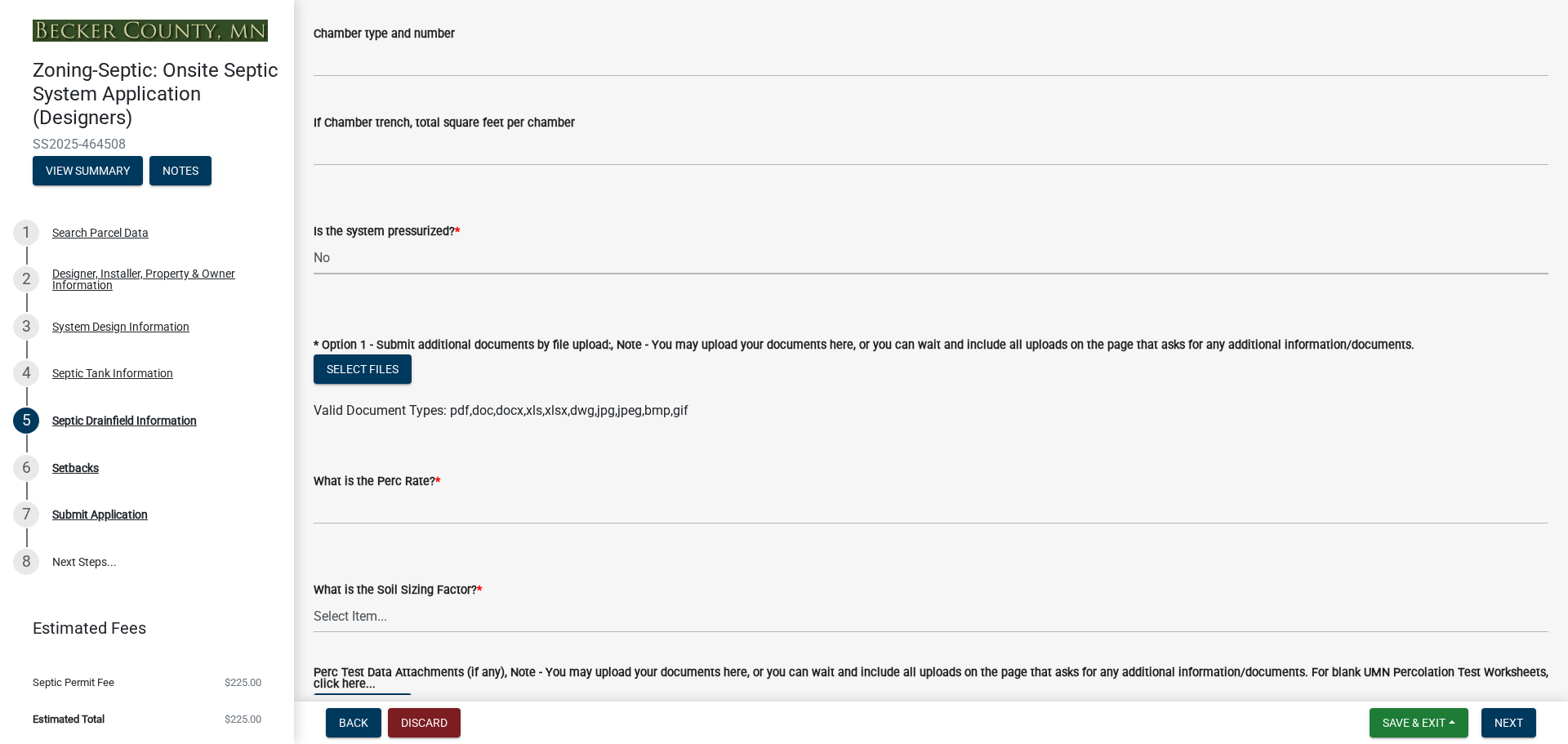
scroll to position [571, 0]
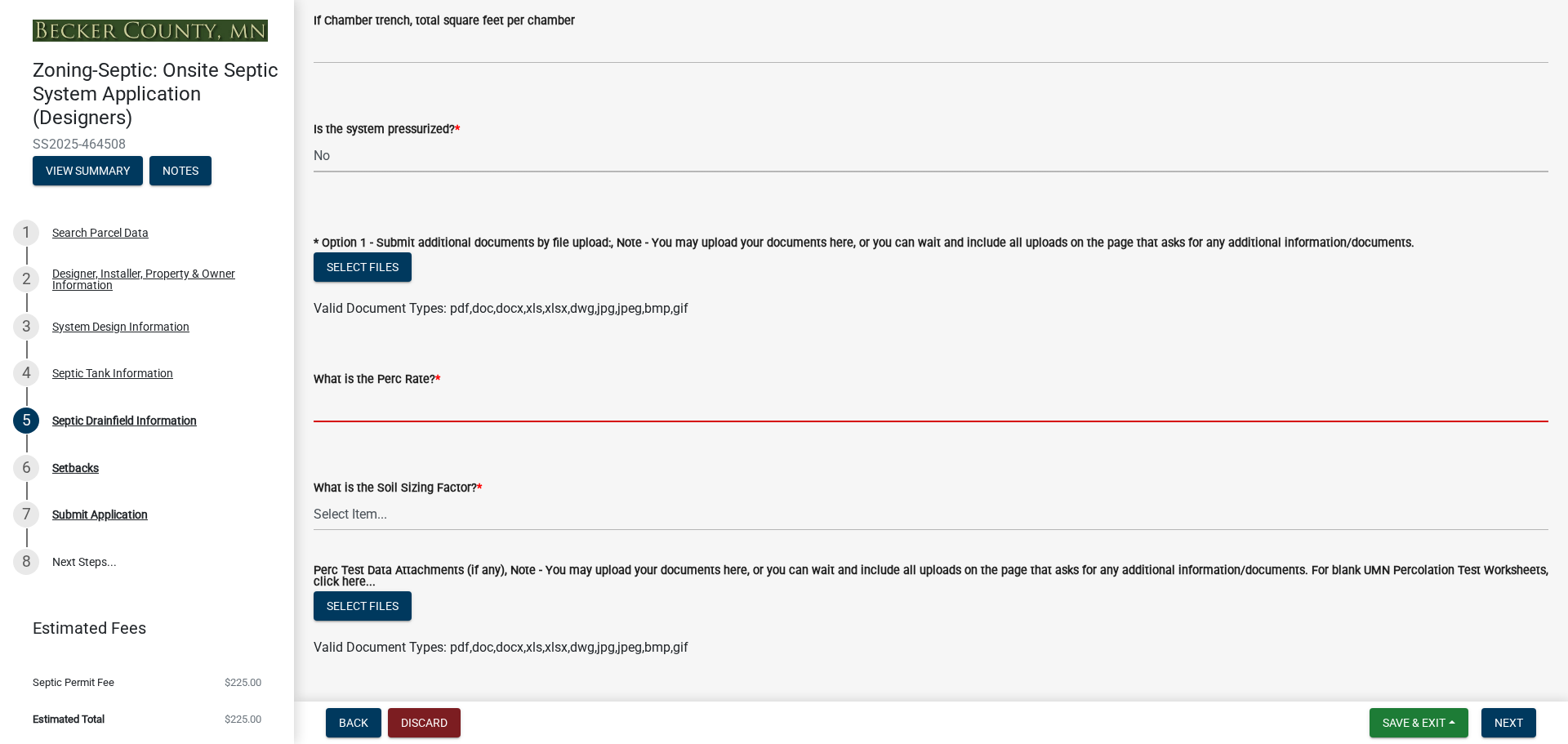
click at [376, 411] on input "What is the Perc Rate? *" at bounding box center [931, 405] width 1235 height 33
type input "N/A"
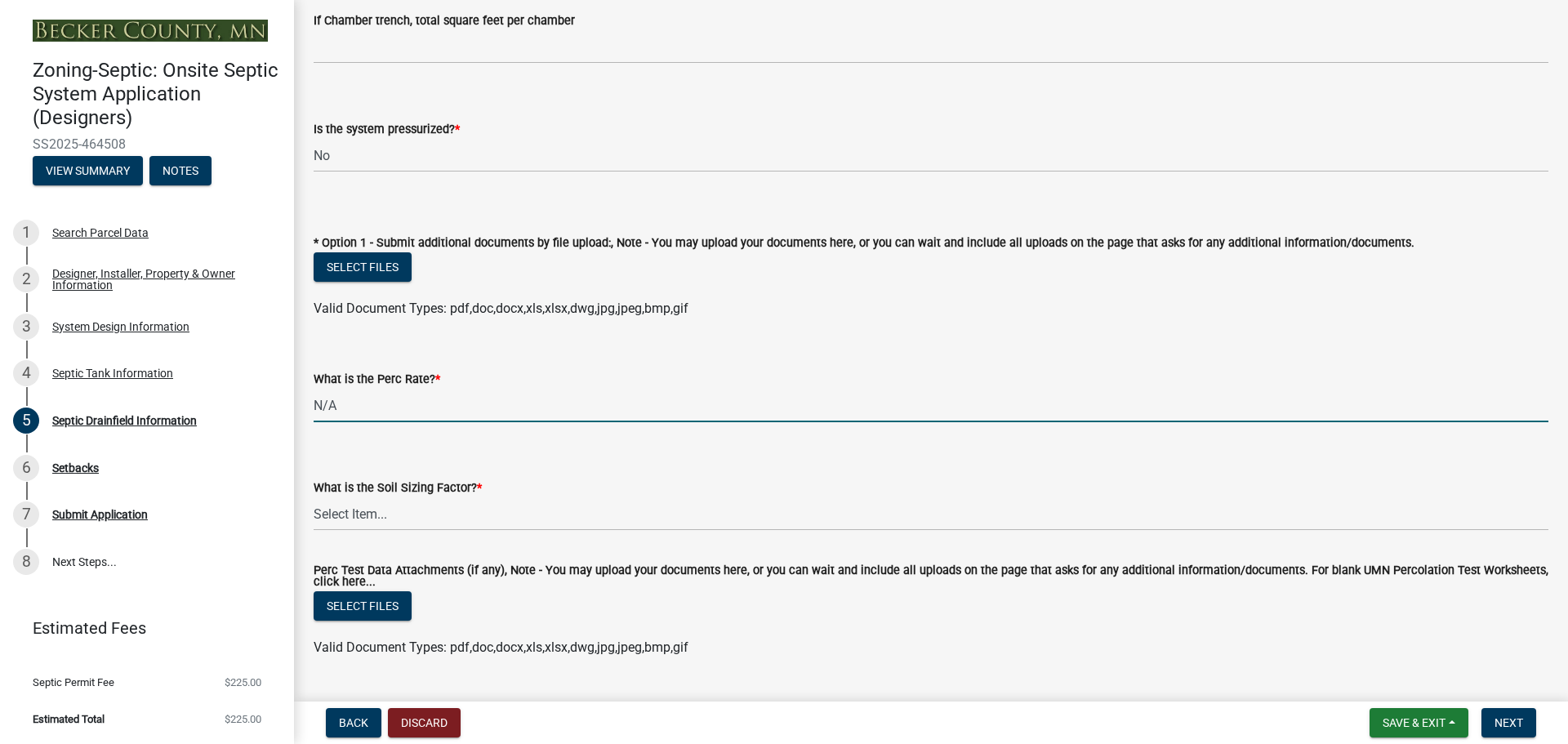
scroll to position [613, 0]
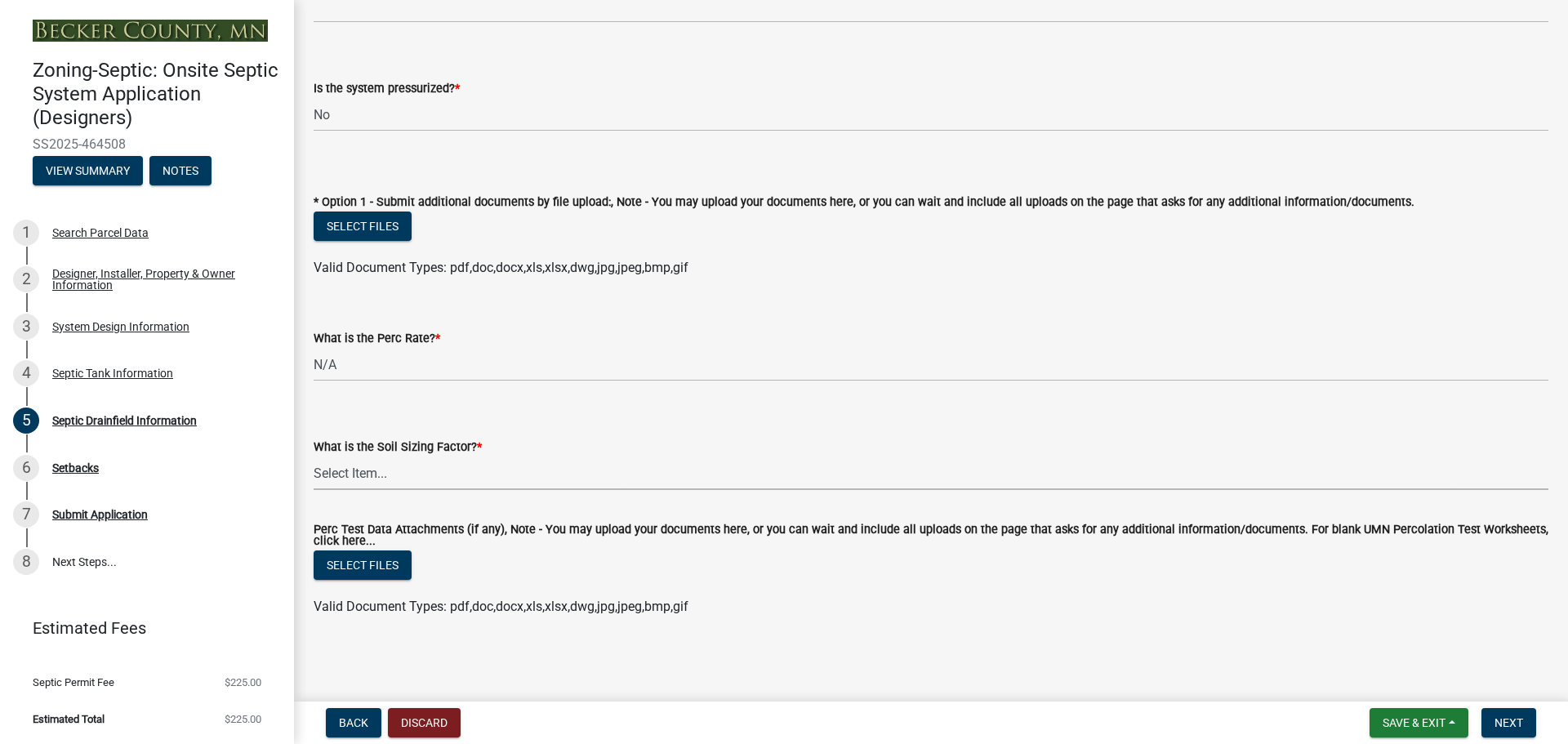
click at [393, 473] on select "Select Item... 0.00 0.24 0.45 0.50 0.60 0.78 .83 1.27 1.67" at bounding box center [931, 473] width 1235 height 33
click at [314, 457] on select "Select Item... 0.00 0.24 0.45 0.50 0.60 0.78 .83 1.27 1.67" at bounding box center [931, 473] width 1235 height 33
select select "52684610-3c7f-46a6-906a-038873286f5a"
click at [1516, 720] on span "Next" at bounding box center [1509, 723] width 29 height 13
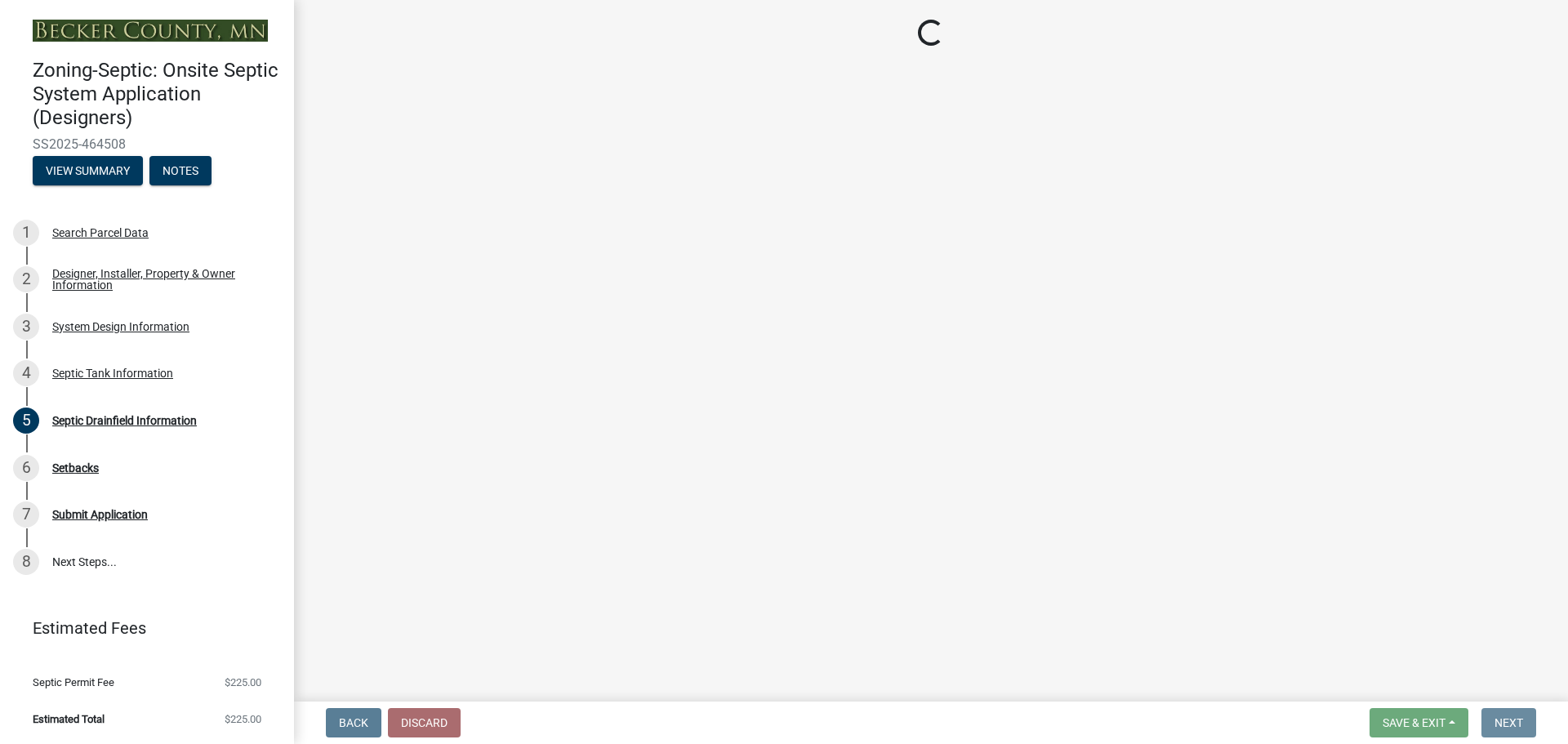
scroll to position [0, 0]
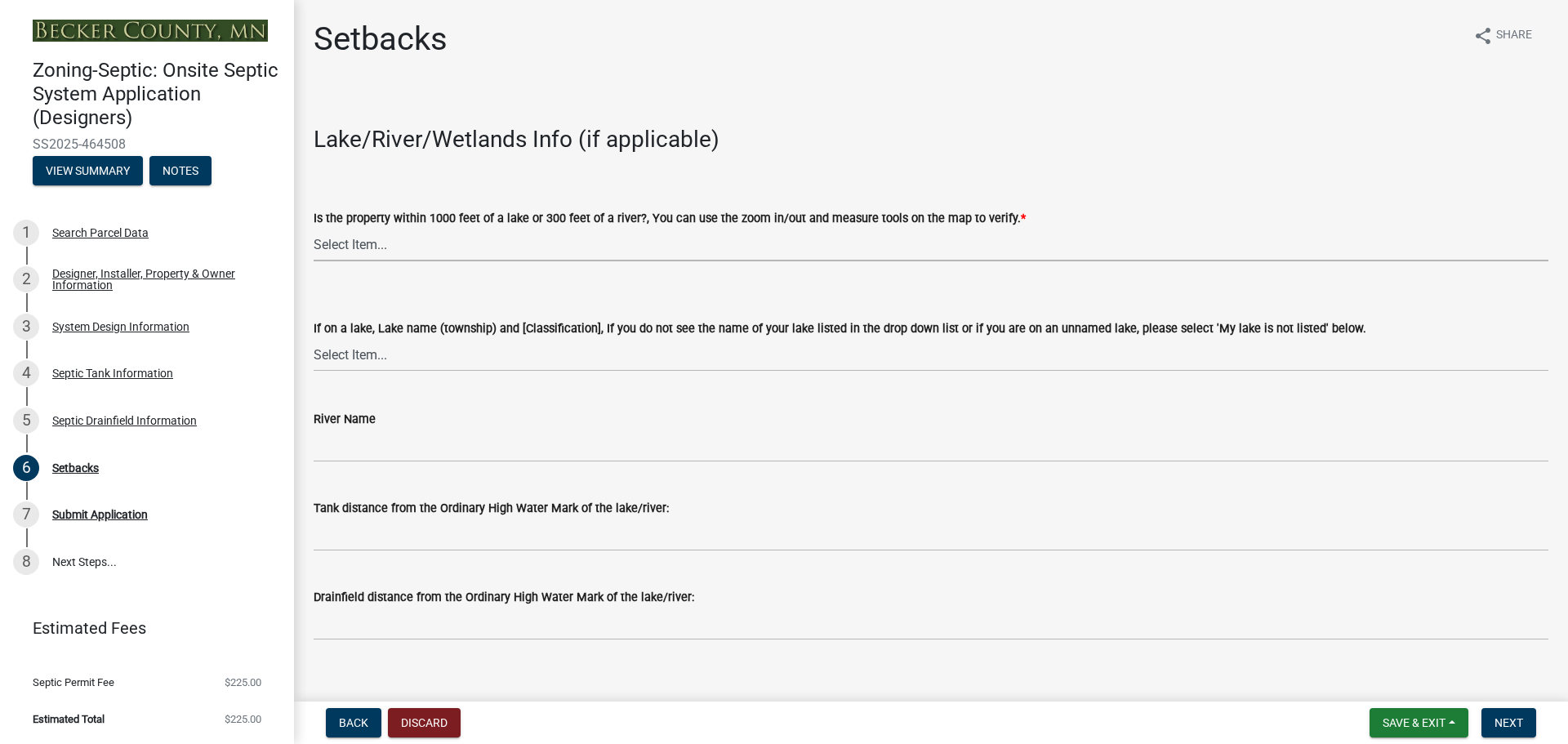
click at [385, 247] on select "Select Item... Yes No" at bounding box center [931, 244] width 1235 height 33
click at [314, 228] on select "Select Item... Yes No" at bounding box center [931, 244] width 1235 height 33
select select "c245ec0d-8d6f-4710-ab2b-b3aa70611708"
click at [376, 356] on select "Select Item... [GEOGRAPHIC_DATA] is not listed below [GEOGRAPHIC_DATA] ([GEOGRA…" at bounding box center [931, 355] width 1235 height 33
click at [314, 339] on select "Select Item... [GEOGRAPHIC_DATA] is not listed below [GEOGRAPHIC_DATA] ([GEOGRA…" at bounding box center [931, 355] width 1235 height 33
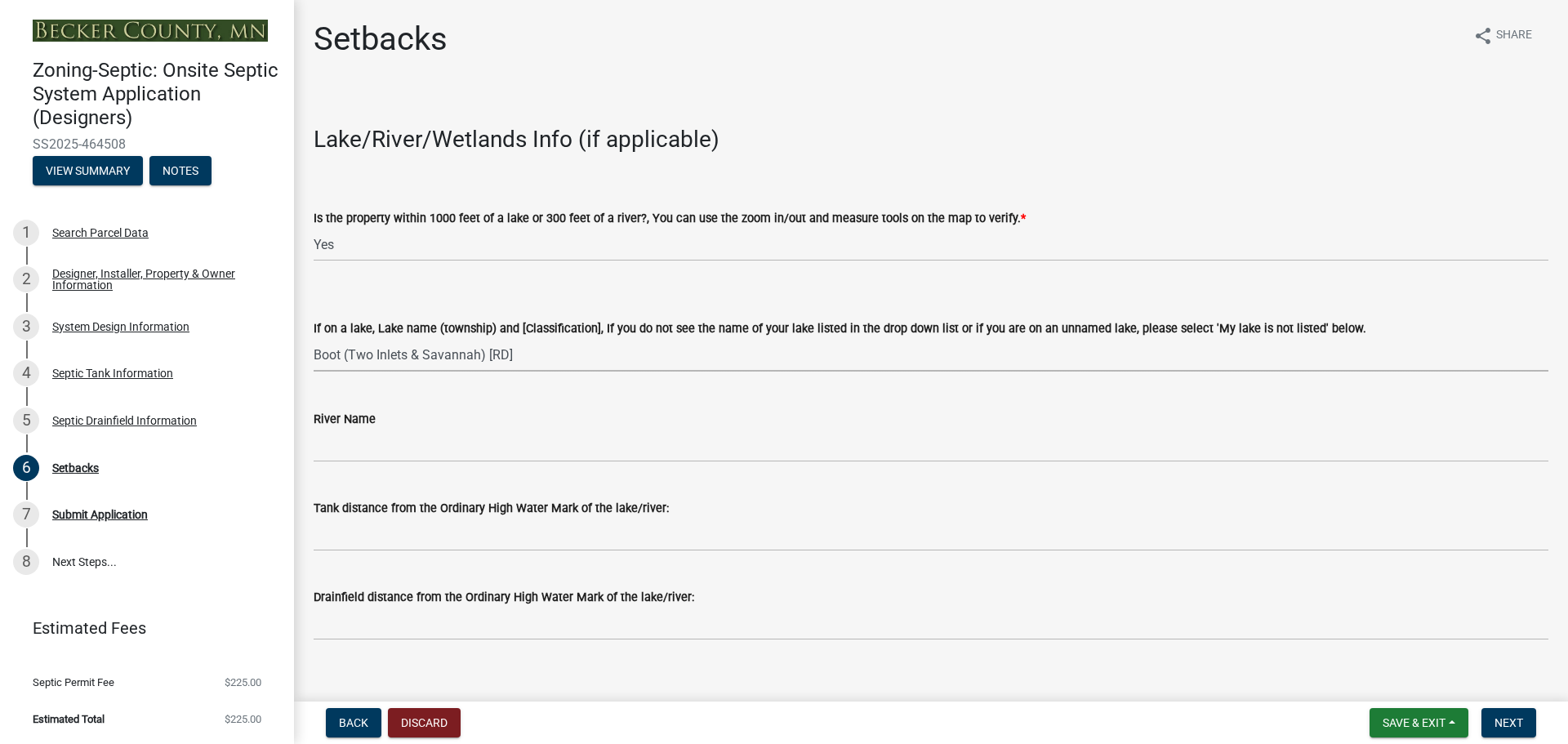
select select "f86942e1-b7a7-4c4e-b39b-4f0cfde84161"
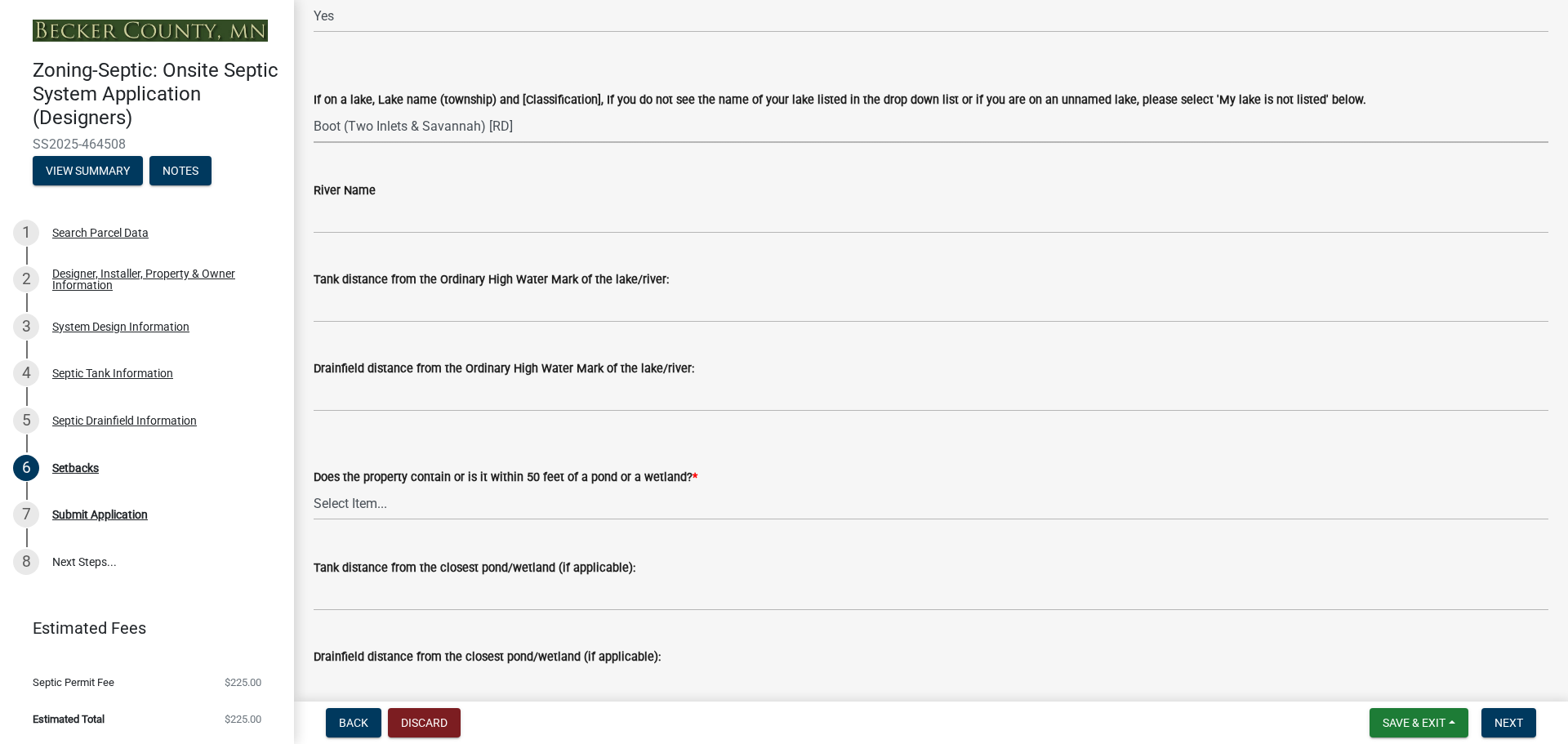
scroll to position [245, 0]
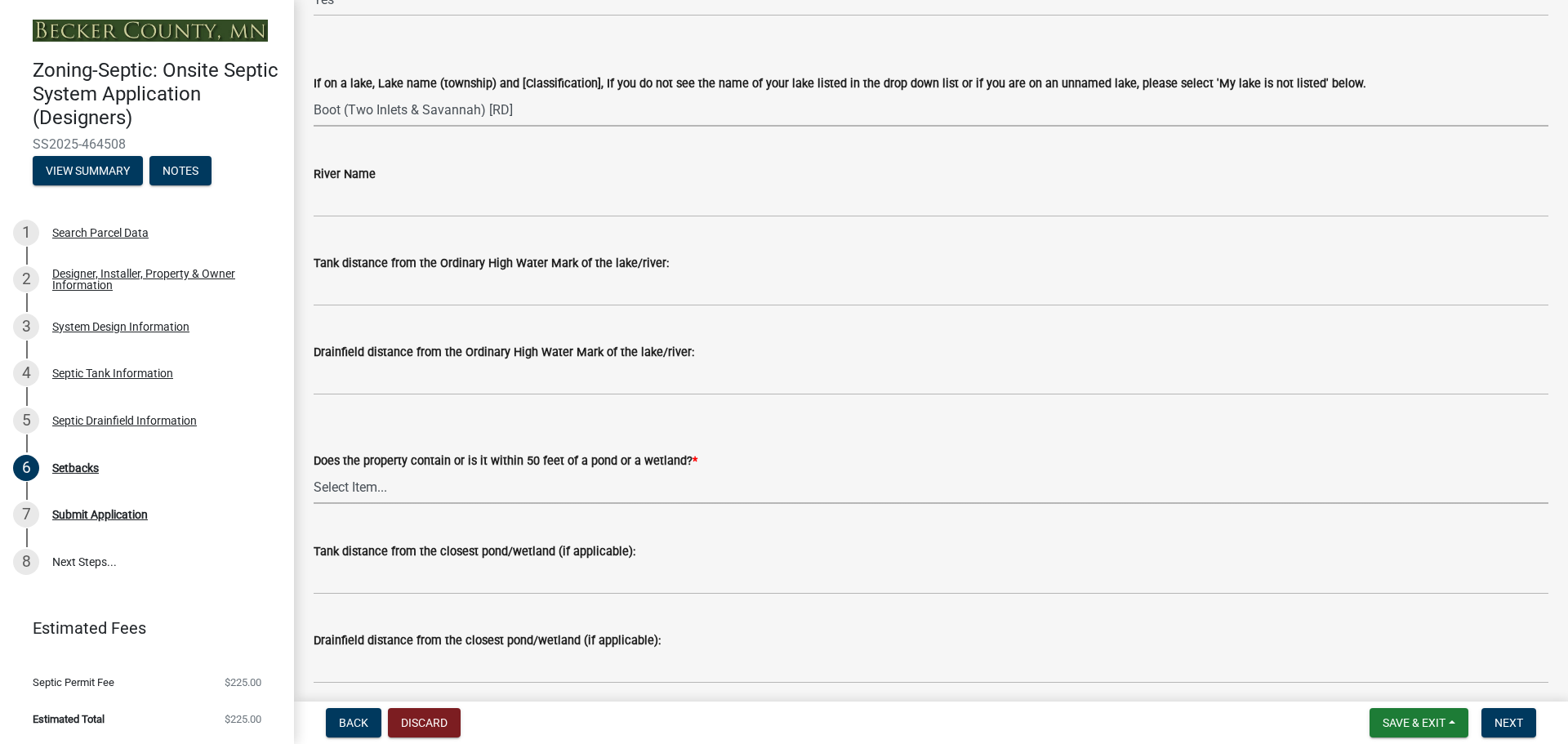
click at [335, 482] on select "Select Item... Yes No" at bounding box center [931, 486] width 1235 height 33
click at [314, 470] on select "Select Item... Yes No" at bounding box center [931, 486] width 1235 height 33
select select "23044af5-43bb-4cf5-8aef-2716db2ce5fc"
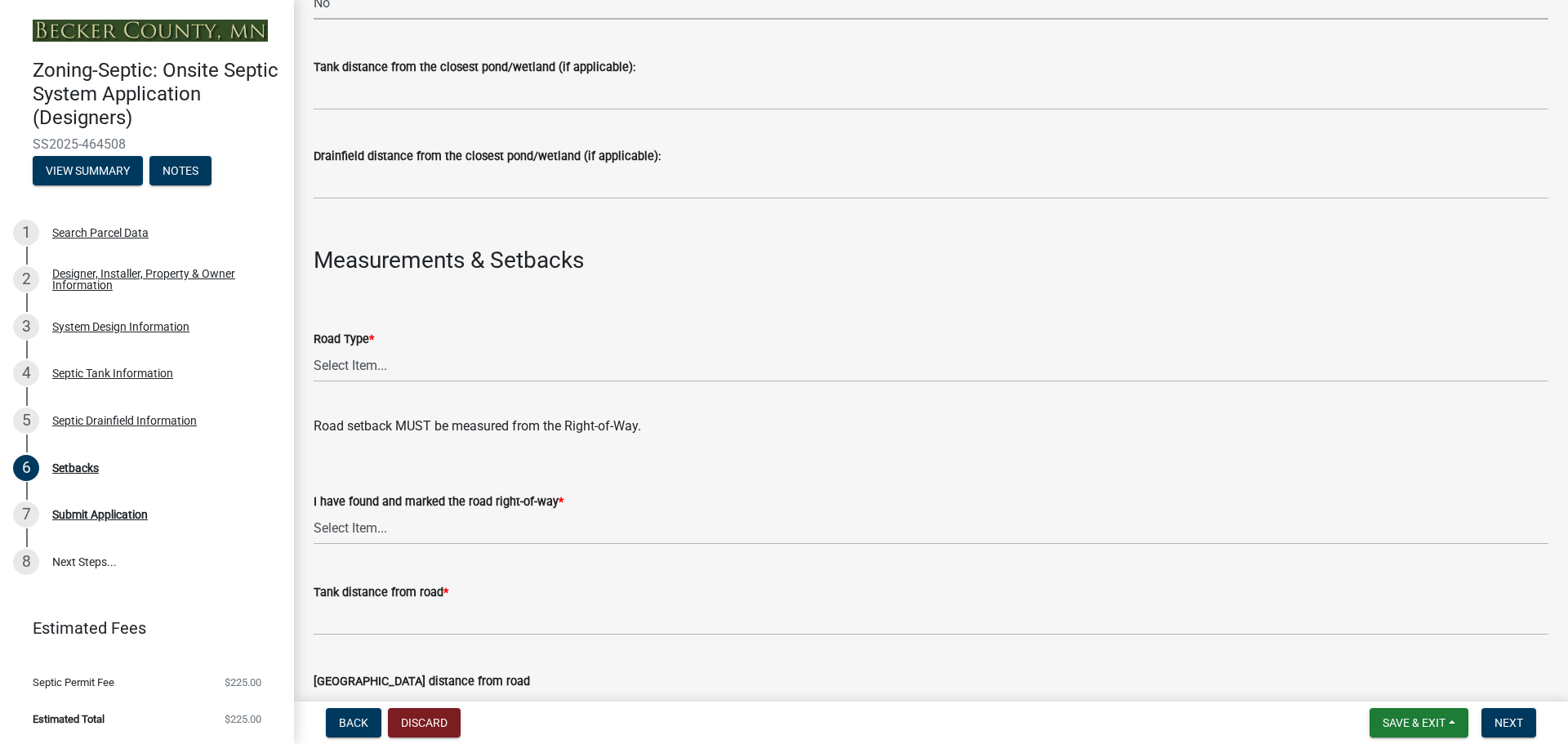
scroll to position [816, 0]
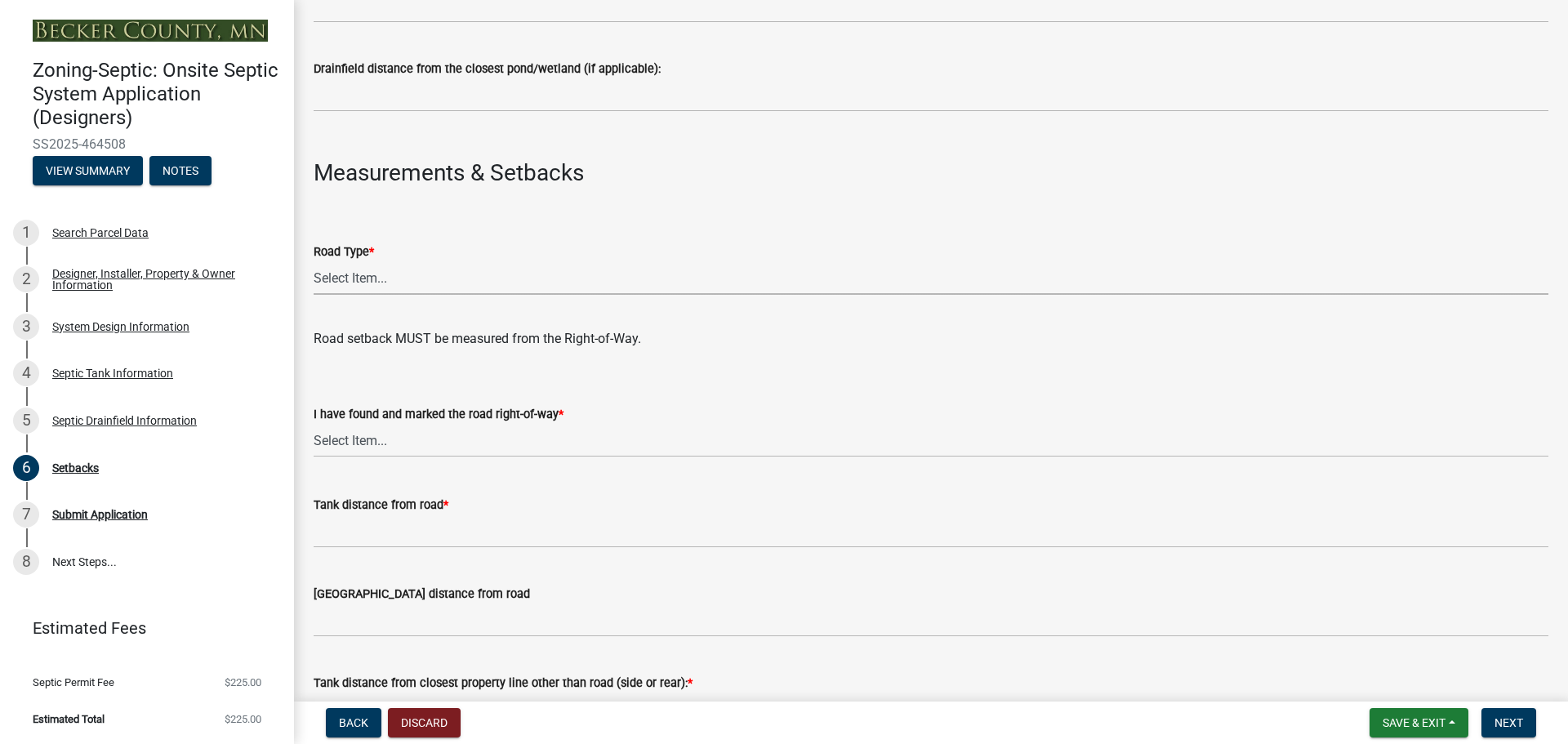
click at [354, 279] on select "Select Item... State County Public / Township Private Easement [GEOGRAPHIC_DATA]" at bounding box center [931, 278] width 1235 height 33
click at [314, 261] on select "Select Item... State County Public / Township Private Easement [GEOGRAPHIC_DATA]" at bounding box center [931, 278] width 1235 height 33
select select "21af9b93-f494-48c6-91ae-235d36c6c939"
click at [373, 441] on select "Select Item... Yes No" at bounding box center [931, 440] width 1235 height 33
click at [314, 424] on select "Select Item... Yes No" at bounding box center [931, 440] width 1235 height 33
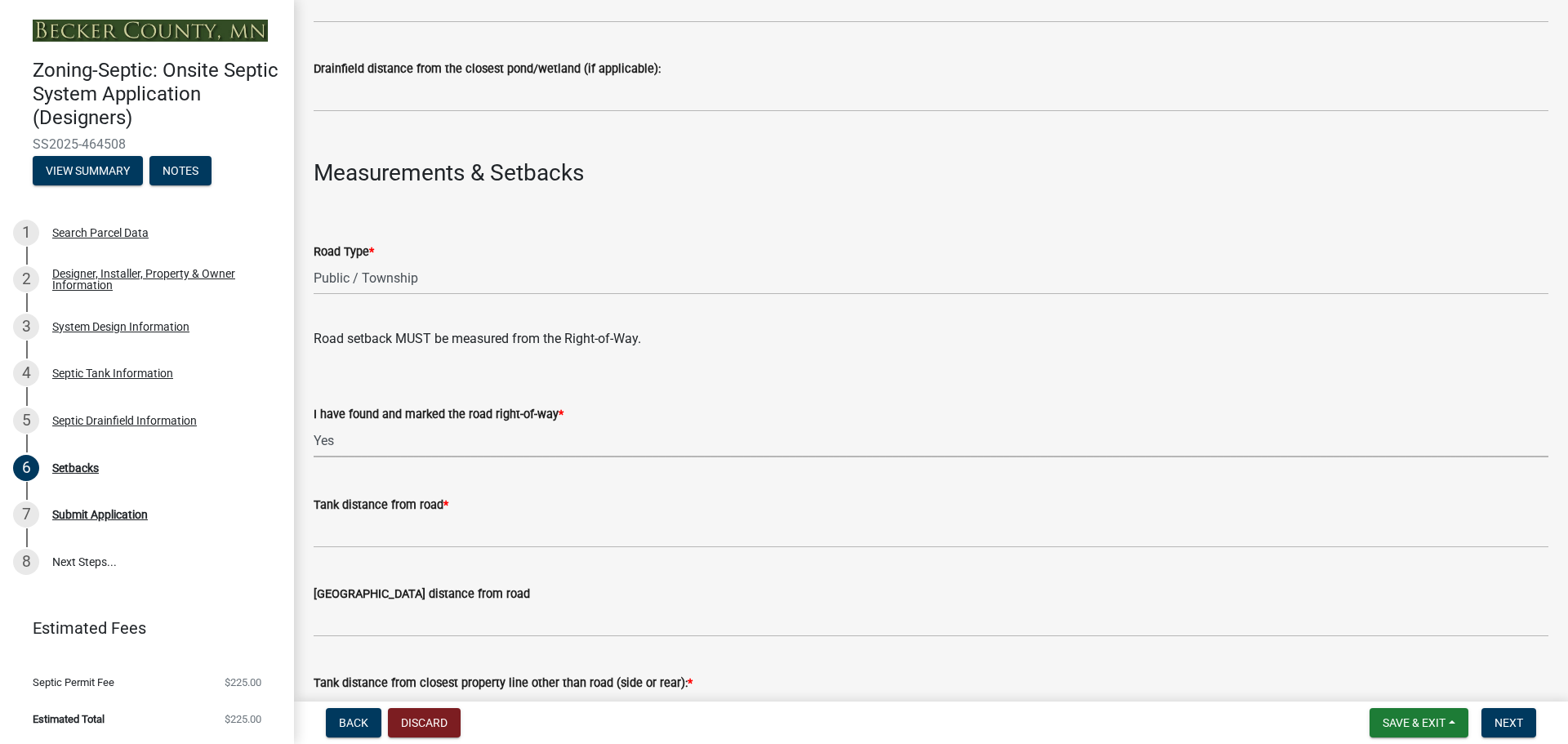
select select "a3ce498e-f8b1-44e2-889e-c4968ac74b5a"
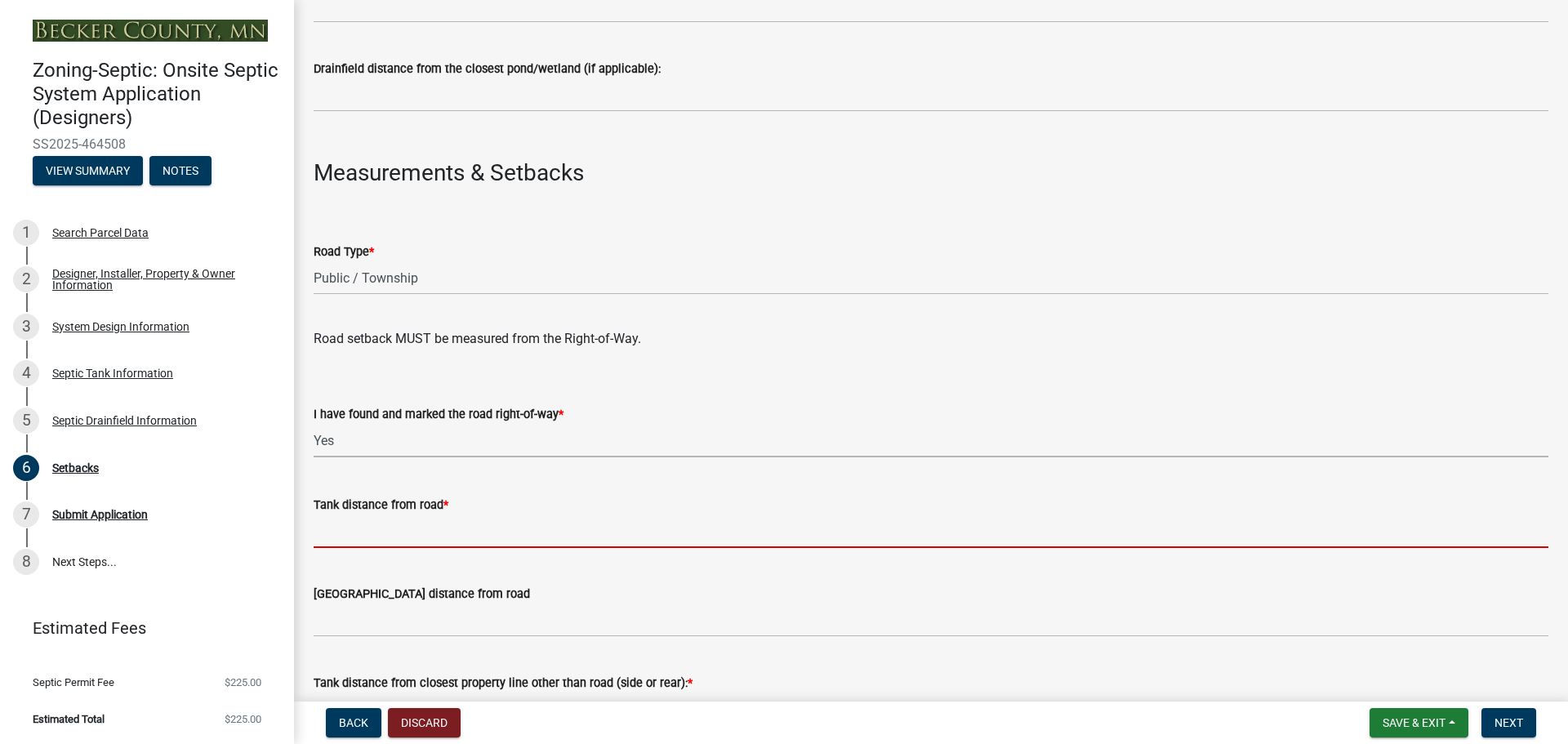
drag, startPoint x: 392, startPoint y: 527, endPoint x: 412, endPoint y: 527, distance: 20.0
click at [392, 527] on input "Tank distance from road *" at bounding box center [931, 530] width 1235 height 33
type input "200"
